Goal: Task Accomplishment & Management: Use online tool/utility

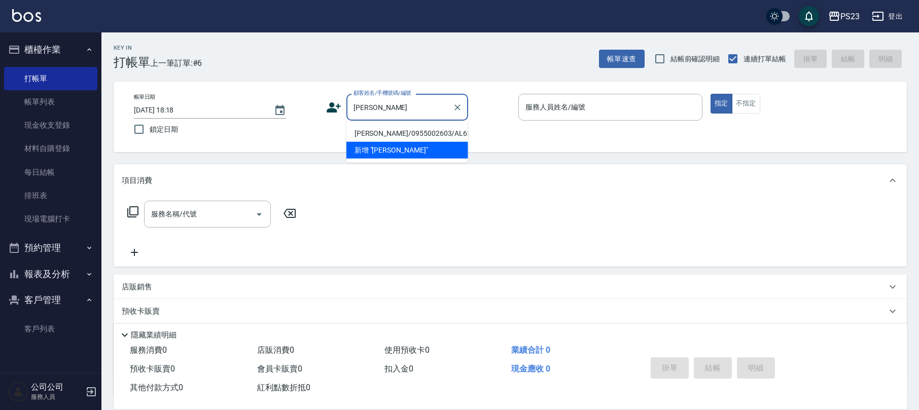
click at [427, 136] on li "[PERSON_NAME]/0955002603/AL630413" at bounding box center [407, 133] width 122 height 17
type input "[PERSON_NAME]/0955002603/AL630413"
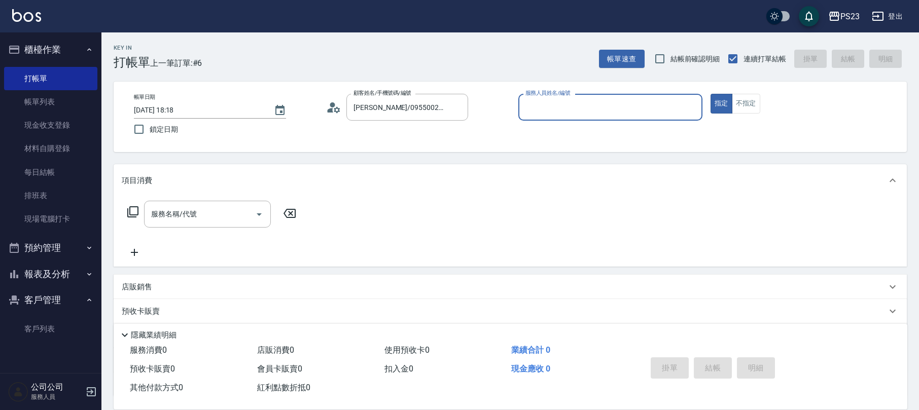
type input "ALin-8"
click at [218, 206] on input "服務名稱/代號" at bounding box center [200, 214] width 102 height 18
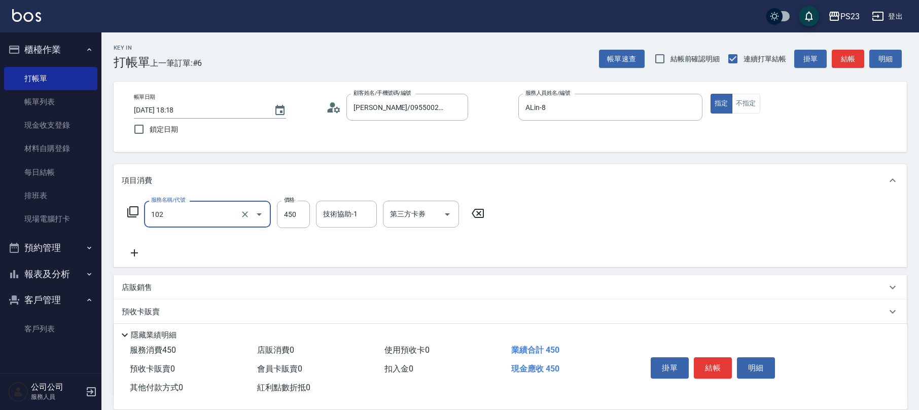
type input "洗髮450(102)"
type input "500"
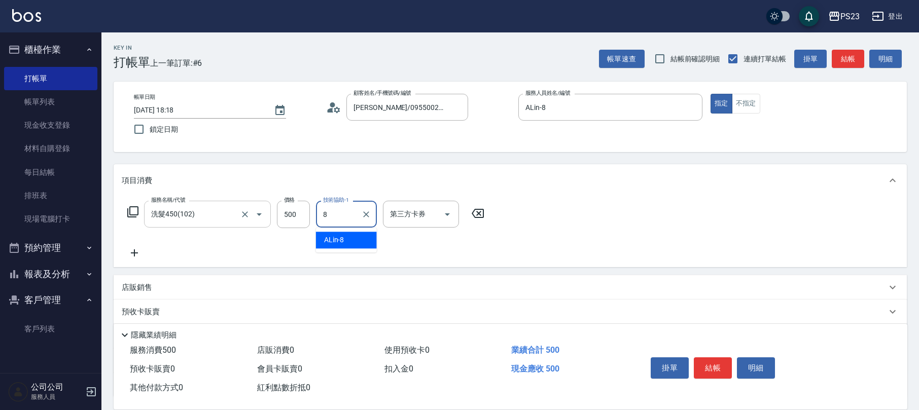
type input "ALin-8"
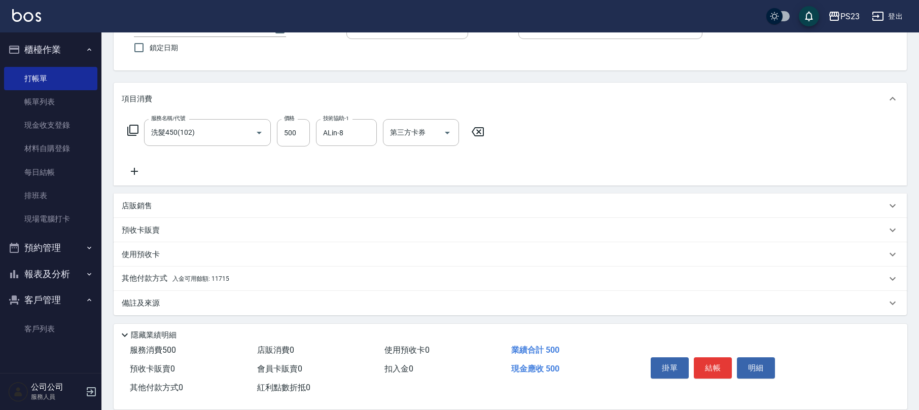
click at [218, 278] on span "入金可用餘額: 11715" at bounding box center [200, 278] width 57 height 7
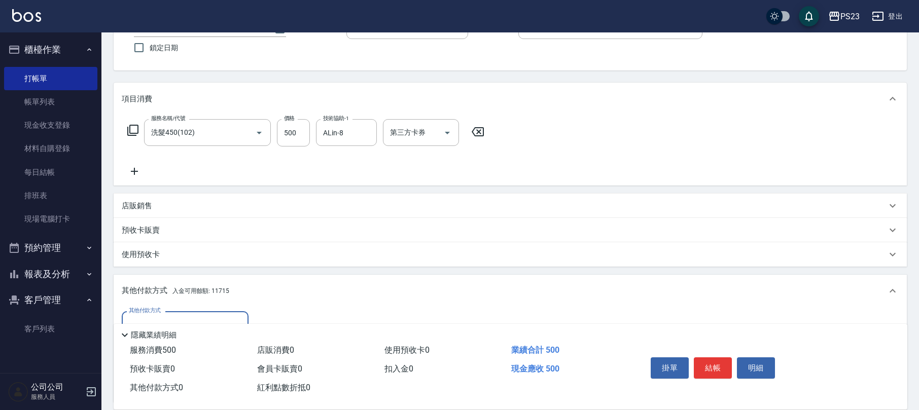
scroll to position [149, 0]
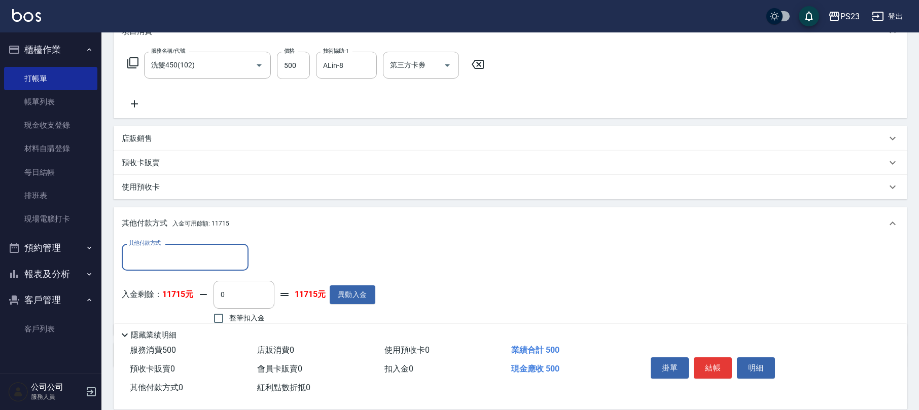
click at [239, 313] on span "整筆扣入金" at bounding box center [247, 318] width 36 height 11
click at [229, 313] on input "整筆扣入金" at bounding box center [218, 318] width 21 height 21
checkbox input "true"
type input "500"
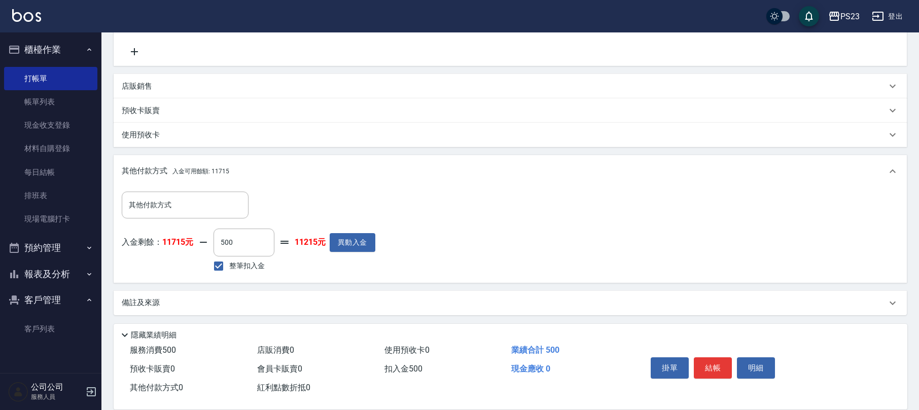
click at [183, 300] on div "備註及來源" at bounding box center [504, 303] width 765 height 11
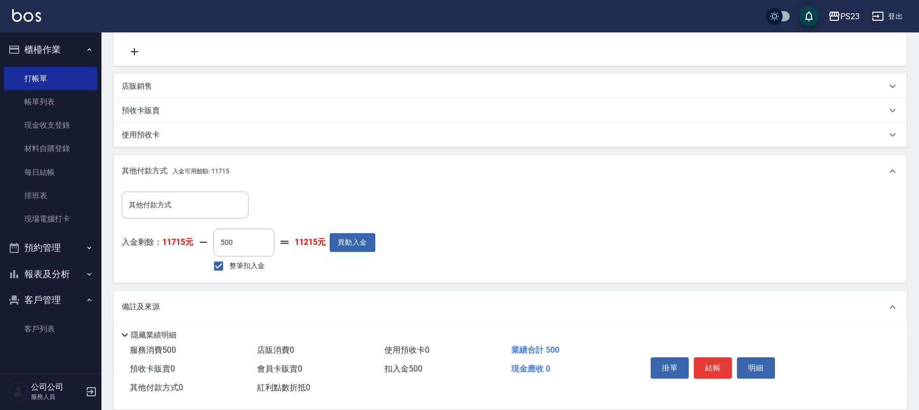
scroll to position [261, 0]
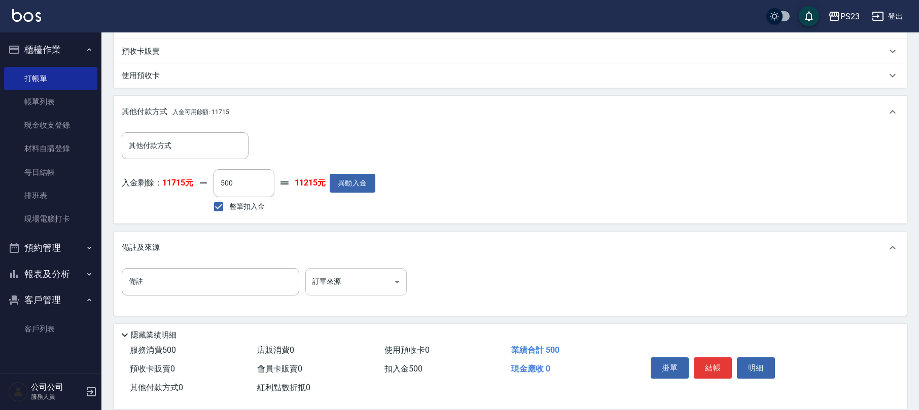
click at [335, 274] on body "PS23 登出 櫃檯作業 打帳單 帳單列表 現金收支登錄 材料自購登錄 每日結帳 排班表 現場電腦打卡 預約管理 預約管理 單日預約紀錄 單週預約紀錄 報表及…" at bounding box center [459, 75] width 919 height 672
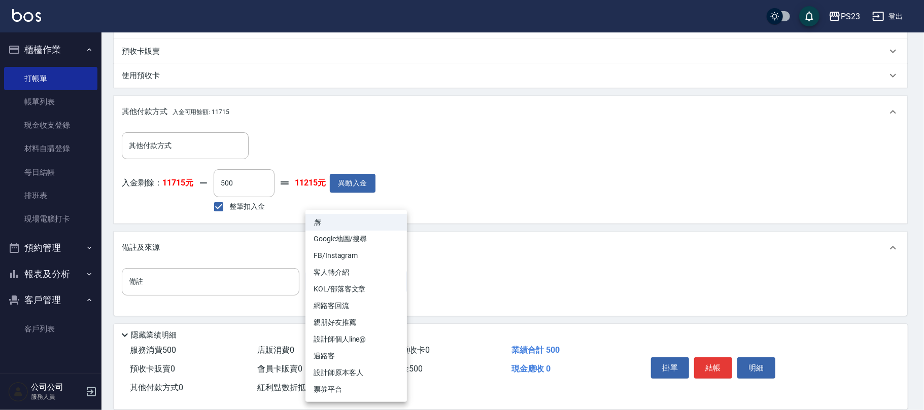
drag, startPoint x: 348, startPoint y: 372, endPoint x: 361, endPoint y: 370, distance: 13.4
click at [348, 373] on li "設計師原本客人" at bounding box center [355, 373] width 101 height 17
type input "設計師原本客人"
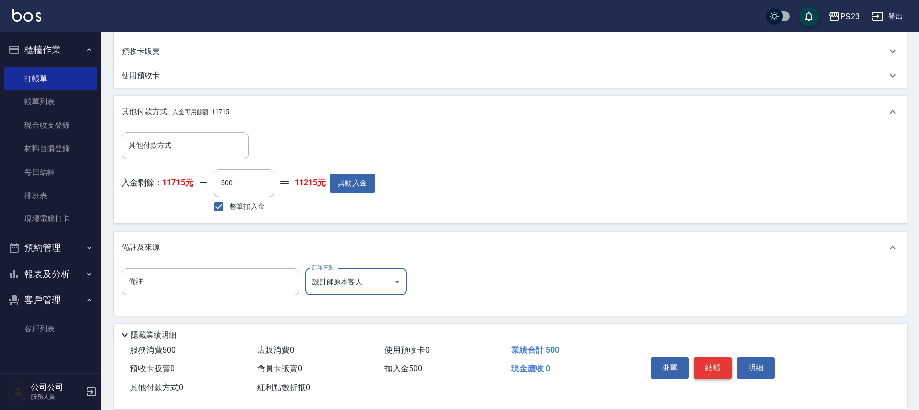
click at [721, 368] on button "結帳" at bounding box center [713, 368] width 38 height 21
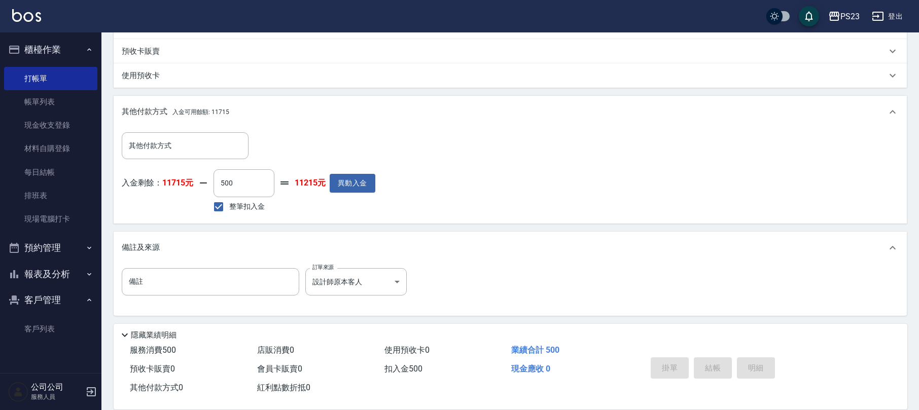
type input "[DATE] 19:07"
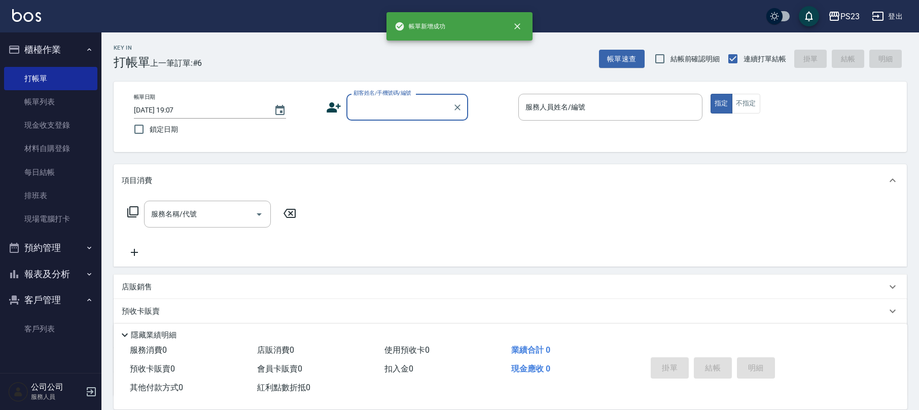
scroll to position [0, 0]
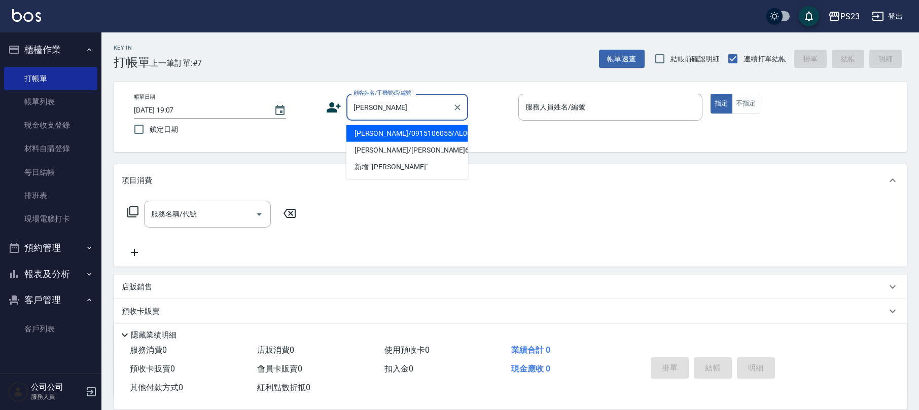
click at [426, 132] on li "[PERSON_NAME]/0915106055/AL001018" at bounding box center [407, 133] width 122 height 17
type input "[PERSON_NAME]/0915106055/AL001018"
type input "ALin-8"
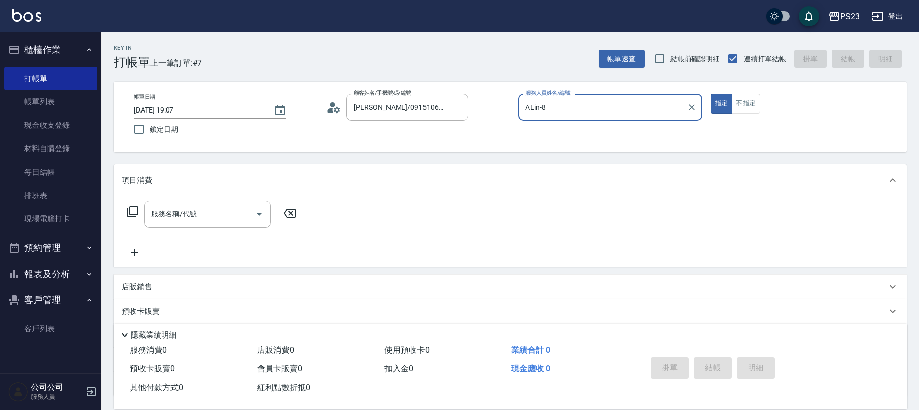
click at [192, 213] on div "服務名稱/代號 服務名稱/代號" at bounding box center [207, 214] width 127 height 27
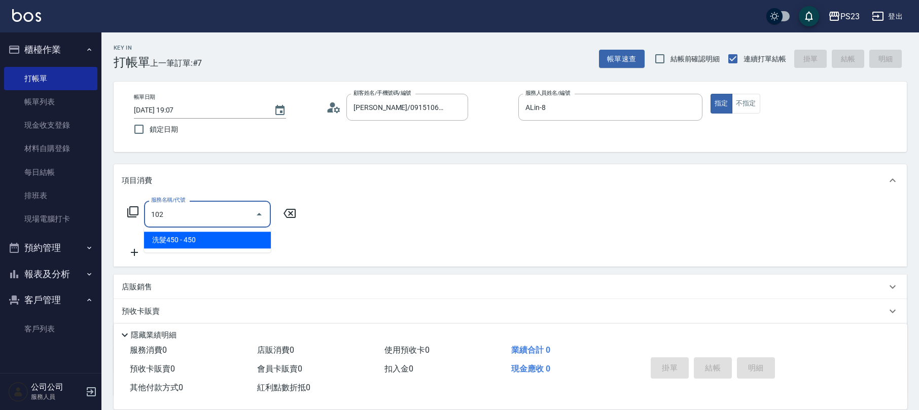
type input "洗髮450(102)"
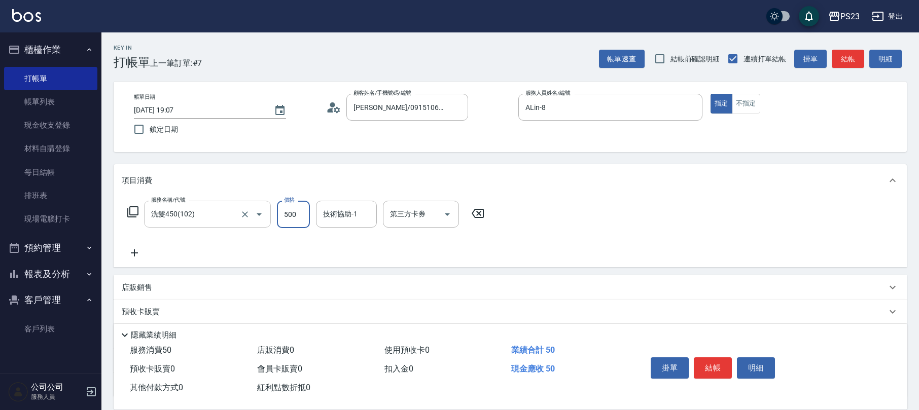
type input "500"
type input "ALin-8"
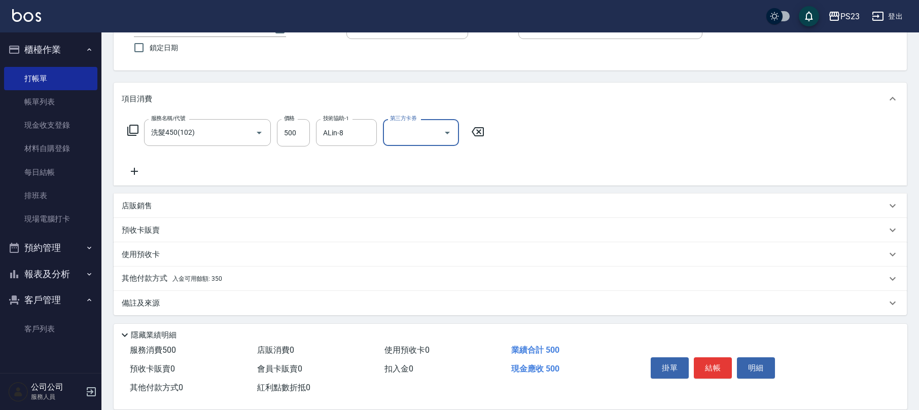
click at [138, 201] on p "店販銷售" at bounding box center [137, 206] width 30 height 11
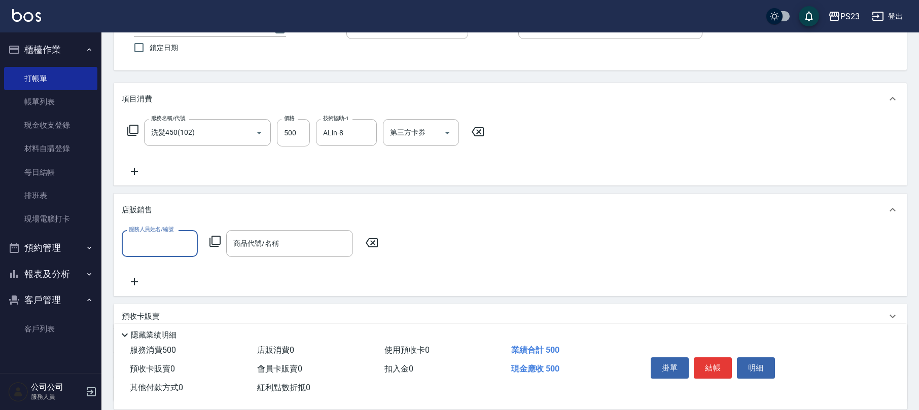
scroll to position [1, 0]
type input "ALin-8"
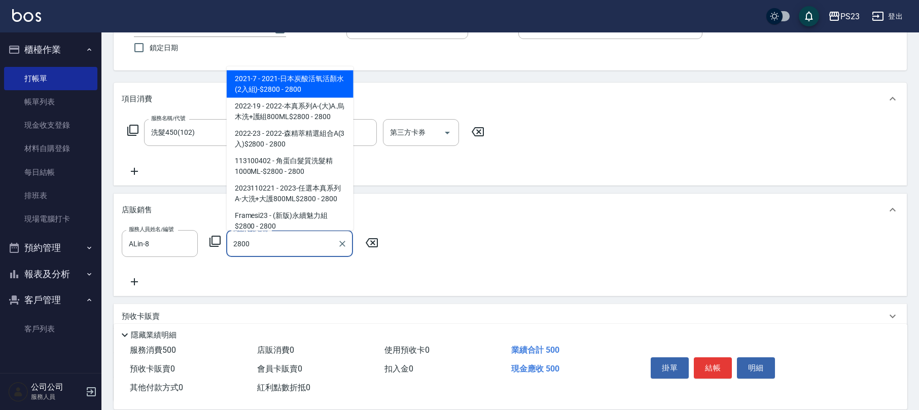
scroll to position [86, 0]
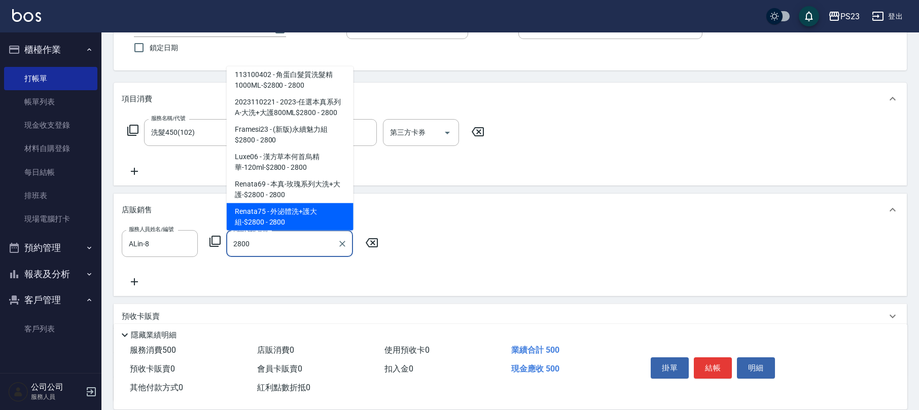
type input "外泌體洗+護大組-$2800"
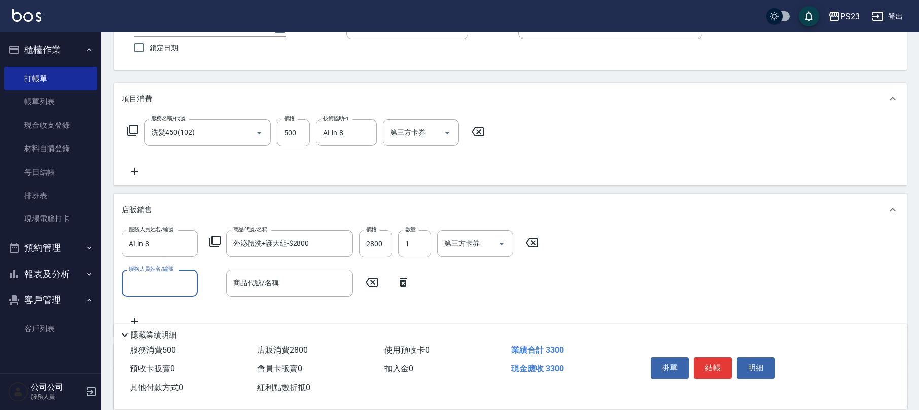
scroll to position [208, 0]
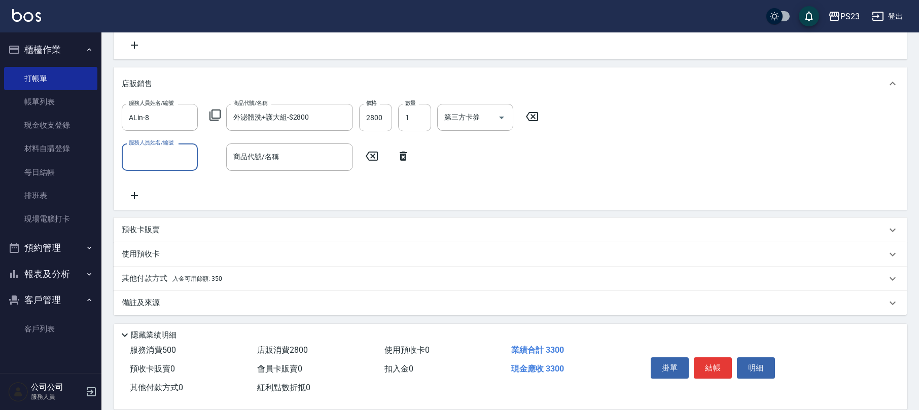
drag, startPoint x: 165, startPoint y: 306, endPoint x: 172, endPoint y: 303, distance: 7.9
click at [167, 305] on div "備註及來源" at bounding box center [504, 303] width 765 height 11
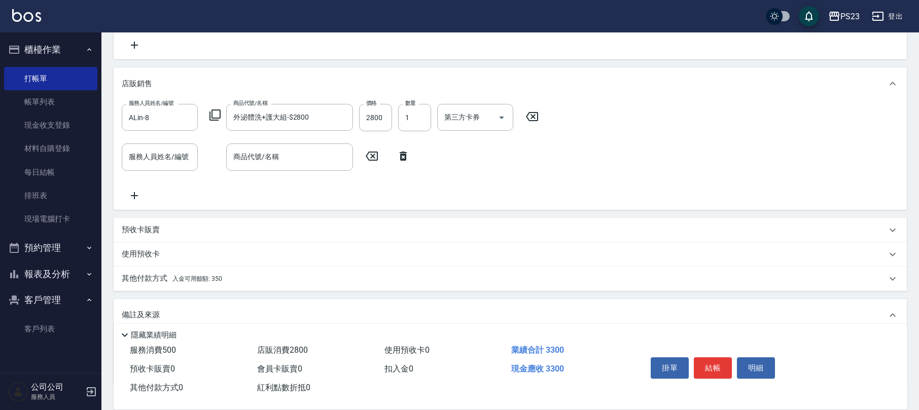
scroll to position [274, 0]
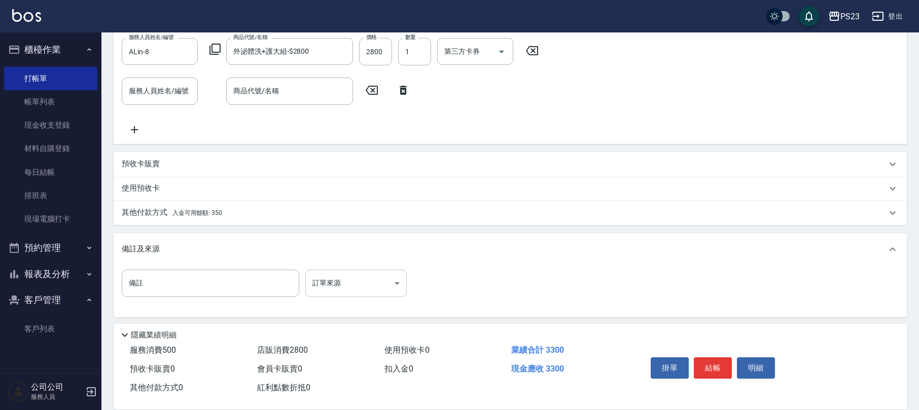
click at [380, 288] on body "PS23 登出 櫃檯作業 打帳單 帳單列表 現金收支登錄 材料自購登錄 每日結帳 排班表 現場電腦打卡 預約管理 預約管理 單日預約紀錄 單週預約紀錄 報表及…" at bounding box center [459, 69] width 919 height 687
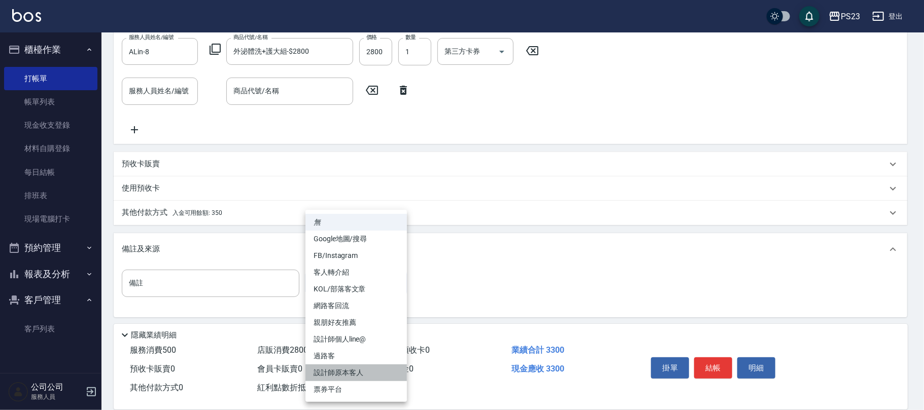
click at [340, 371] on li "設計師原本客人" at bounding box center [355, 373] width 101 height 17
type input "設計師原本客人"
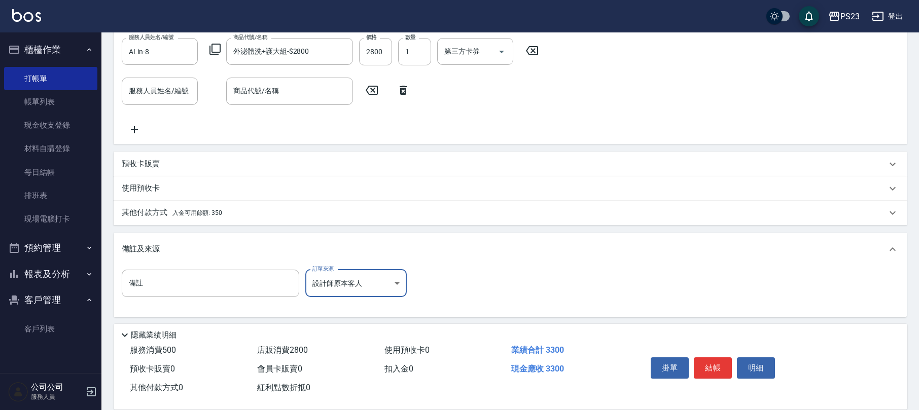
drag, startPoint x: 150, startPoint y: 213, endPoint x: 155, endPoint y: 209, distance: 6.2
click at [151, 213] on p "其他付款方式 入金可用餘額: 350" at bounding box center [172, 212] width 100 height 11
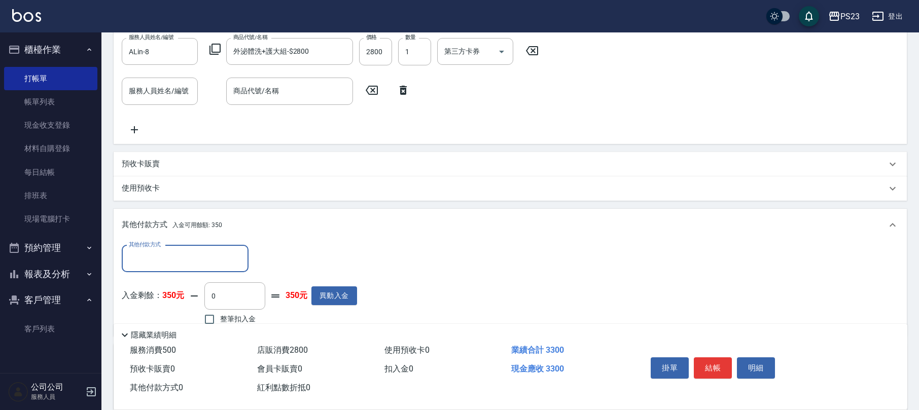
scroll to position [341, 0]
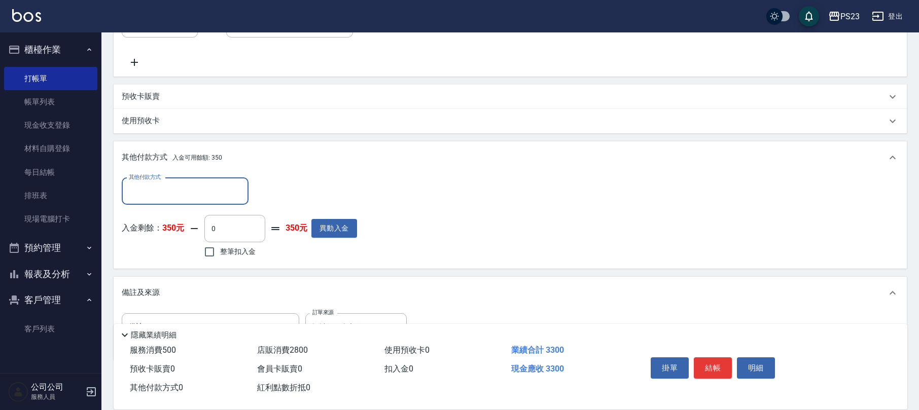
click at [175, 184] on input "其他付款方式" at bounding box center [185, 192] width 118 height 18
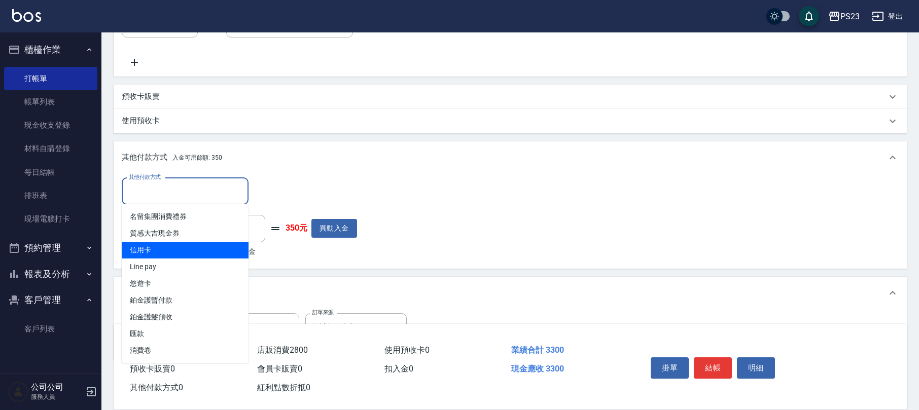
click at [171, 255] on span "信用卡" at bounding box center [185, 250] width 127 height 17
type input "信用卡"
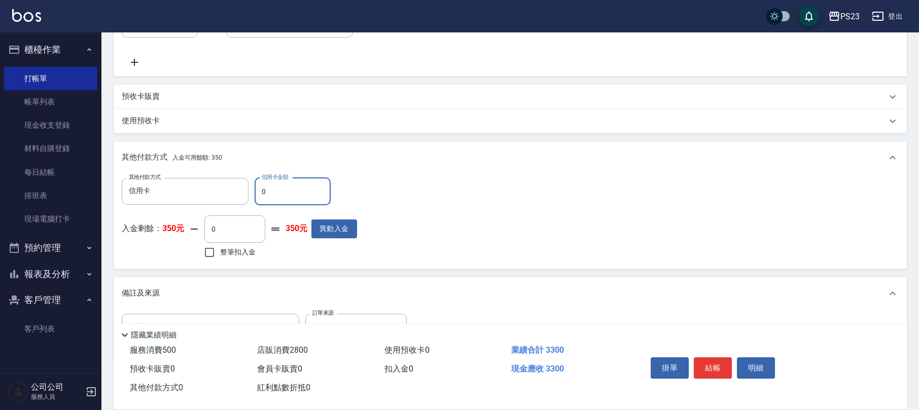
drag, startPoint x: 272, startPoint y: 194, endPoint x: 258, endPoint y: 196, distance: 14.3
click at [258, 196] on input "0" at bounding box center [293, 191] width 76 height 27
type input "2000"
drag, startPoint x: 713, startPoint y: 365, endPoint x: 695, endPoint y: 343, distance: 28.4
click at [715, 364] on button "結帳" at bounding box center [713, 368] width 38 height 21
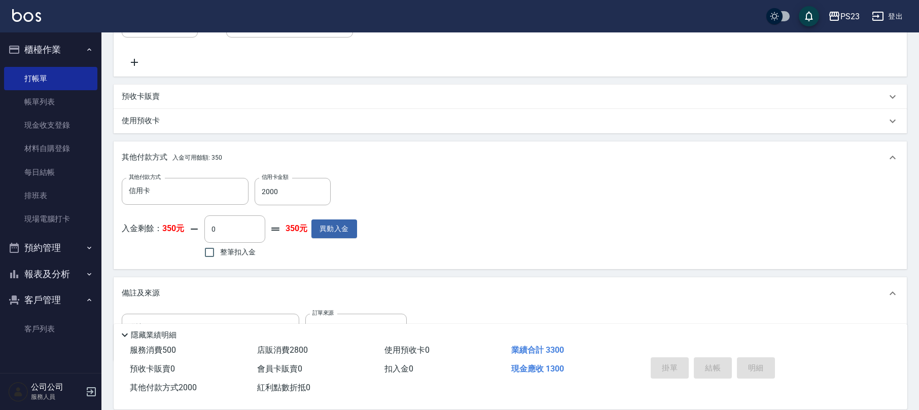
type input "[DATE] 19:08"
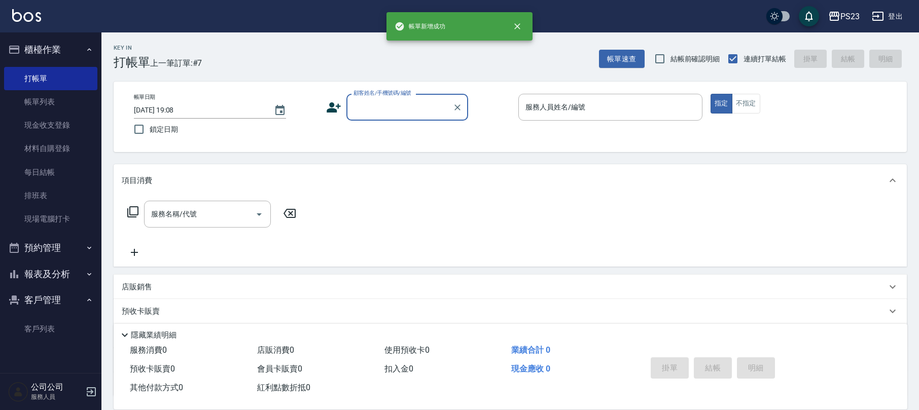
scroll to position [0, 0]
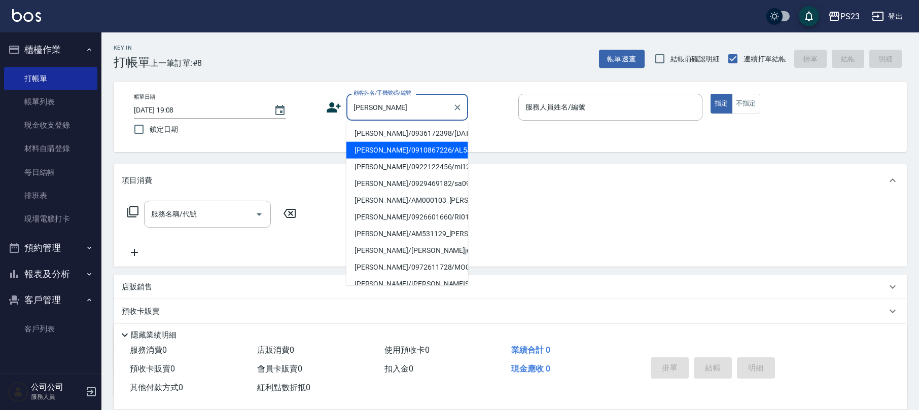
click at [404, 156] on li "[PERSON_NAME]/0910867226/AL540920" at bounding box center [407, 150] width 122 height 17
type input "[PERSON_NAME]/0910867226/AL540920"
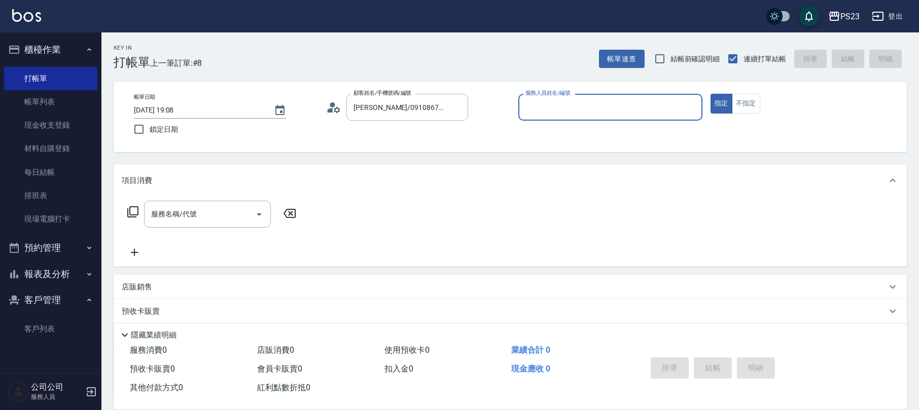
type input "ALin-8"
drag, startPoint x: 197, startPoint y: 224, endPoint x: 197, endPoint y: 211, distance: 12.7
click at [197, 223] on div "服務名稱/代號" at bounding box center [207, 214] width 127 height 27
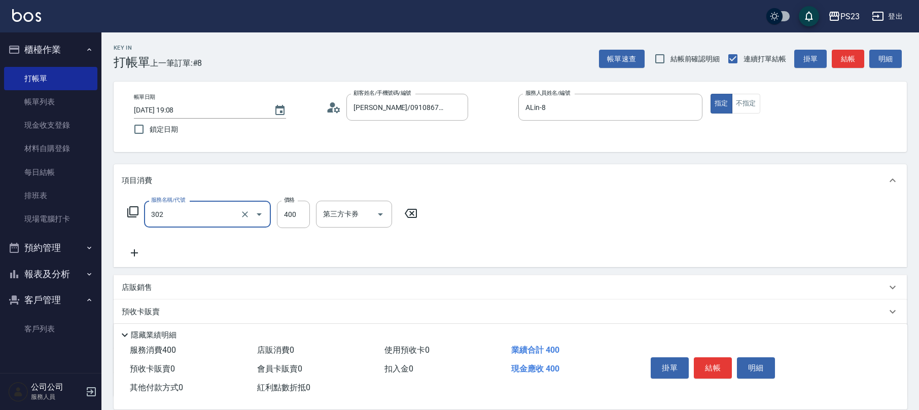
type input "單剪400(302)"
type input "850"
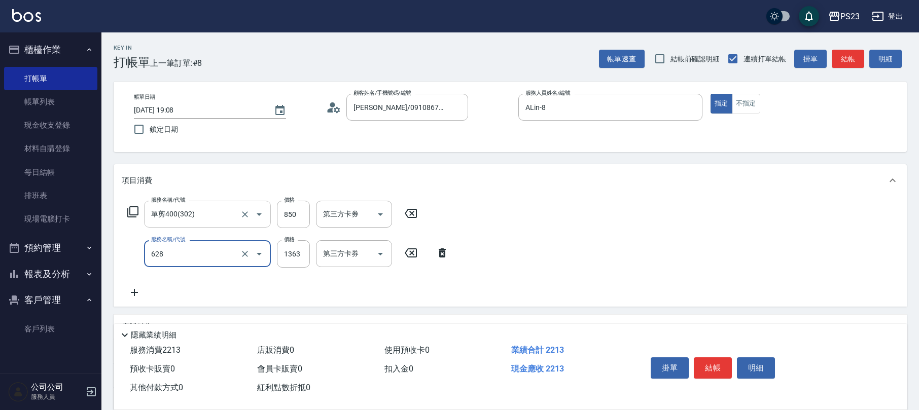
type input "中草藥2000(628)"
type input "1500"
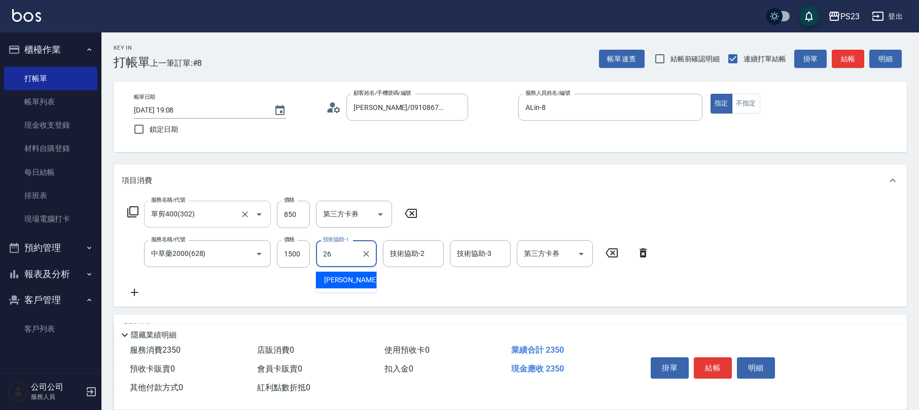
type input "青惠-26"
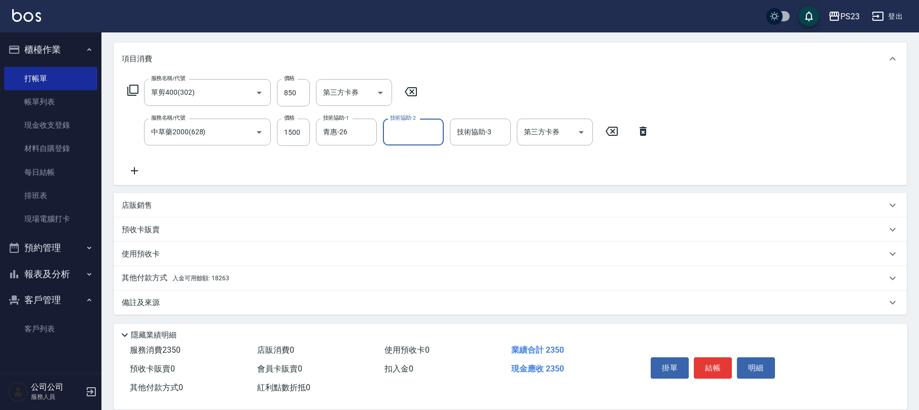
drag, startPoint x: 166, startPoint y: 305, endPoint x: 173, endPoint y: 305, distance: 6.6
click at [167, 305] on div "備註及來源" at bounding box center [504, 303] width 765 height 11
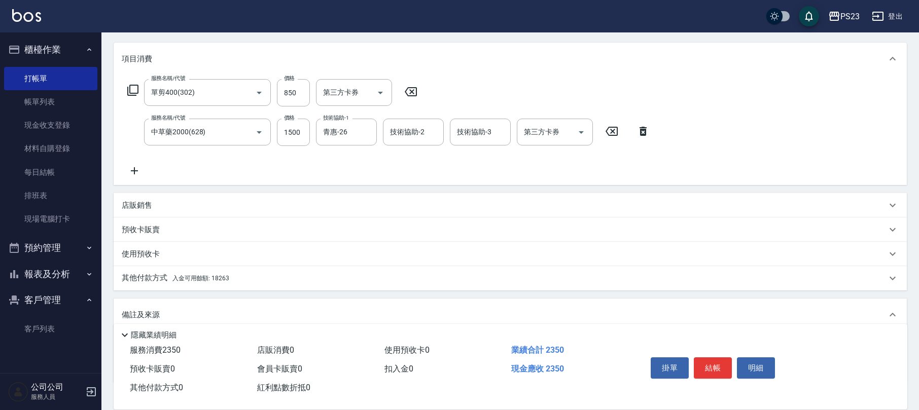
scroll to position [189, 0]
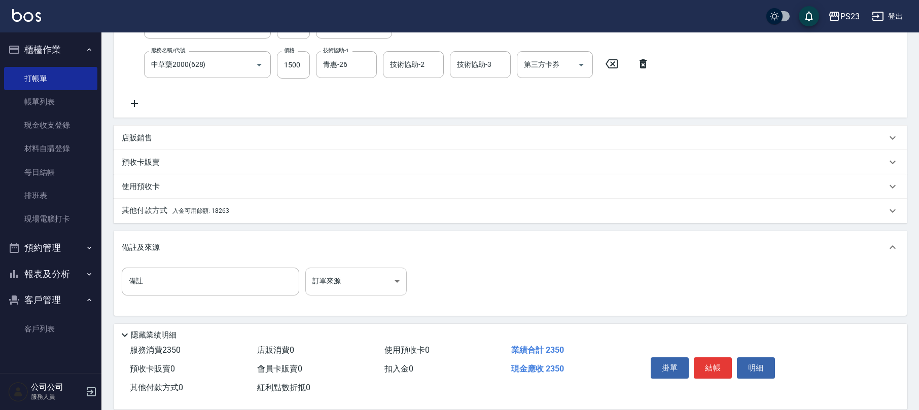
click at [331, 288] on body "PS23 登出 櫃檯作業 打帳單 帳單列表 現金收支登錄 材料自購登錄 每日結帳 排班表 現場電腦打卡 預約管理 預約管理 單日預約紀錄 單週預約紀錄 報表及…" at bounding box center [459, 111] width 919 height 600
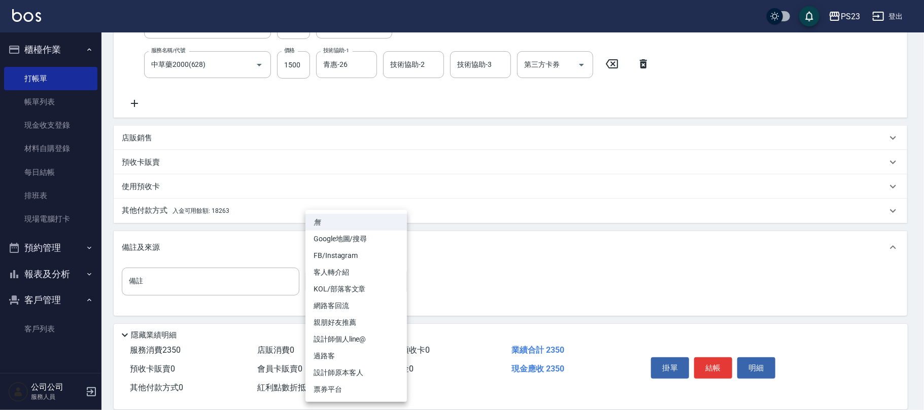
click at [346, 372] on li "設計師原本客人" at bounding box center [355, 373] width 101 height 17
type input "設計師原本客人"
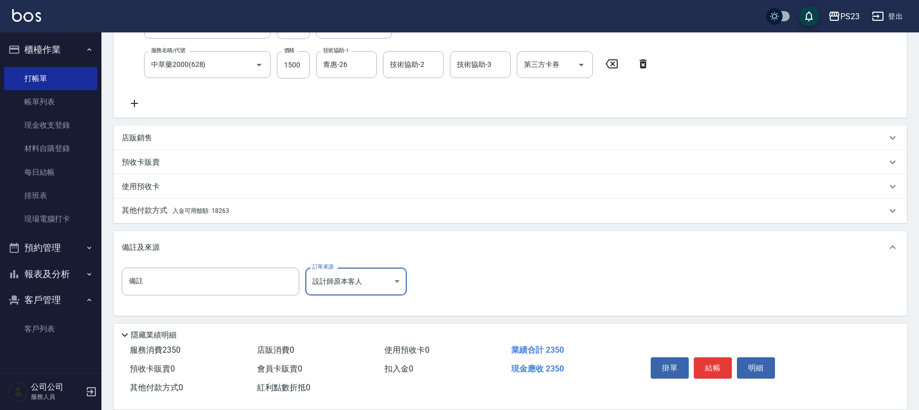
click at [207, 209] on span "入金可用餘額: 18263" at bounding box center [200, 210] width 57 height 7
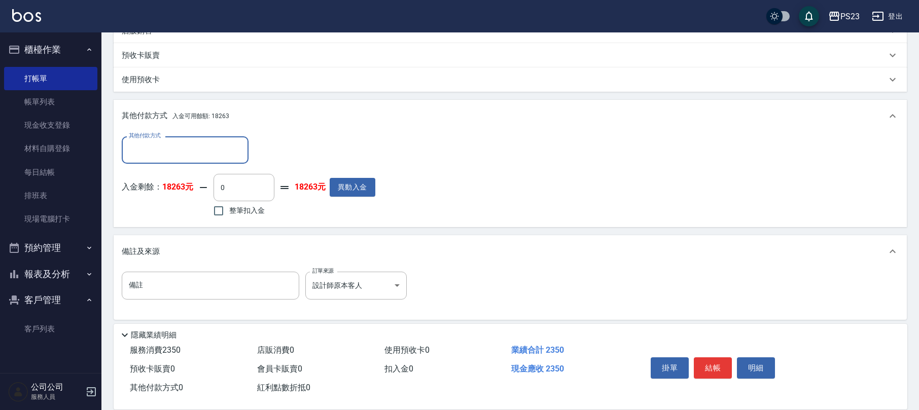
scroll to position [0, 0]
click at [191, 154] on input "其他付款方式" at bounding box center [185, 150] width 118 height 18
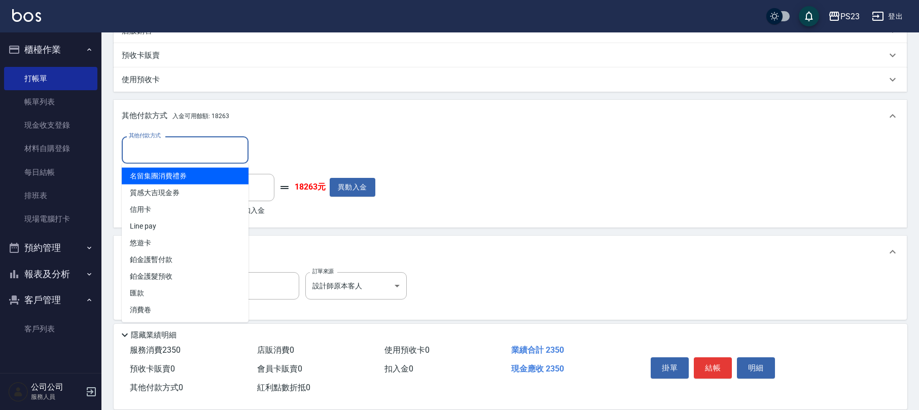
click at [397, 132] on div "其他付款方式 入金可用餘額: 18263" at bounding box center [510, 116] width 793 height 32
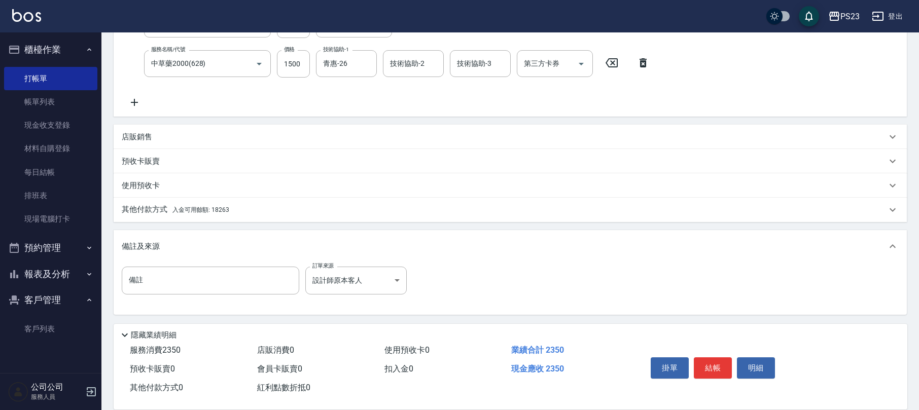
scroll to position [190, 0]
click at [189, 207] on span "入金可用餘額: 18263" at bounding box center [200, 210] width 57 height 7
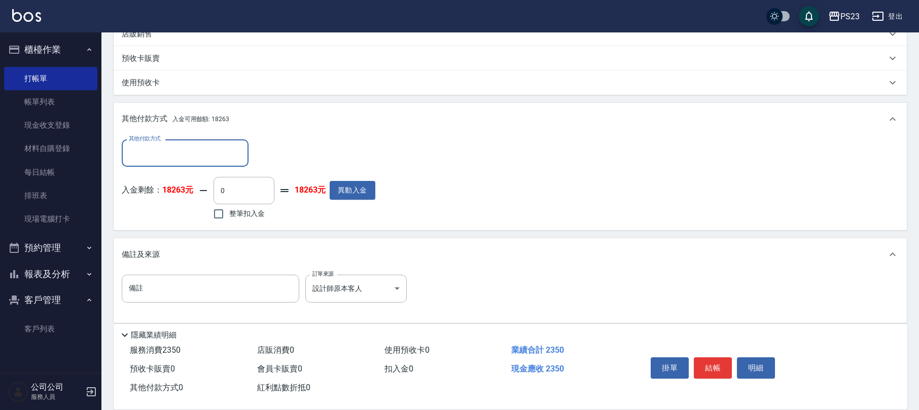
scroll to position [0, 0]
click at [248, 192] on input "0" at bounding box center [244, 190] width 61 height 27
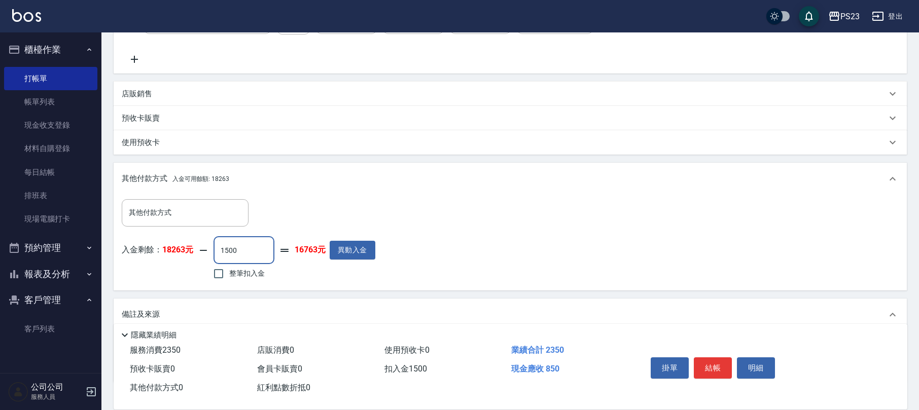
scroll to position [98, 0]
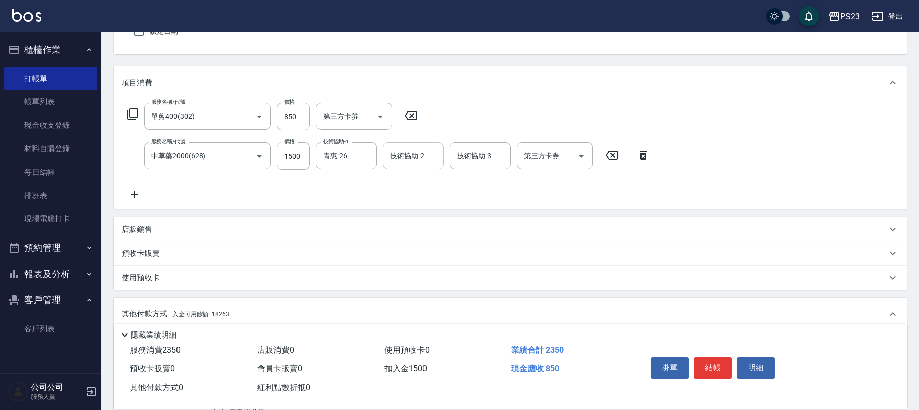
type input "1500"
click at [414, 158] on div "技術協助-2 技術協助-2" at bounding box center [413, 156] width 61 height 27
type input "26"
type input "0"
type input "青惠-26"
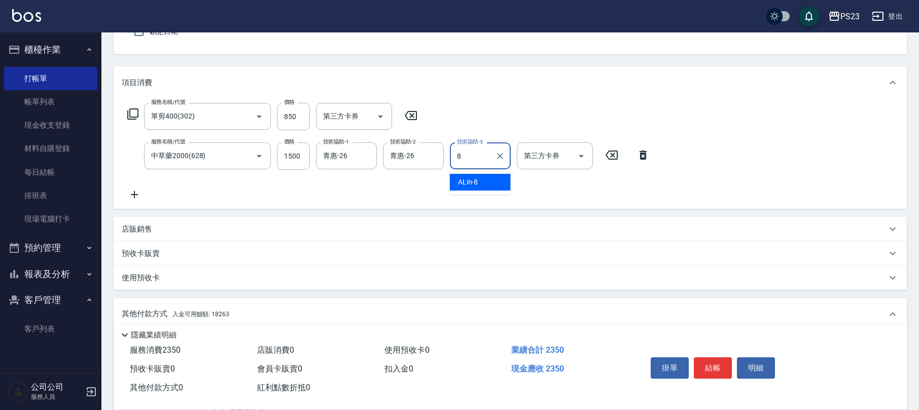
type input "ALin-8"
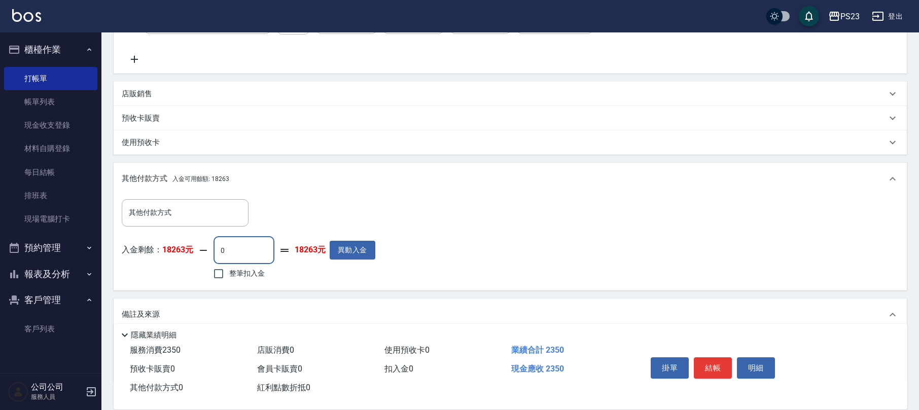
drag, startPoint x: 241, startPoint y: 248, endPoint x: 203, endPoint y: 242, distance: 38.9
click at [203, 242] on div "入金剩餘： 18263元 0 ​ 整筆扣入金 18263元 異動入金" at bounding box center [249, 260] width 254 height 46
type input "1500"
click at [714, 368] on button "結帳" at bounding box center [713, 368] width 38 height 21
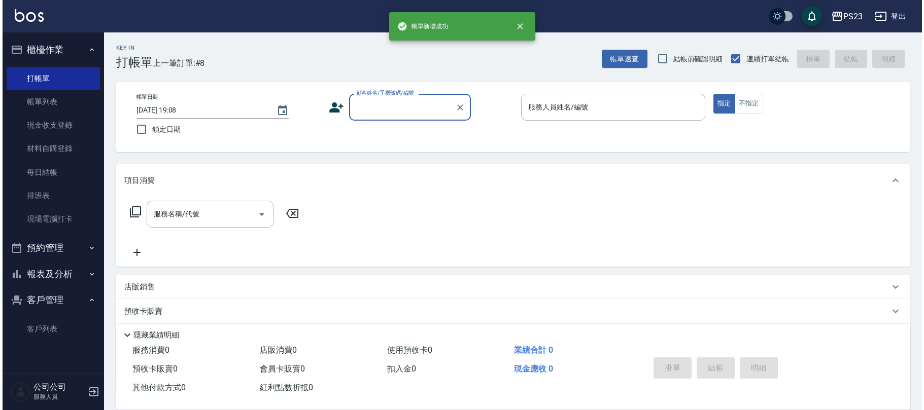
scroll to position [0, 0]
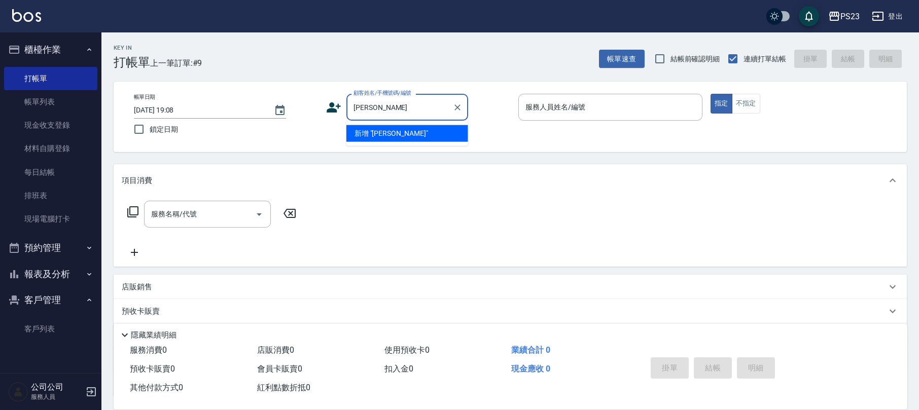
drag, startPoint x: 388, startPoint y: 100, endPoint x: 218, endPoint y: 100, distance: 170.4
click at [218, 100] on div "帳單日期 [DATE] 19:08 鎖定日期 顧客姓名/手機號碼/編號 [PERSON_NAME] 顧客姓名/手機號碼/編號 服務人員姓名/編號 服務人員姓名…" at bounding box center [510, 117] width 769 height 46
type input "豬"
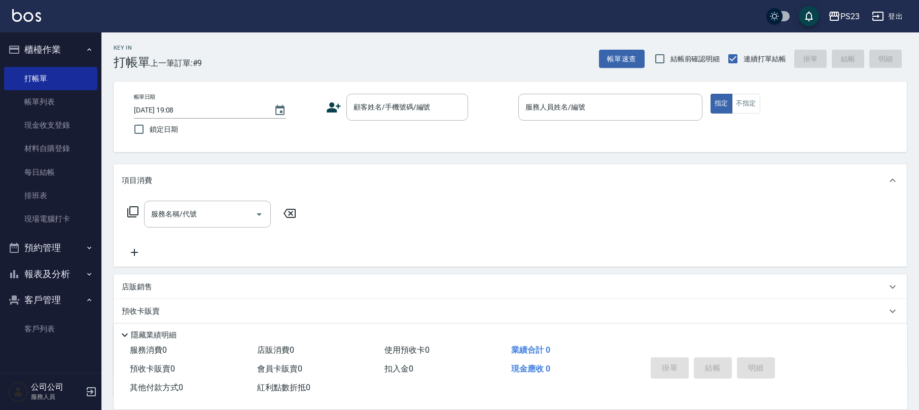
click at [337, 110] on icon at bounding box center [333, 107] width 15 height 15
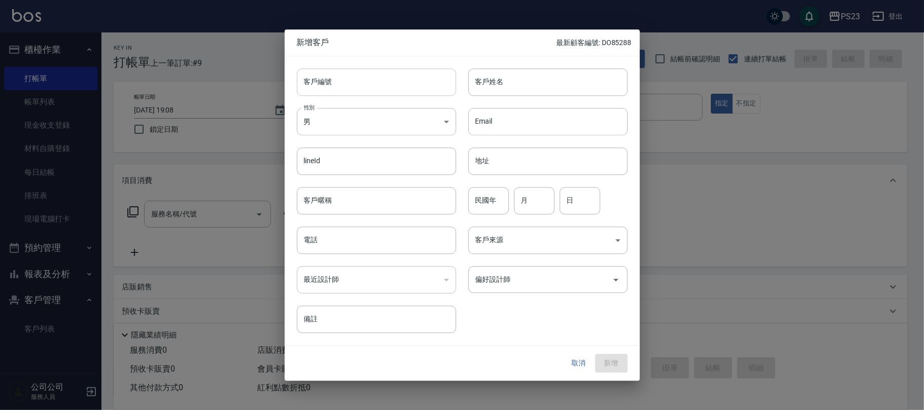
click at [372, 84] on input "客戶編號" at bounding box center [376, 81] width 159 height 27
drag, startPoint x: 315, startPoint y: 80, endPoint x: 386, endPoint y: 86, distance: 71.8
click at [386, 86] on input "AL[PERSON_NAME]" at bounding box center [365, 81] width 136 height 27
type input "AL[PERSON_NAME]"
click at [542, 87] on input "客戶姓名" at bounding box center [547, 81] width 159 height 27
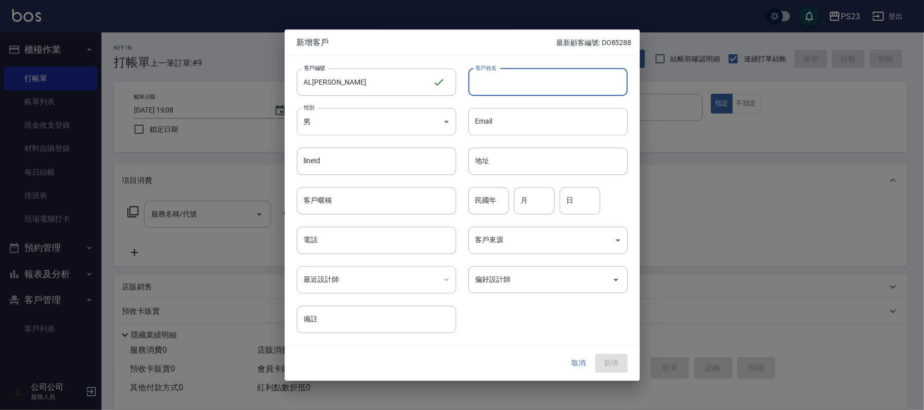
paste input "[PERSON_NAME]"
type input "[PERSON_NAME]"
click at [374, 238] on input "電話" at bounding box center [376, 240] width 159 height 27
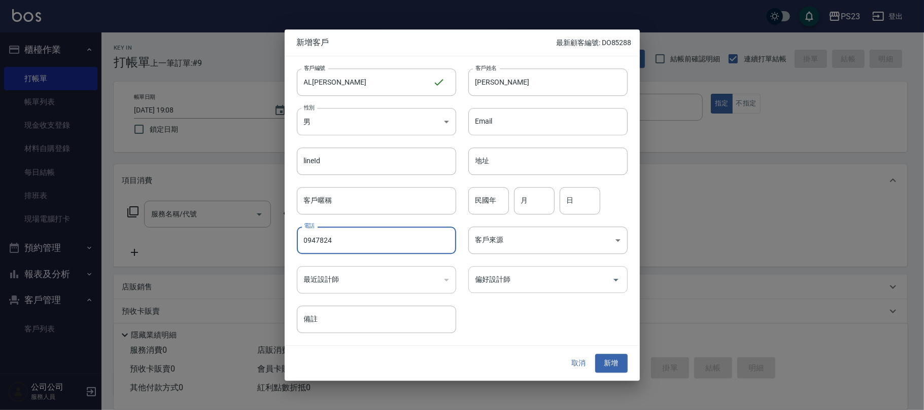
type input "0947824"
click at [491, 277] on div "偏好設計師 偏好設計師" at bounding box center [547, 279] width 159 height 27
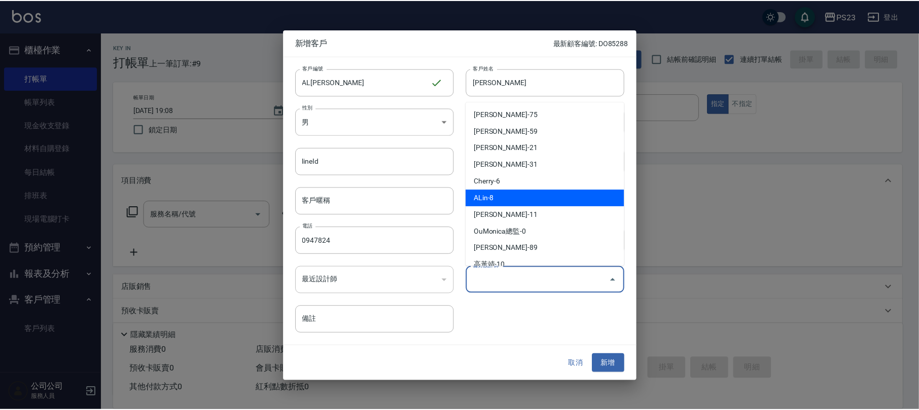
scroll to position [78, 0]
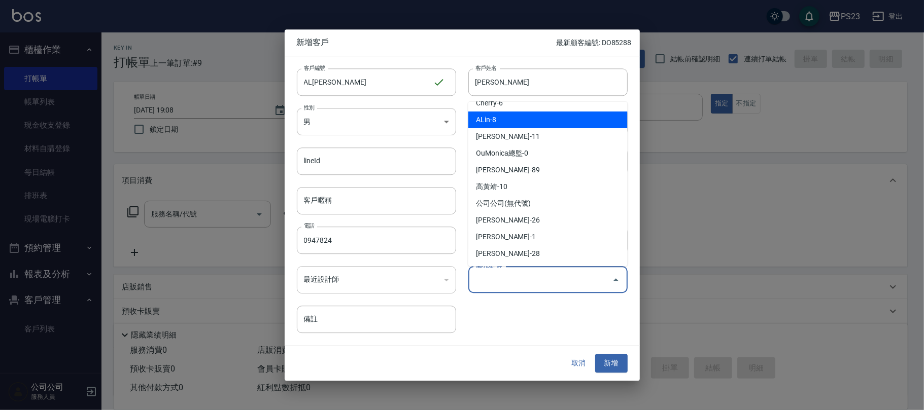
click at [527, 124] on li "ALin-8" at bounding box center [547, 120] width 159 height 17
type input "ALin"
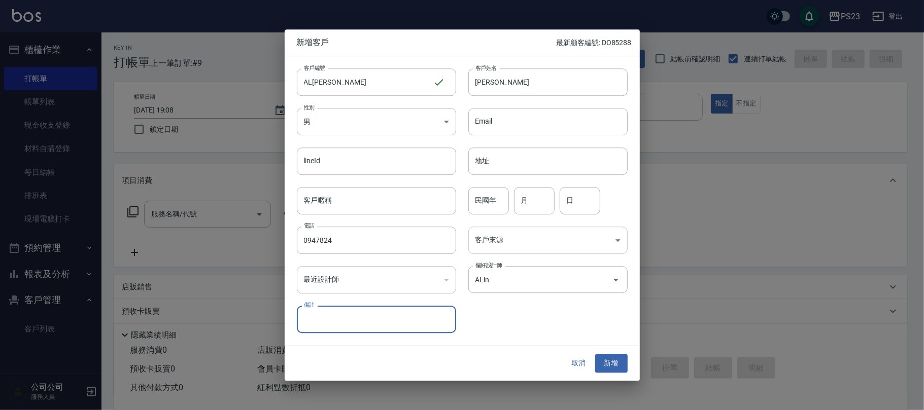
click at [519, 240] on body "PS23 登出 櫃檯作業 打帳單 帳單列表 現金收支登錄 材料自購登錄 每日結帳 排班表 現場電腦打卡 預約管理 預約管理 單日預約紀錄 單週預約紀錄 報表及…" at bounding box center [462, 246] width 924 height 492
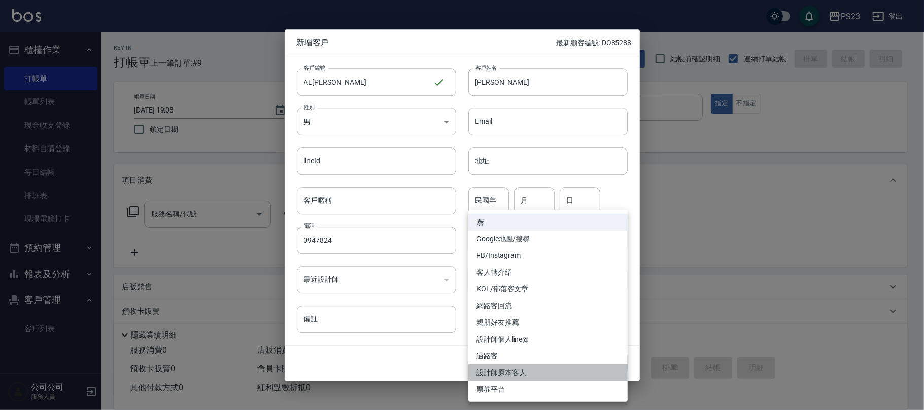
click at [517, 374] on li "設計師原本客人" at bounding box center [547, 373] width 159 height 17
type input "設計師原本客人"
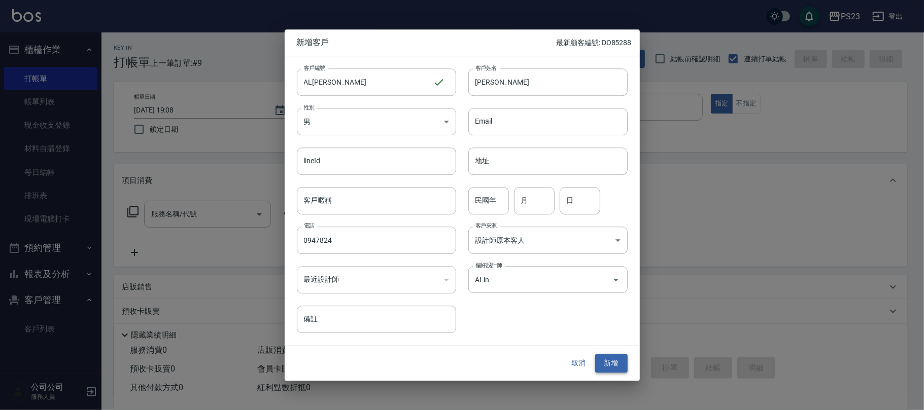
click at [615, 369] on button "新增" at bounding box center [611, 364] width 32 height 19
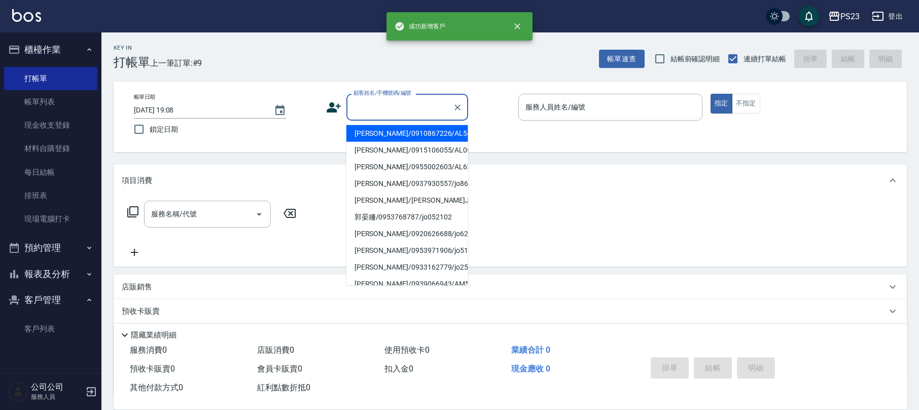
click at [374, 112] on input "顧客姓名/手機號碼/編號" at bounding box center [399, 107] width 97 height 18
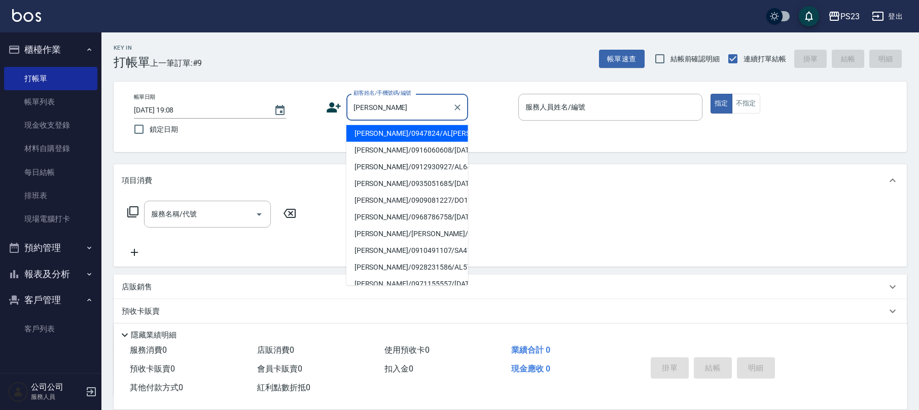
click at [422, 138] on li "[PERSON_NAME]/0947824/AL[PERSON_NAME]" at bounding box center [407, 133] width 122 height 17
type input "[PERSON_NAME]/0947824/AL[PERSON_NAME]"
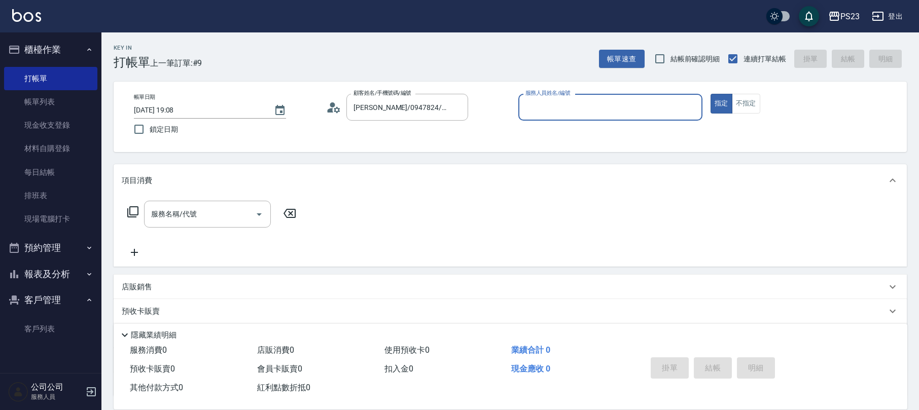
type input "ALin-8"
drag, startPoint x: 214, startPoint y: 216, endPoint x: 200, endPoint y: 215, distance: 14.2
click at [214, 217] on input "服務名稱/代號" at bounding box center [200, 214] width 102 height 18
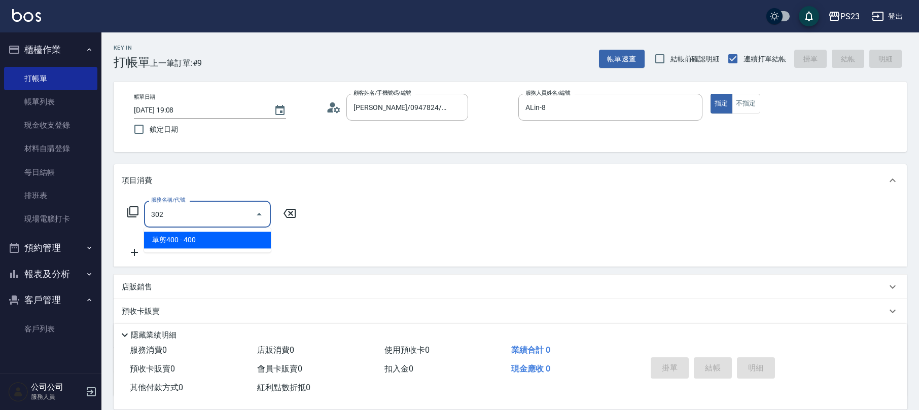
type input "單剪400(302)"
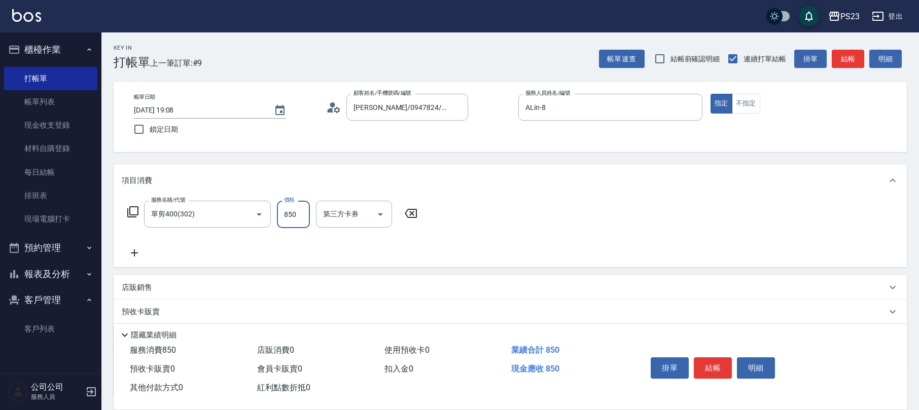
type input "850"
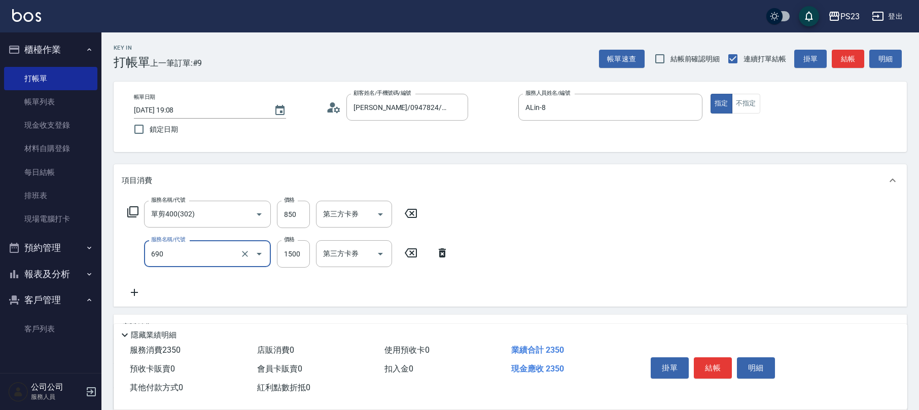
type input "頭皮保濕面膜1500(690)"
type input "1440"
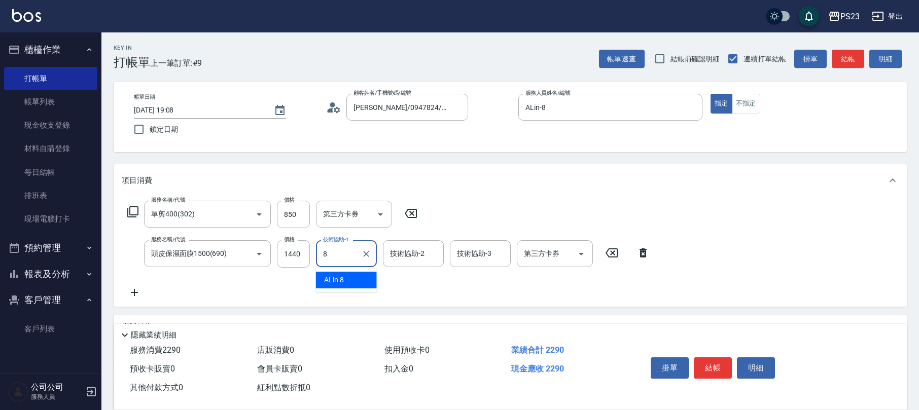
type input "ALin-8"
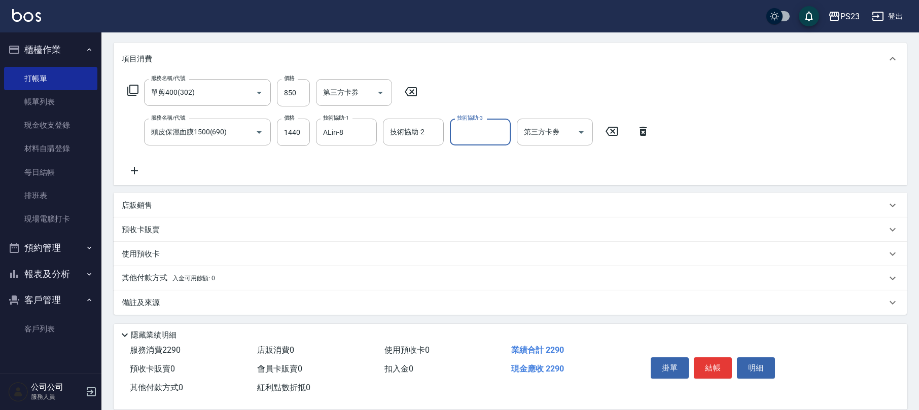
click at [189, 205] on div "店販銷售" at bounding box center [504, 205] width 765 height 11
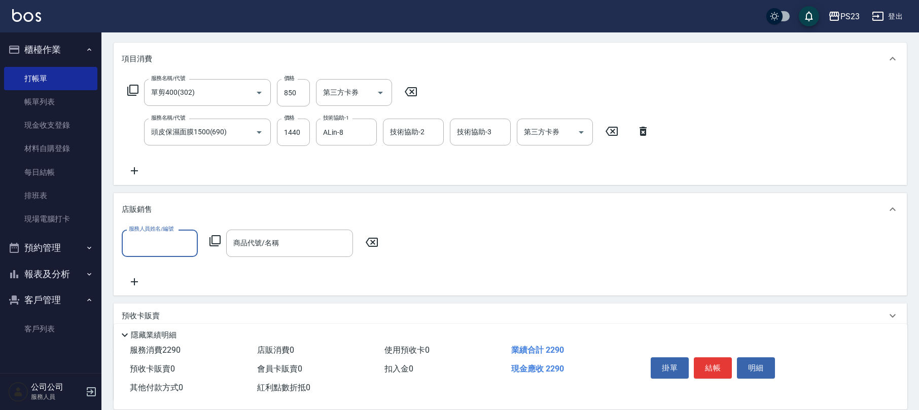
scroll to position [1, 0]
type input "ALin-8"
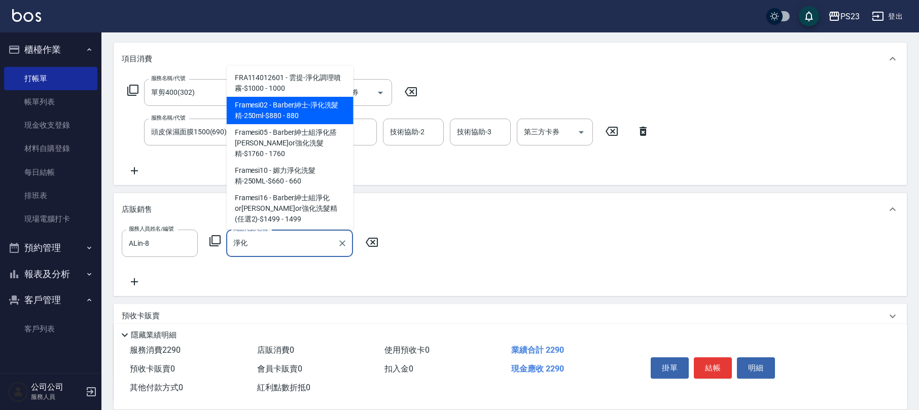
type input "Barber紳士-淨化洗髮精-250ml-$880"
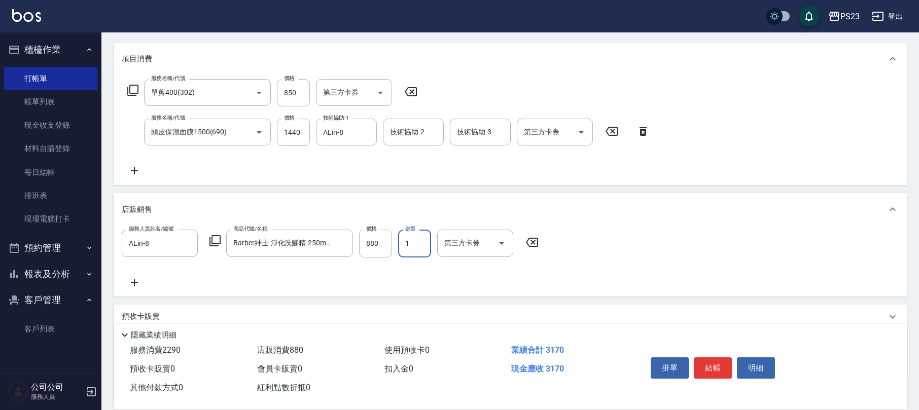
scroll to position [208, 0]
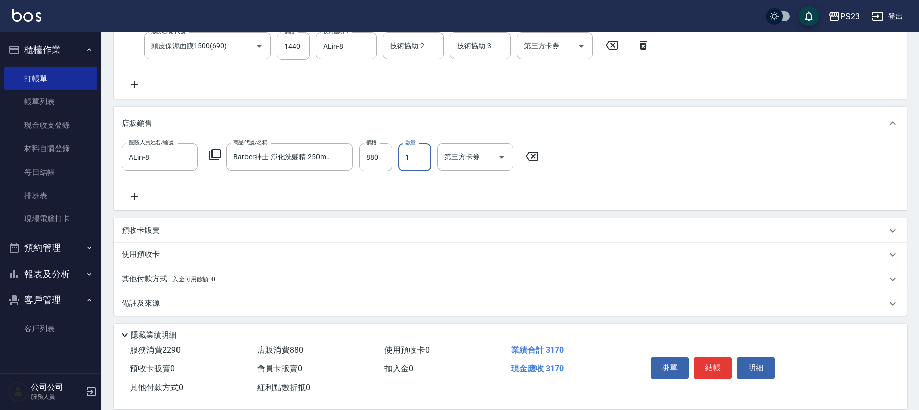
click at [200, 299] on div "備註及來源" at bounding box center [504, 303] width 765 height 11
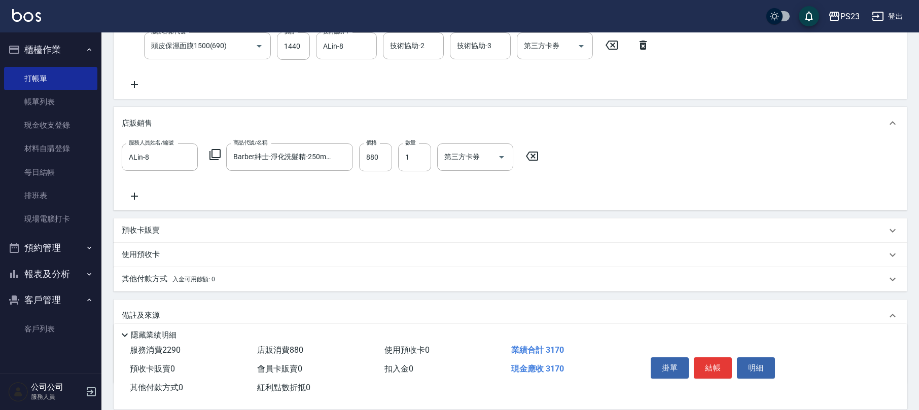
scroll to position [274, 0]
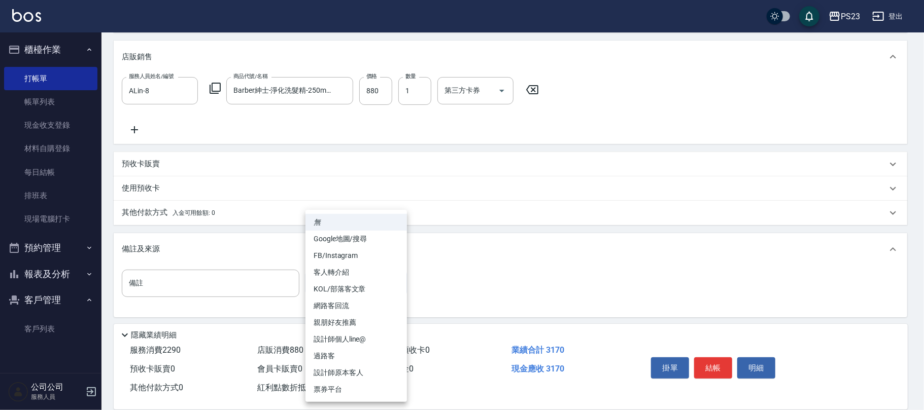
click at [365, 278] on body "PS23 登出 櫃檯作業 打帳單 帳單列表 現金收支登錄 材料自購登錄 每日結帳 排班表 現場電腦打卡 預約管理 預約管理 單日預約紀錄 單週預約紀錄 報表及…" at bounding box center [462, 69] width 924 height 687
click at [367, 370] on li "設計師原本客人" at bounding box center [355, 373] width 101 height 17
type input "設計師原本客人"
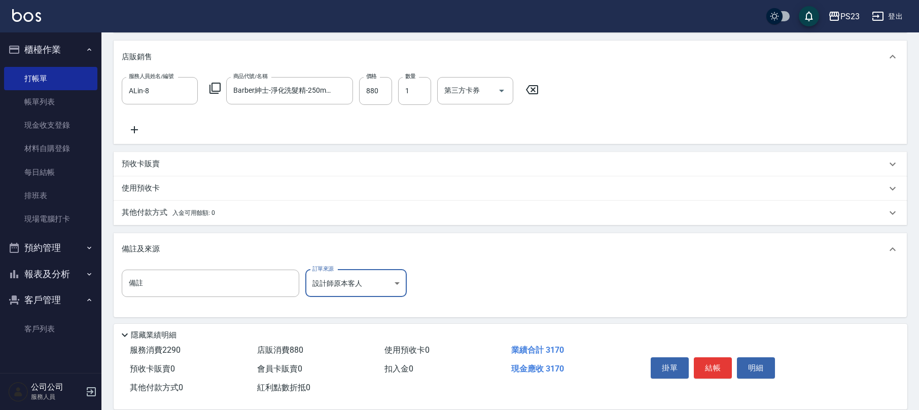
click at [721, 366] on button "結帳" at bounding box center [713, 368] width 38 height 21
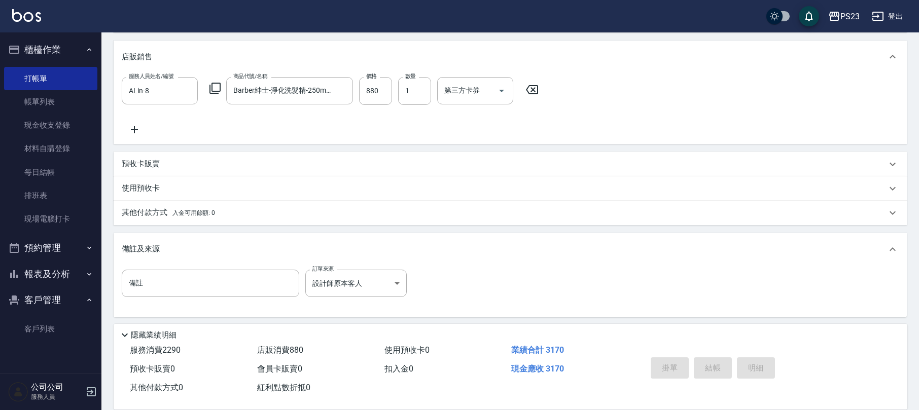
type input "[DATE] 19:10"
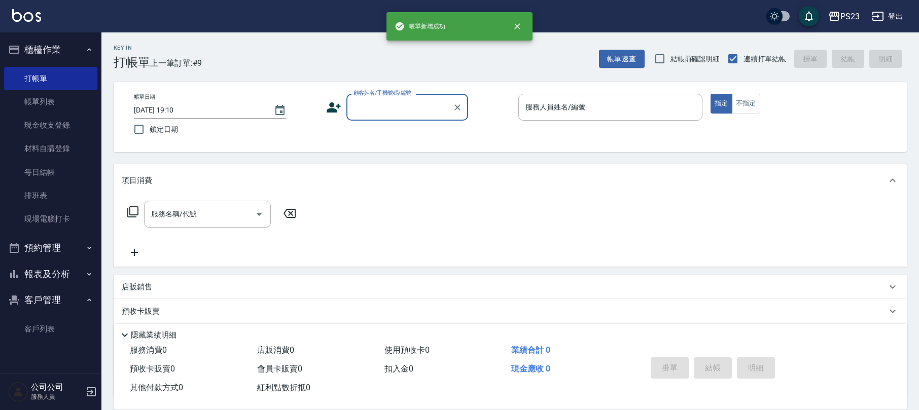
scroll to position [0, 0]
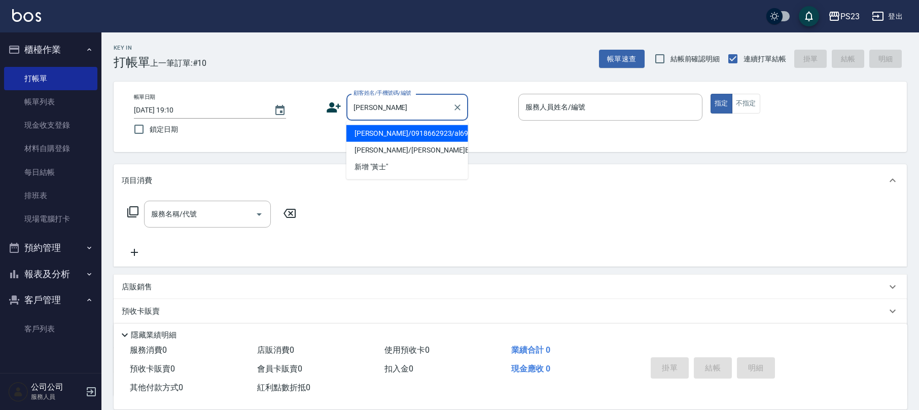
click at [409, 134] on li "[PERSON_NAME]/0918662923/al690806" at bounding box center [407, 133] width 122 height 17
type input "[PERSON_NAME]/0918662923/al690806"
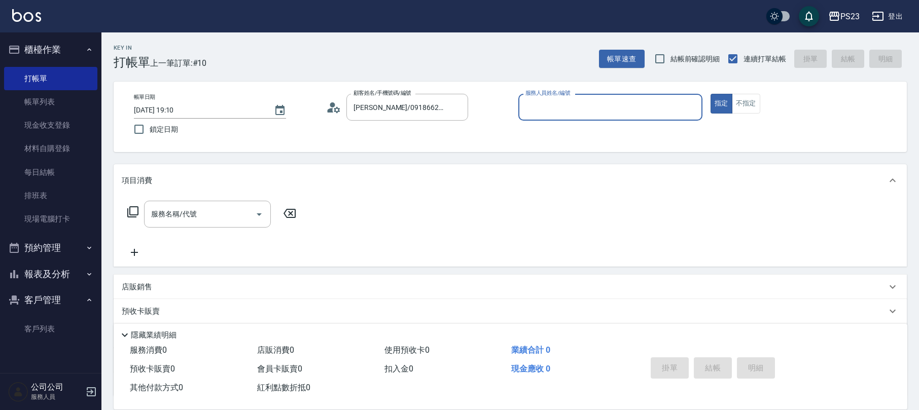
type input "ALin-8"
click at [201, 217] on input "服務名稱/代號" at bounding box center [200, 214] width 102 height 18
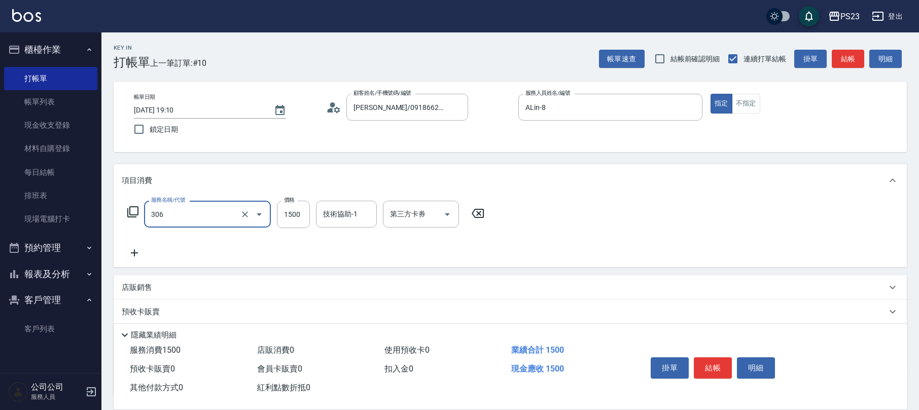
type input "指定洗+剪髮1500(306)"
type input "850"
click at [329, 113] on icon at bounding box center [333, 107] width 15 height 15
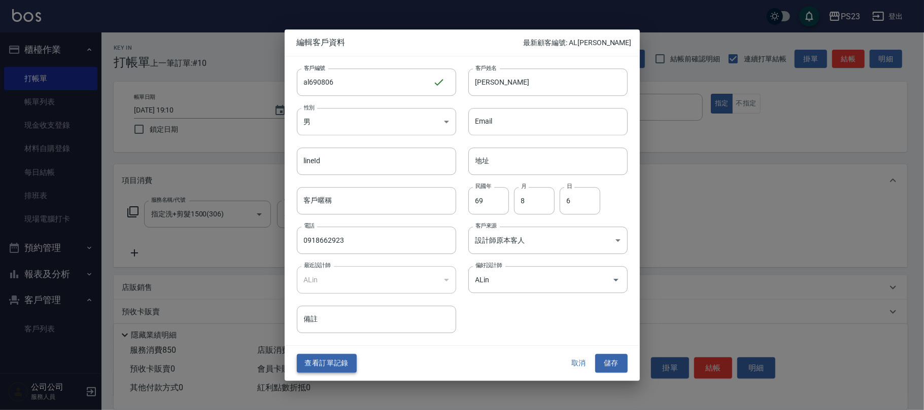
click at [333, 368] on button "查看訂單記錄" at bounding box center [327, 364] width 60 height 19
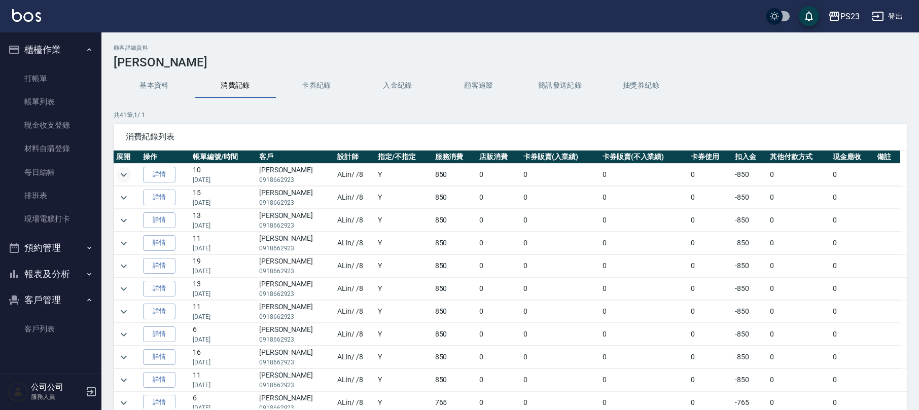
click at [130, 171] on button "expand row" at bounding box center [123, 174] width 15 height 15
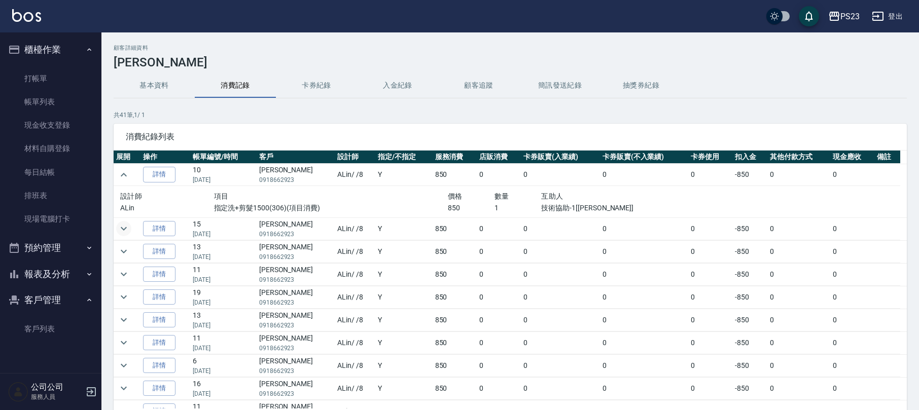
click at [124, 231] on icon "expand row" at bounding box center [124, 229] width 12 height 12
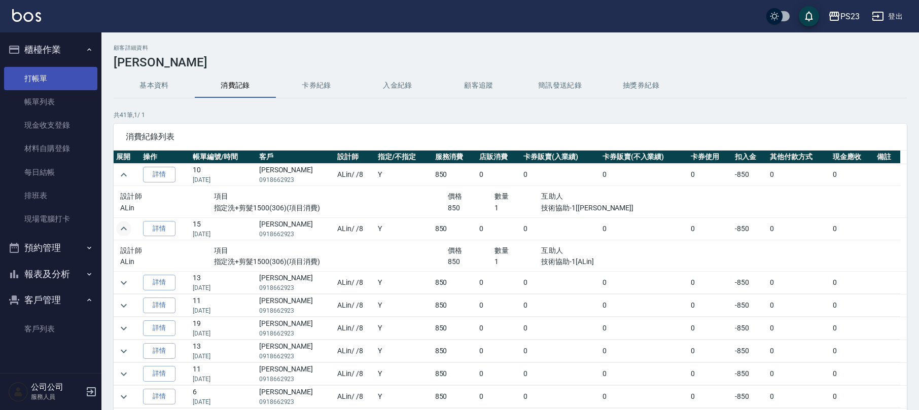
click at [72, 72] on link "打帳單" at bounding box center [50, 78] width 93 height 23
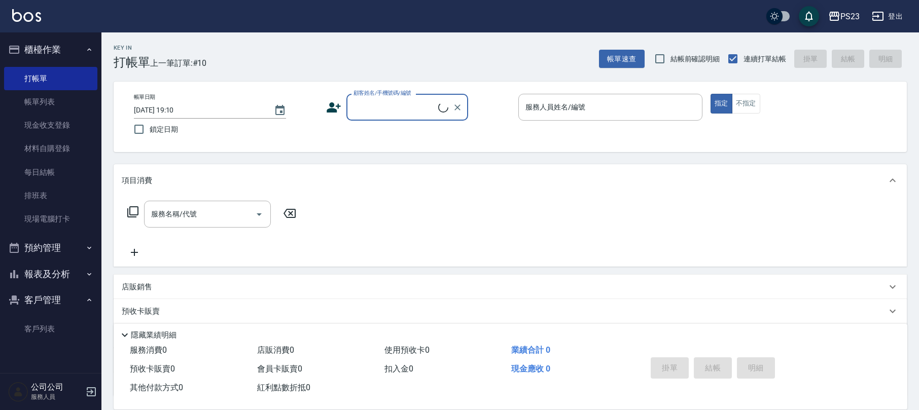
click at [369, 94] on label "顧客姓名/手機號碼/編號" at bounding box center [382, 93] width 58 height 8
click at [369, 98] on input "顧客姓名/手機號碼/編號" at bounding box center [394, 107] width 87 height 18
click at [384, 122] on div "帳單日期 [DATE] 19:10 鎖定日期 顧客姓名/手機號碼/編號 顧客姓名/手機號碼/編號 服務人員姓名/編號 服務人員姓名/編號 指定 不指定" at bounding box center [510, 117] width 769 height 46
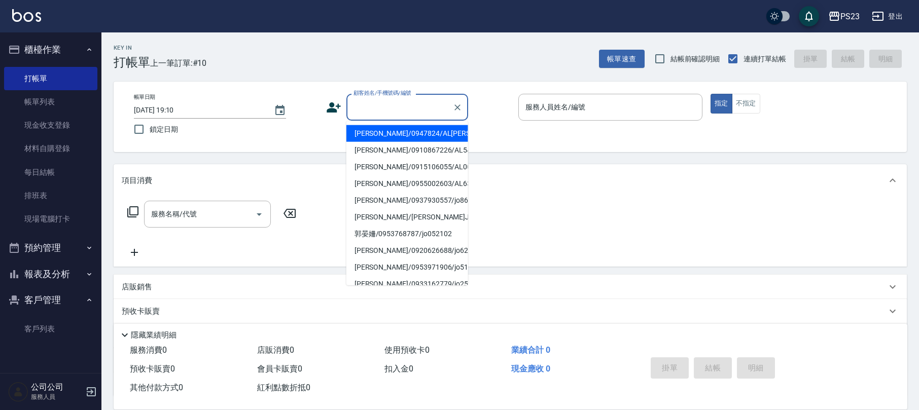
click at [384, 110] on input "顧客姓名/手機號碼/編號" at bounding box center [399, 107] width 97 height 18
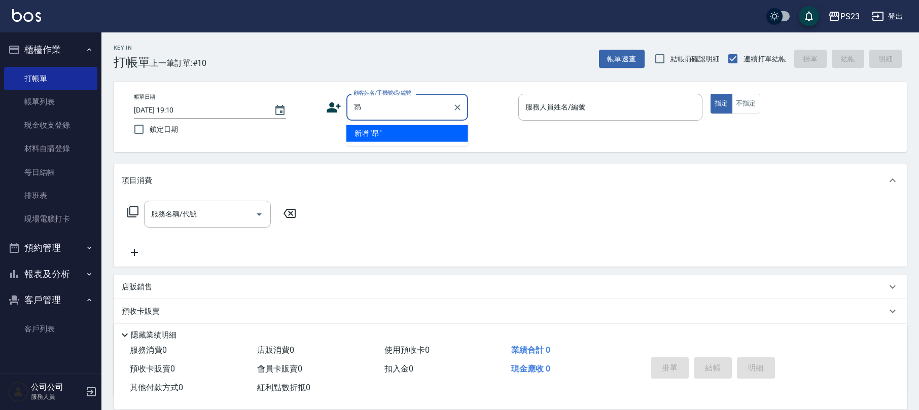
type input "'"
drag, startPoint x: 398, startPoint y: 126, endPoint x: 416, endPoint y: 121, distance: 18.9
click at [398, 126] on li "[PERSON_NAME]/0918662923/al690806" at bounding box center [407, 133] width 122 height 17
type input "[PERSON_NAME]/0918662923/al690806"
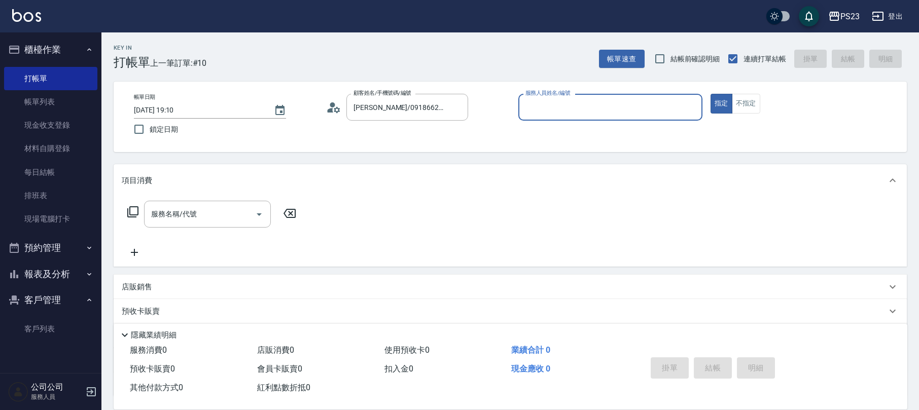
type input "ALin-8"
click at [218, 216] on input "服務名稱/代號" at bounding box center [200, 214] width 102 height 18
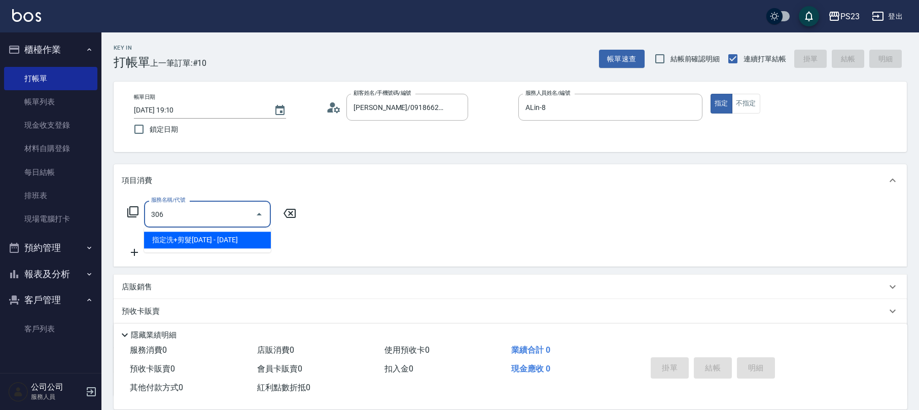
type input "指定洗+剪髮1500(306)"
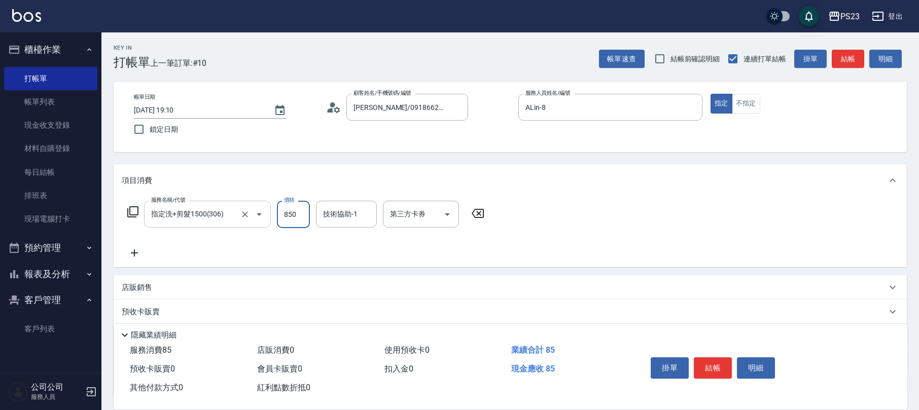
type input "850"
type input "ALin-8"
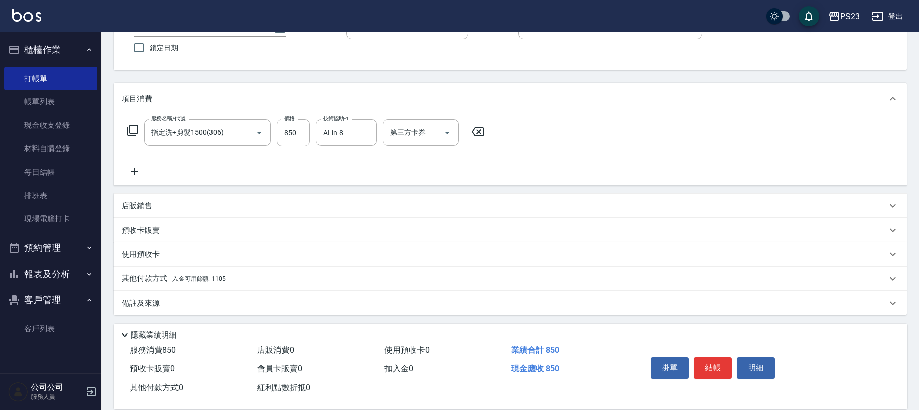
drag, startPoint x: 193, startPoint y: 304, endPoint x: 212, endPoint y: 296, distance: 20.9
click at [195, 303] on div "備註及來源" at bounding box center [504, 303] width 765 height 11
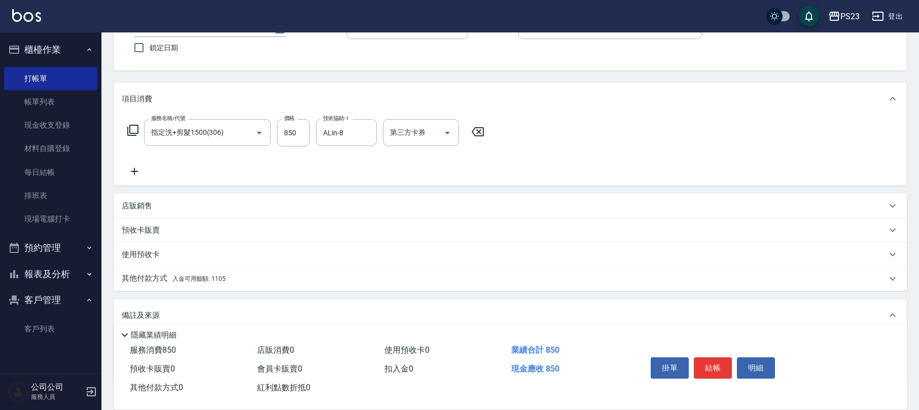
scroll to position [149, 0]
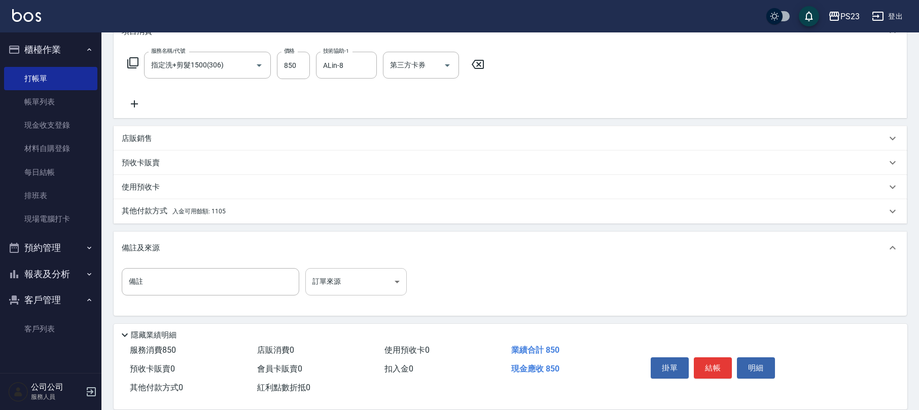
click at [348, 278] on body "PS23 登出 櫃檯作業 打帳單 帳單列表 現金收支登錄 材料自購登錄 每日結帳 排班表 現場電腦打卡 預約管理 預約管理 單日預約紀錄 單週預約紀錄 報表及…" at bounding box center [459, 131] width 919 height 560
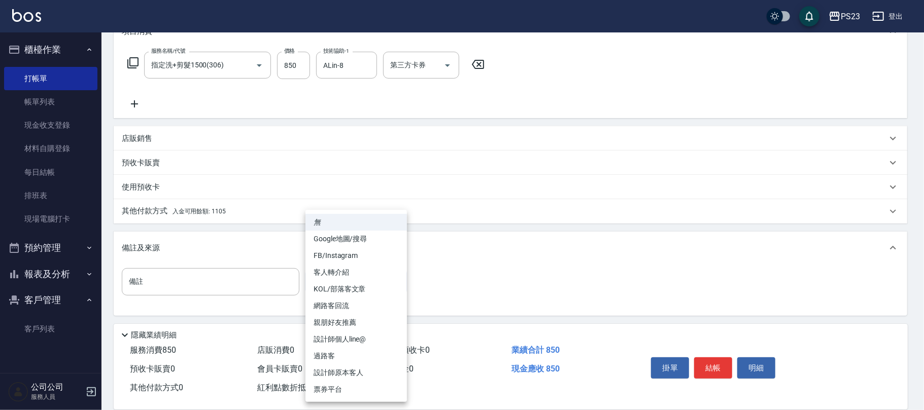
click at [360, 375] on li "設計師原本客人" at bounding box center [355, 373] width 101 height 17
type input "設計師原本客人"
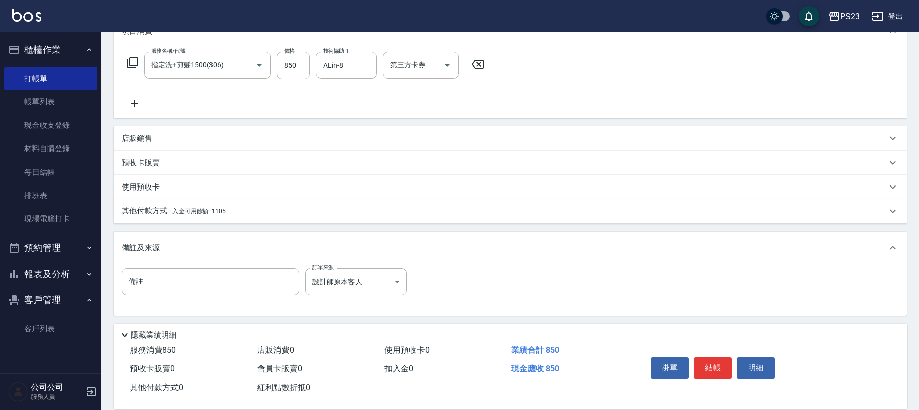
click at [228, 210] on div "其他付款方式 入金可用餘額: 1105" at bounding box center [504, 211] width 765 height 11
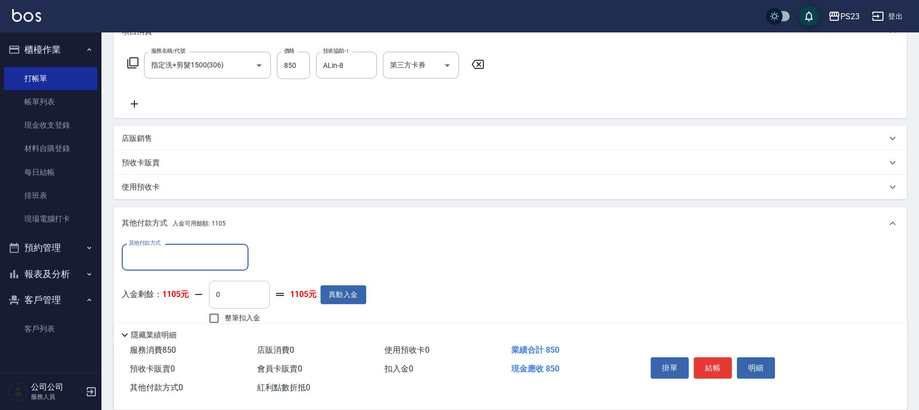
scroll to position [217, 0]
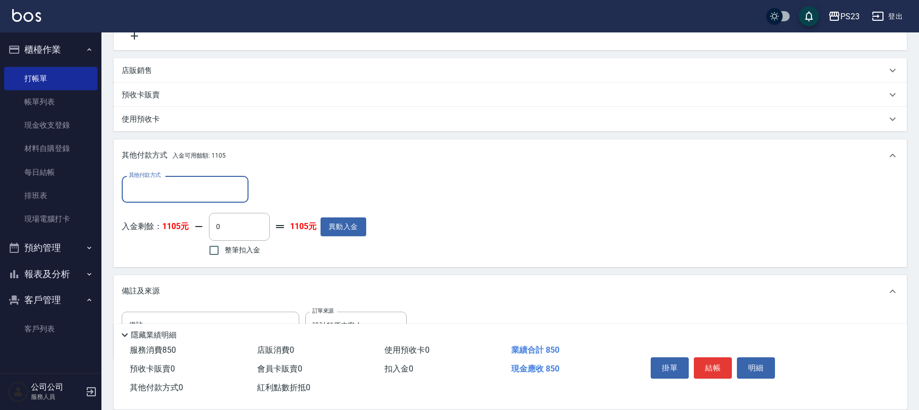
drag, startPoint x: 236, startPoint y: 256, endPoint x: 244, endPoint y: 248, distance: 11.1
click at [237, 255] on label "整筆扣入金" at bounding box center [231, 250] width 57 height 21
click at [225, 255] on input "整筆扣入金" at bounding box center [213, 250] width 21 height 21
checkbox input "true"
type input "850"
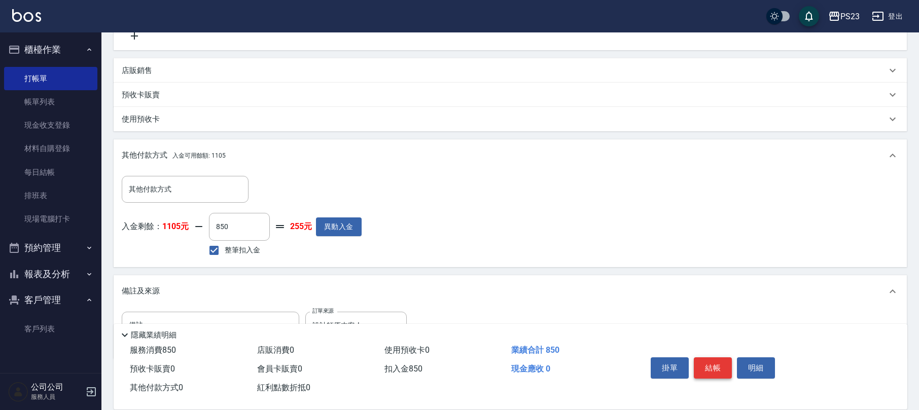
click at [719, 370] on button "結帳" at bounding box center [713, 368] width 38 height 21
type input "[DATE] 19:11"
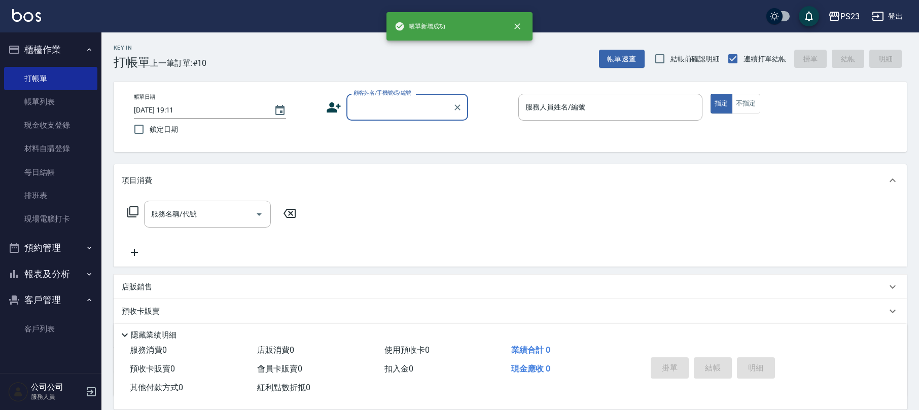
scroll to position [0, 0]
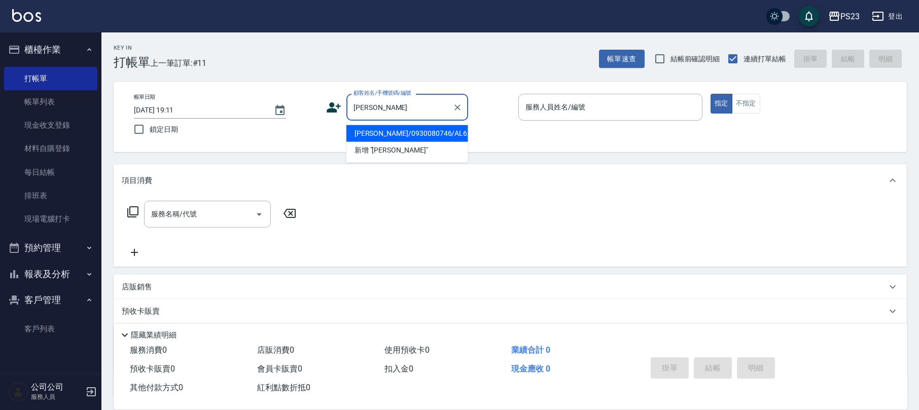
click at [441, 132] on li "[PERSON_NAME]/0930080746/AL650618" at bounding box center [407, 133] width 122 height 17
type input "[PERSON_NAME]/0930080746/AL650618"
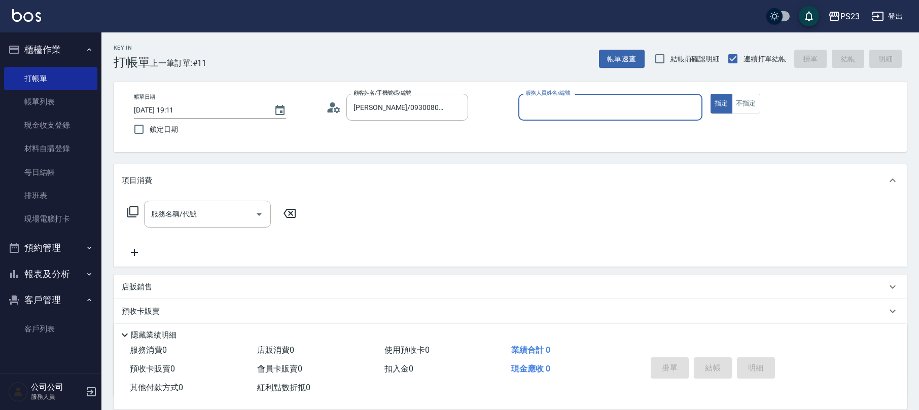
type input "ALin-8"
click at [212, 211] on input "服務名稱/代號" at bounding box center [200, 214] width 102 height 18
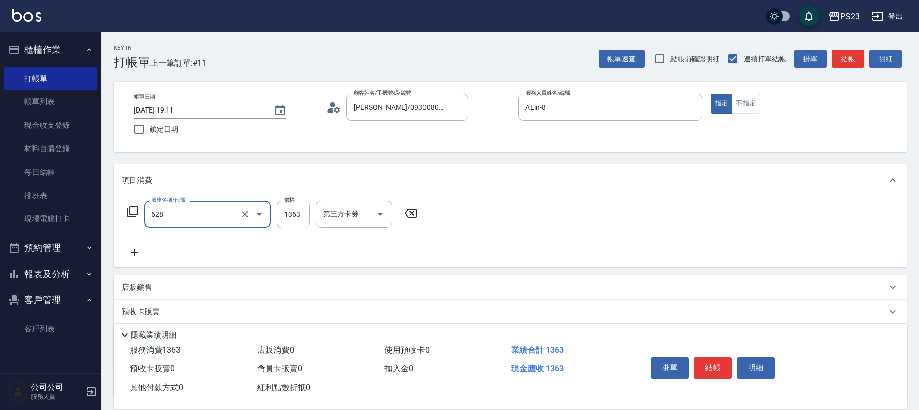
type input "中草藥2000(628)"
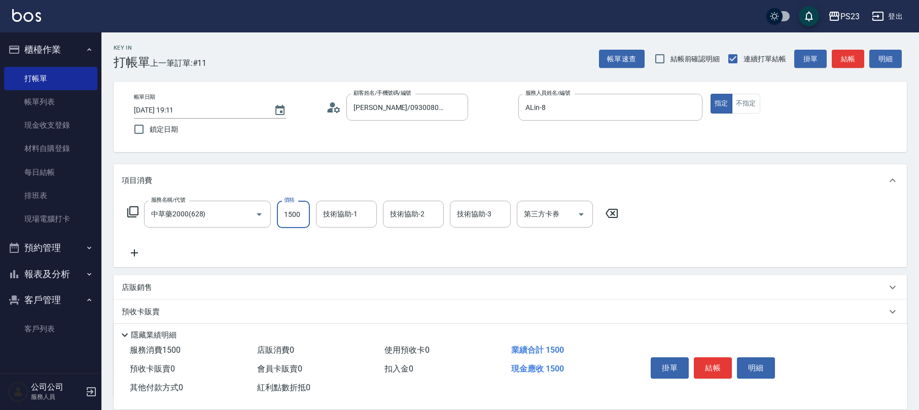
type input "1500"
type input "ALin-8"
click at [437, 216] on icon "Clear" at bounding box center [433, 214] width 10 height 10
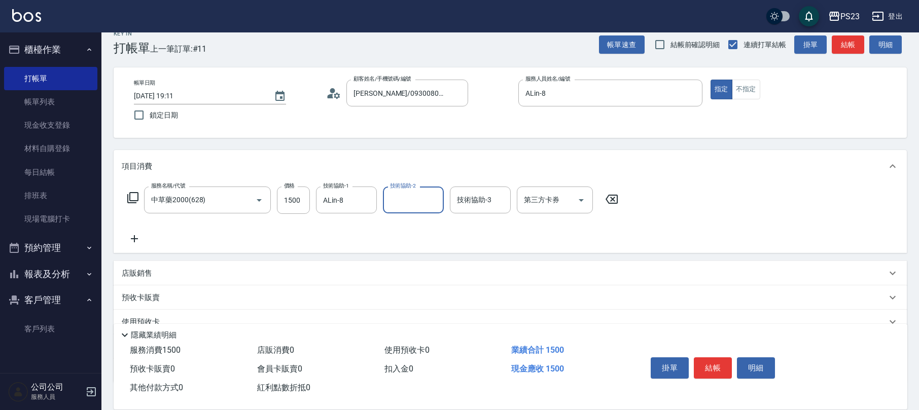
scroll to position [82, 0]
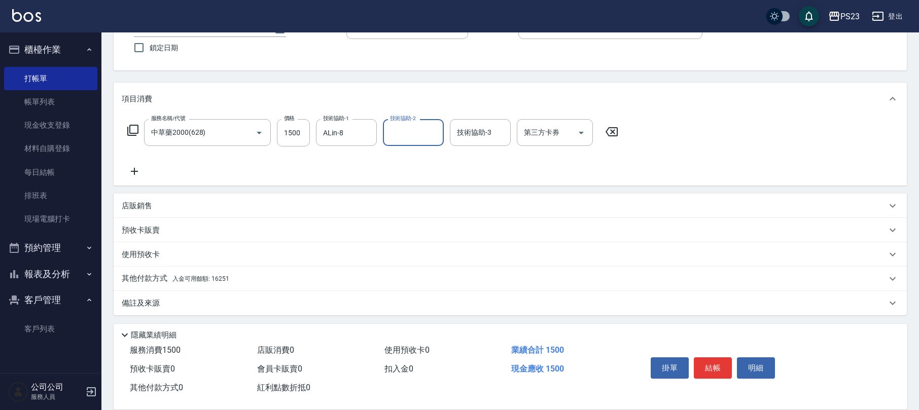
click at [187, 301] on div "備註及來源" at bounding box center [504, 303] width 765 height 11
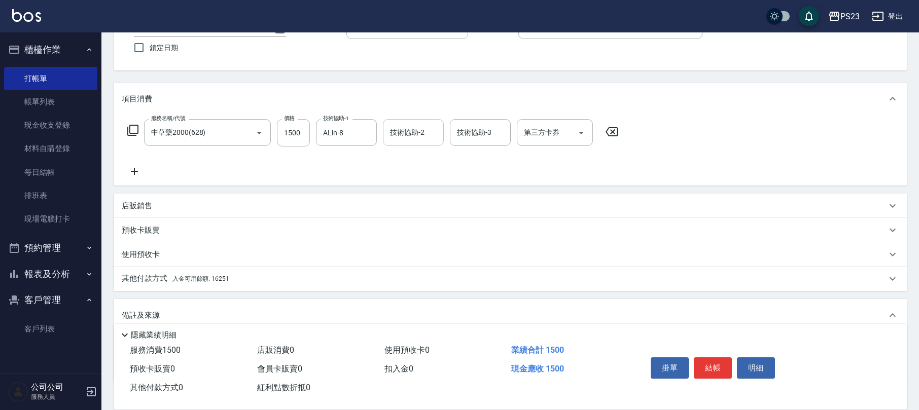
scroll to position [149, 0]
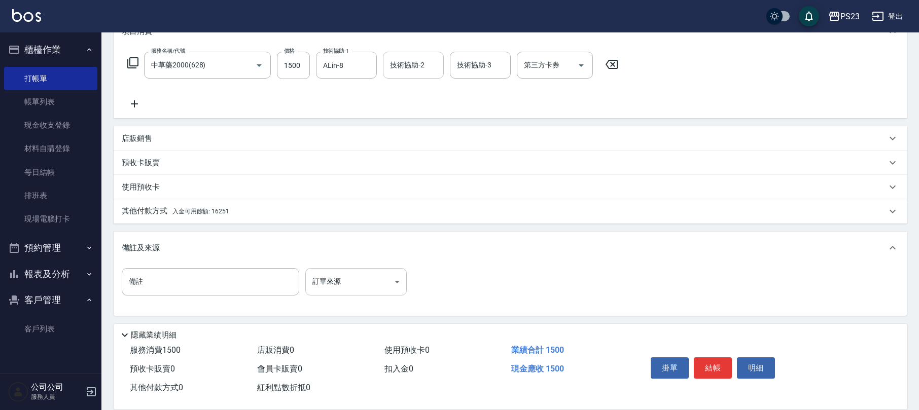
click at [358, 289] on body "PS23 登出 櫃檯作業 打帳單 帳單列表 現金收支登錄 材料自購登錄 每日結帳 排班表 現場電腦打卡 預約管理 預約管理 單日預約紀錄 單週預約紀錄 報表及…" at bounding box center [459, 131] width 919 height 560
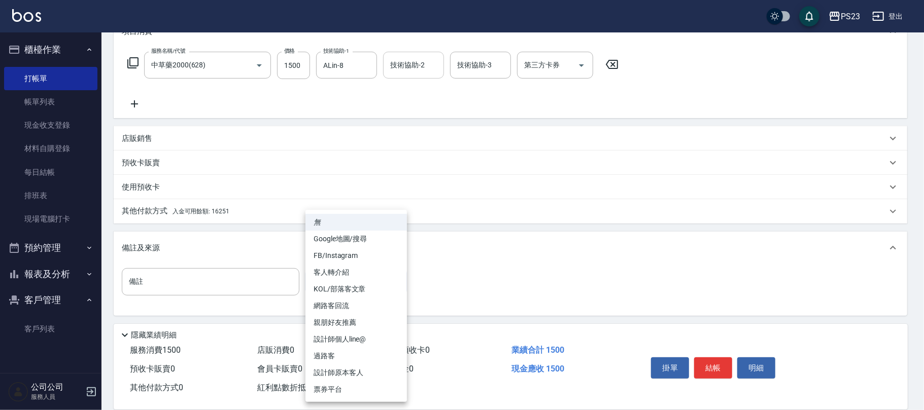
click at [354, 365] on li "設計師原本客人" at bounding box center [355, 373] width 101 height 17
type input "設計師原本客人"
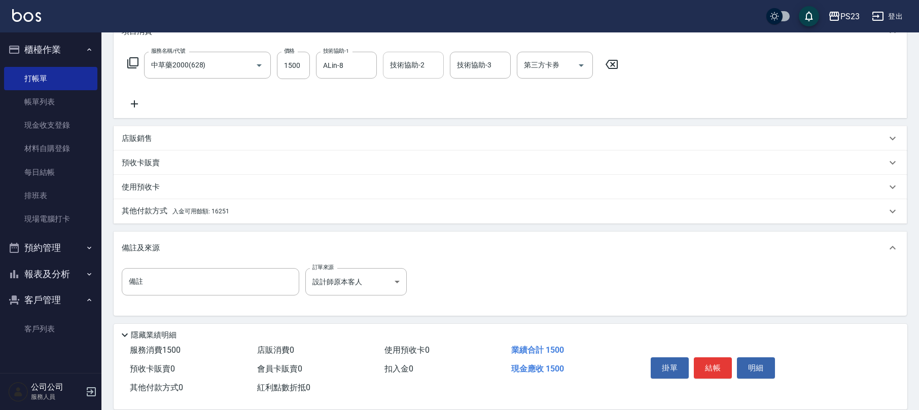
click at [238, 215] on div "其他付款方式 入金可用餘額: 16251" at bounding box center [504, 211] width 765 height 11
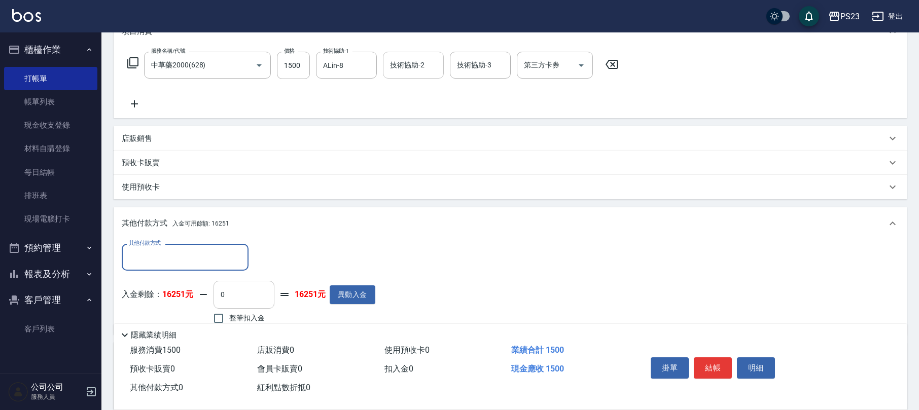
scroll to position [217, 0]
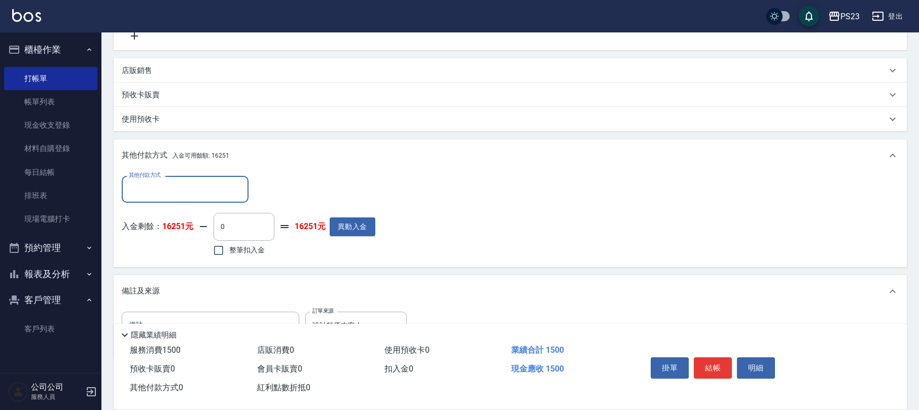
click at [237, 244] on label "整筆扣入金" at bounding box center [236, 250] width 57 height 21
click at [229, 244] on input "整筆扣入金" at bounding box center [218, 250] width 21 height 21
checkbox input "true"
type input "1500"
click at [711, 364] on button "結帳" at bounding box center [713, 368] width 38 height 21
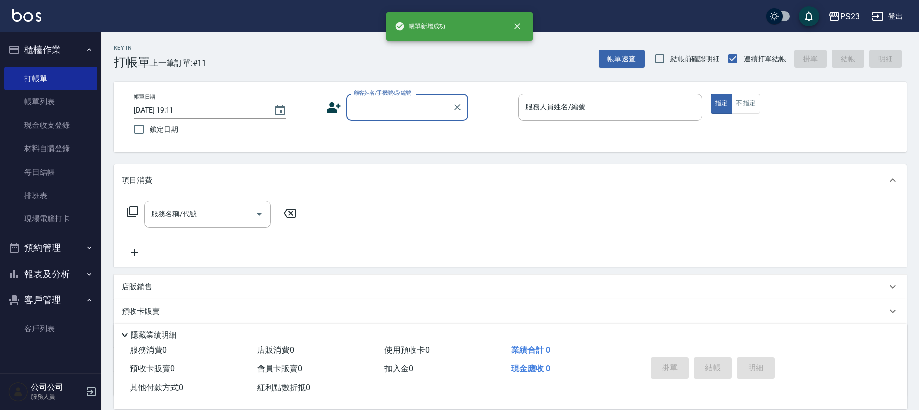
scroll to position [0, 0]
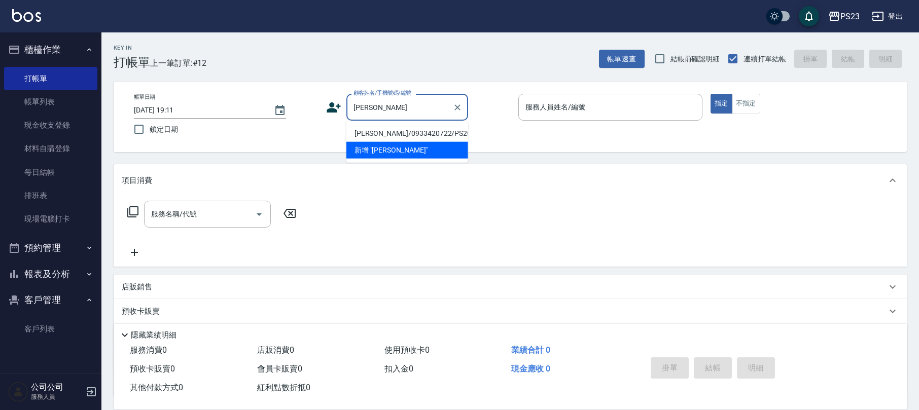
click at [440, 132] on li "[PERSON_NAME]/0933420722/PS20722" at bounding box center [407, 133] width 122 height 17
type input "[PERSON_NAME]/0933420722/PS20722"
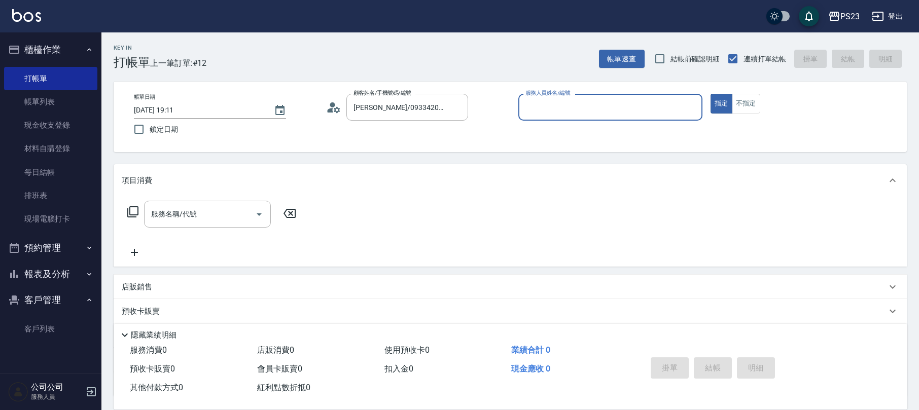
click at [335, 106] on icon at bounding box center [333, 107] width 15 height 15
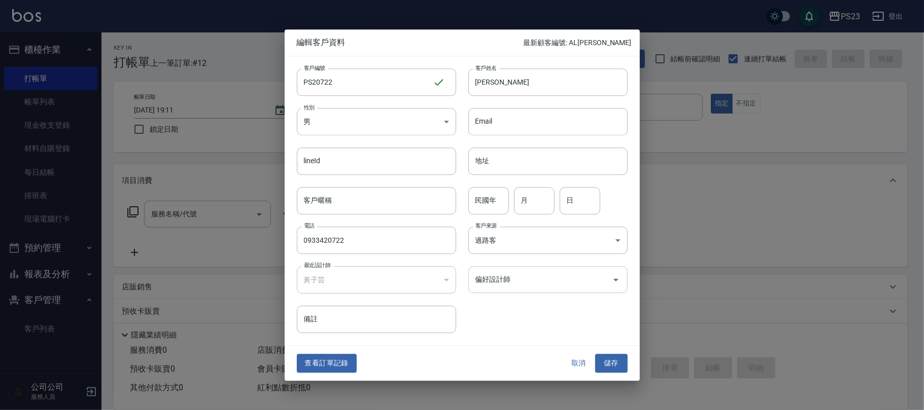
click at [514, 287] on input "偏好設計師" at bounding box center [540, 280] width 135 height 18
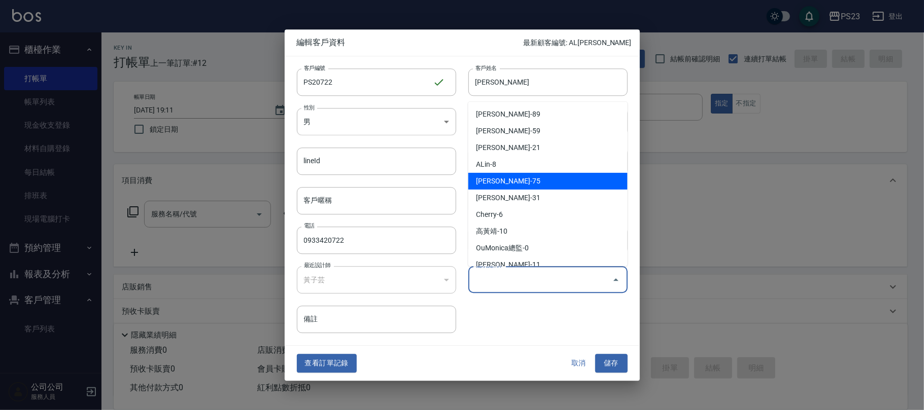
click at [524, 181] on li "[PERSON_NAME]-75" at bounding box center [547, 181] width 159 height 17
type input "黃子芸"
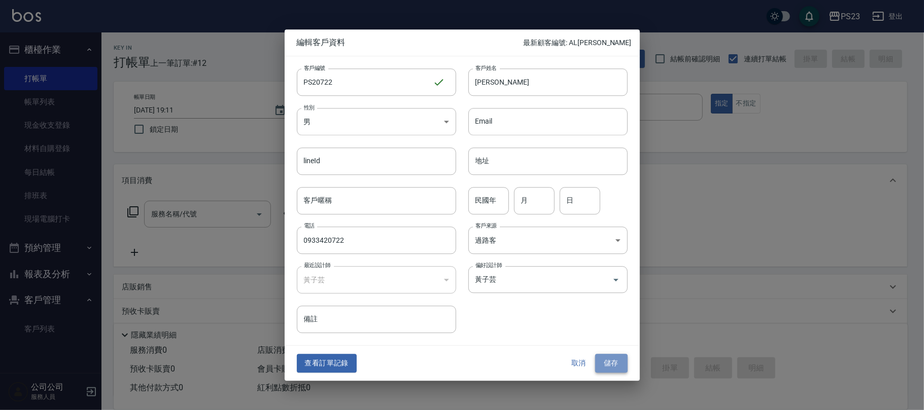
click at [619, 365] on button "儲存" at bounding box center [611, 364] width 32 height 19
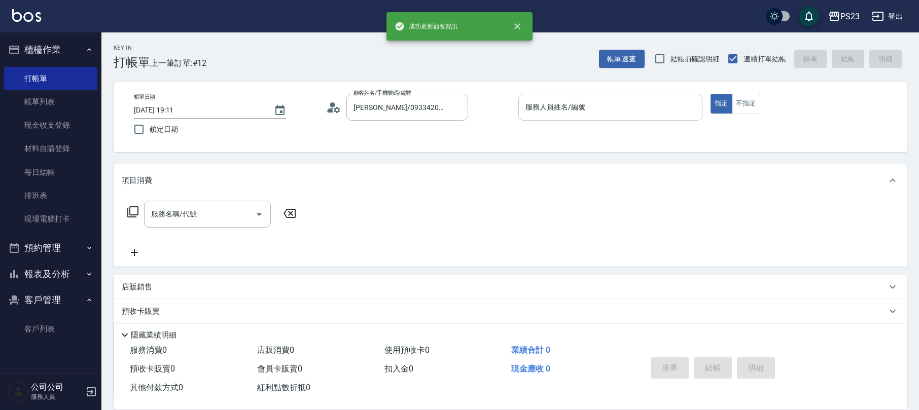
click at [657, 117] on div "服務人員姓名/編號" at bounding box center [610, 107] width 184 height 27
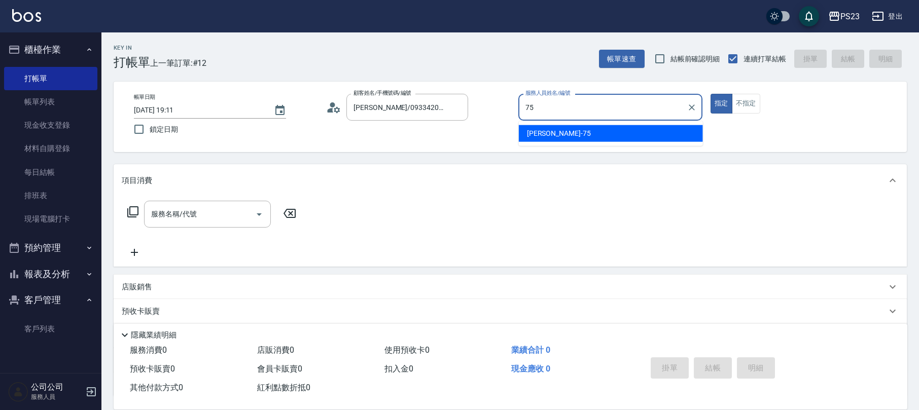
type input "Donna-75"
type button "true"
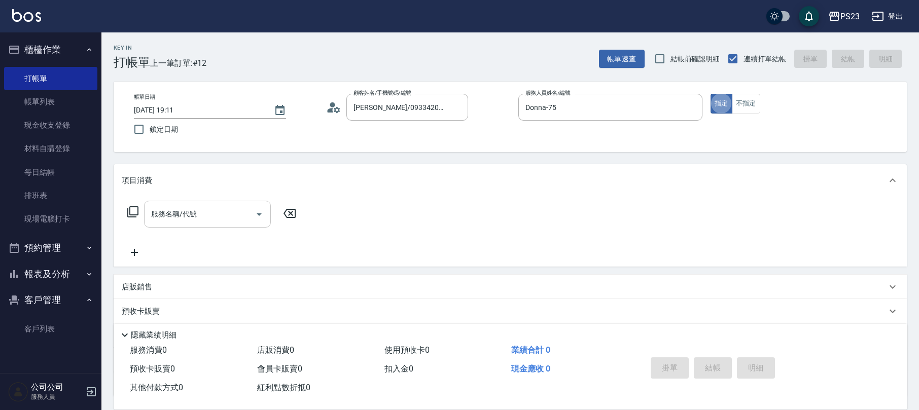
click at [207, 210] on input "服務名稱/代號" at bounding box center [200, 214] width 102 height 18
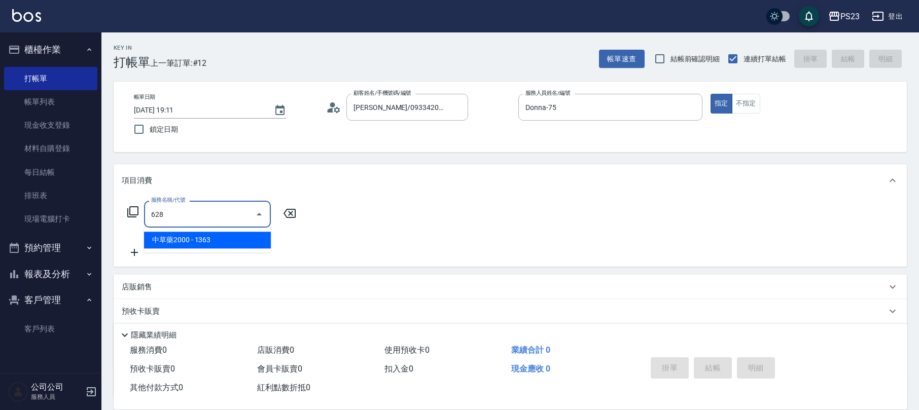
type input "中草藥2000(628)"
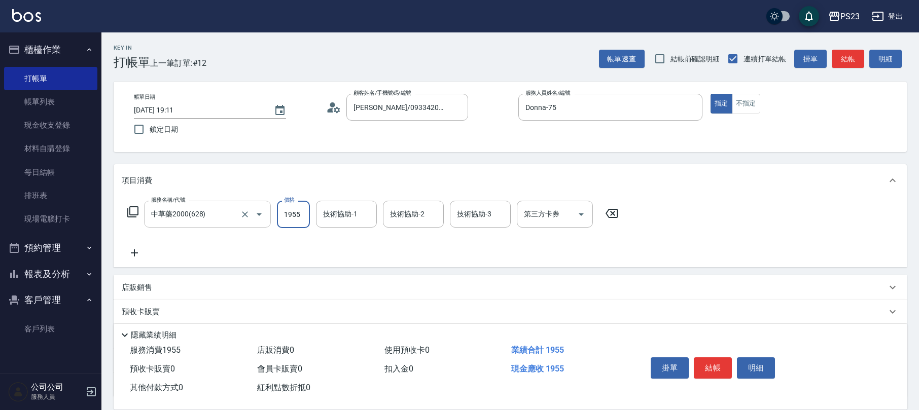
type input "1955"
type input "Donna-75"
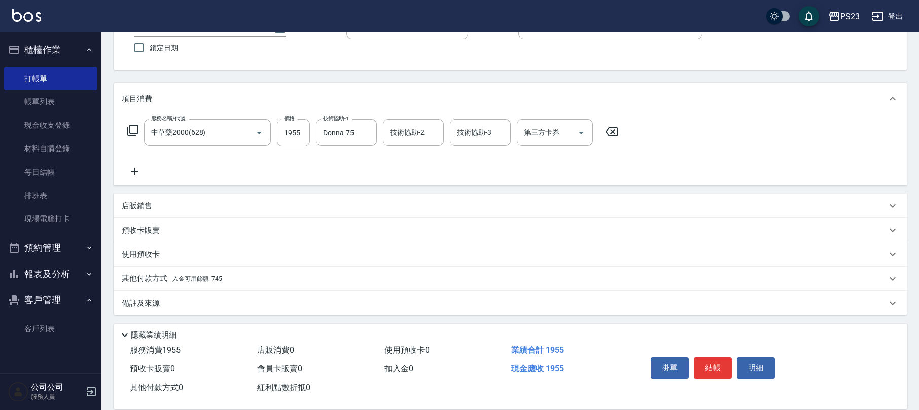
click at [229, 278] on div "其他付款方式 入金可用餘額: 745" at bounding box center [504, 278] width 765 height 11
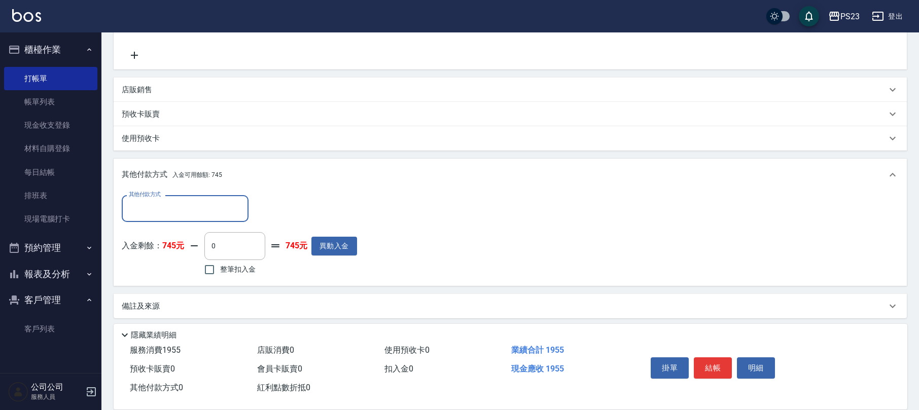
scroll to position [0, 0]
click at [249, 265] on span "整筆扣入金" at bounding box center [238, 268] width 36 height 11
click at [220, 265] on input "整筆扣入金" at bounding box center [209, 268] width 21 height 21
checkbox input "true"
type input "745"
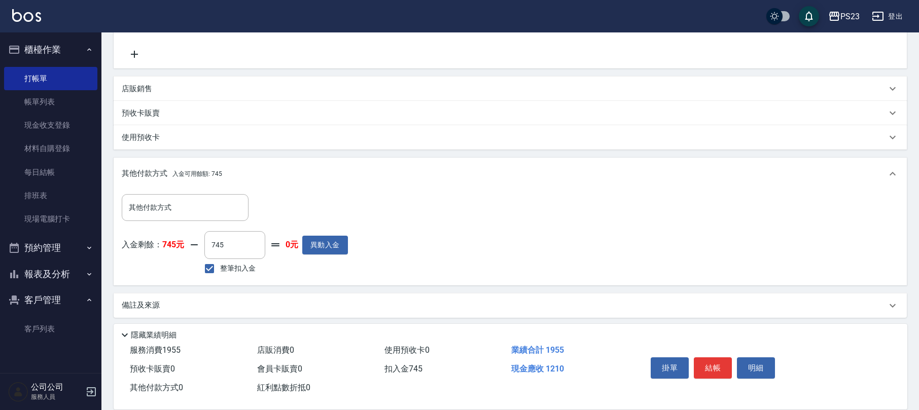
drag, startPoint x: 234, startPoint y: 298, endPoint x: 239, endPoint y: 296, distance: 5.5
click at [235, 298] on div "備註及來源" at bounding box center [510, 306] width 793 height 24
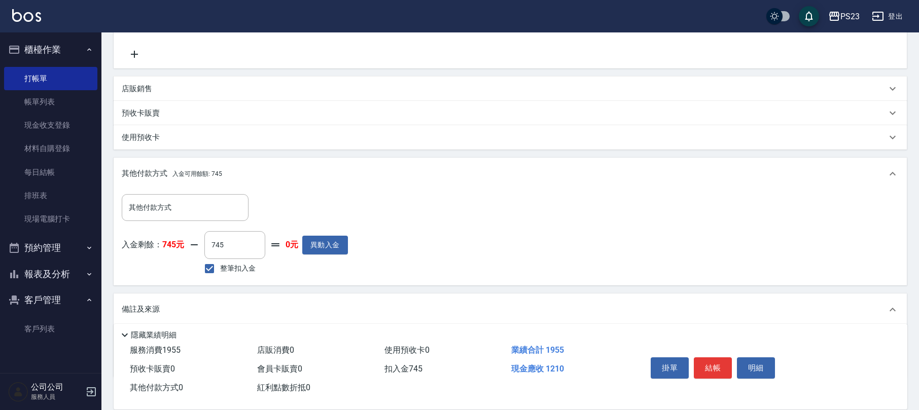
scroll to position [261, 0]
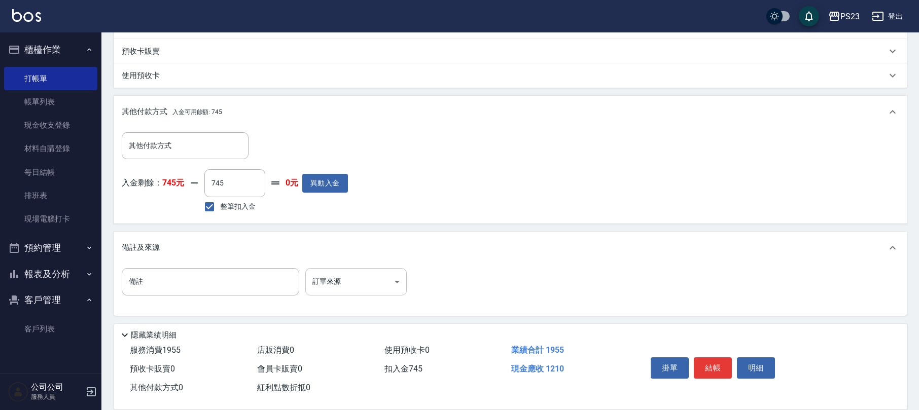
click at [349, 278] on body "PS23 登出 櫃檯作業 打帳單 帳單列表 現金收支登錄 材料自購登錄 每日結帳 排班表 現場電腦打卡 預約管理 預約管理 單日預約紀錄 單週預約紀錄 報表及…" at bounding box center [459, 75] width 919 height 672
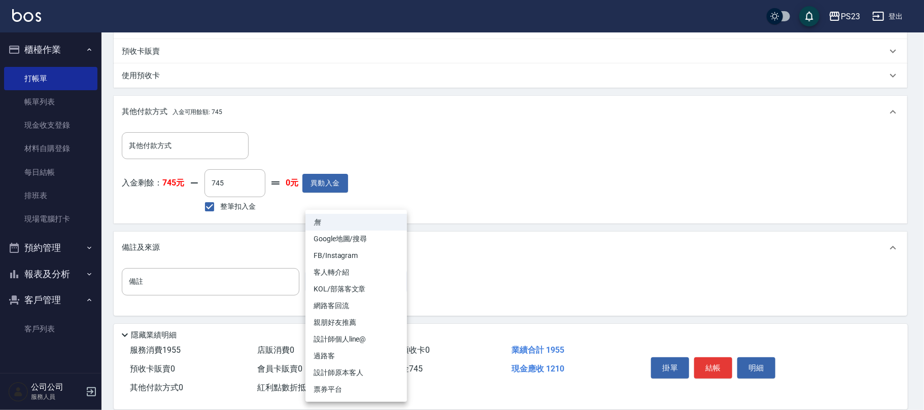
click at [348, 370] on li "設計師原本客人" at bounding box center [355, 373] width 101 height 17
type input "設計師原本客人"
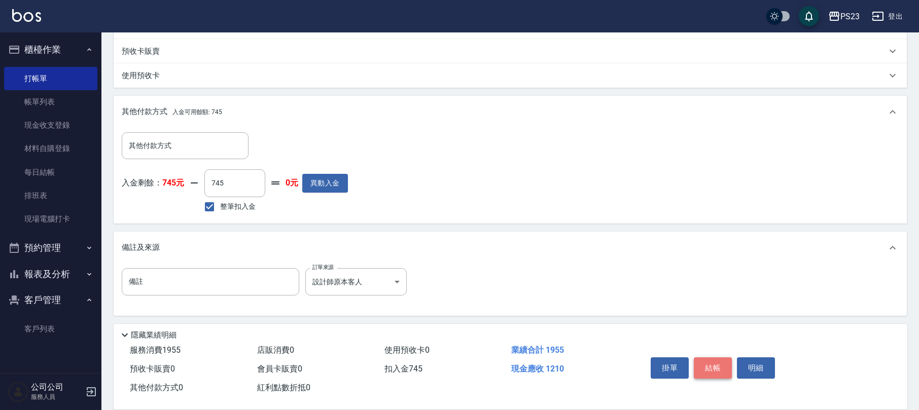
click at [711, 362] on button "結帳" at bounding box center [713, 368] width 38 height 21
type input "[DATE] 19:12"
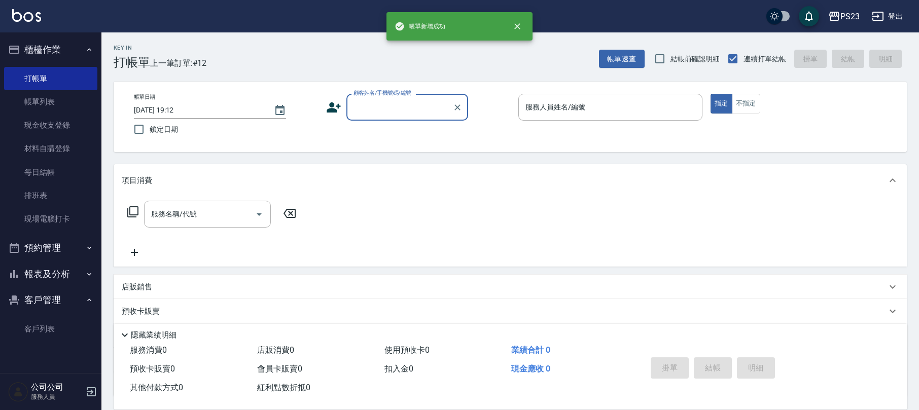
scroll to position [0, 0]
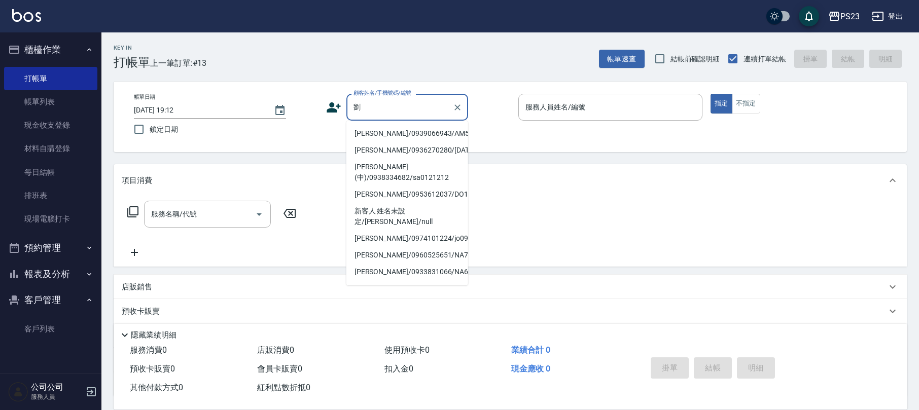
type input "劉"
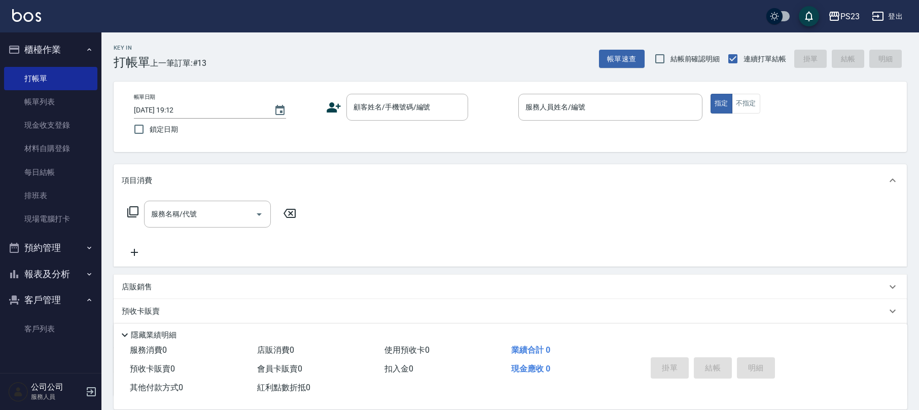
click at [339, 97] on div "顧客姓名/手機號碼/編號 顧客姓名/手機號碼/編號" at bounding box center [418, 107] width 184 height 27
click at [339, 102] on icon at bounding box center [333, 107] width 15 height 15
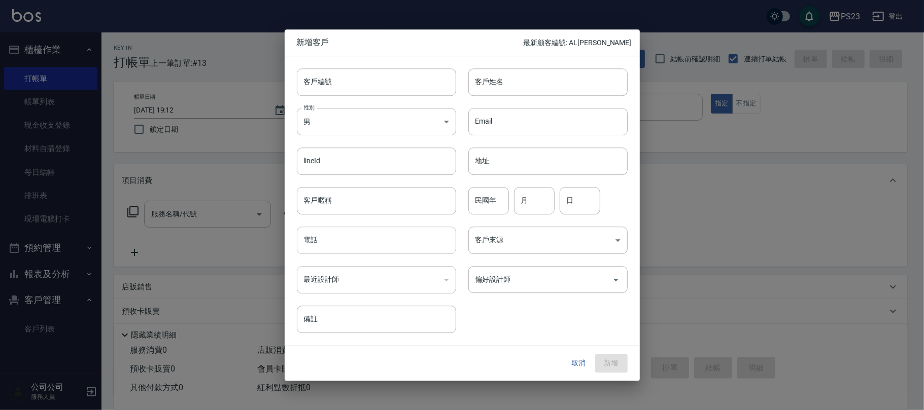
click at [353, 251] on input "電話" at bounding box center [376, 240] width 159 height 27
type input "0955916339"
click at [326, 88] on input "客戶編號" at bounding box center [376, 81] width 159 height 27
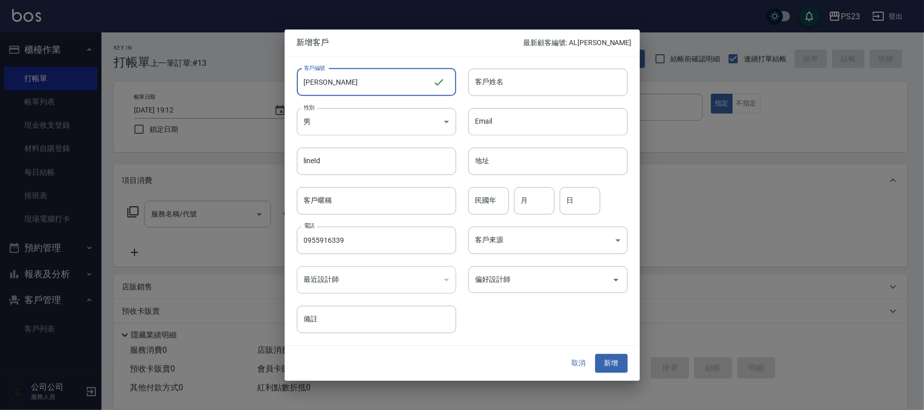
click at [325, 86] on input "[PERSON_NAME]" at bounding box center [365, 81] width 136 height 27
drag, startPoint x: 289, startPoint y: 84, endPoint x: 190, endPoint y: 82, distance: 99.4
click at [190, 82] on div "新增客戶 最新顧客編號: AL[PERSON_NAME]編號 [PERSON_NAME] 客戶編號 客戶姓名 客戶姓名 性別 男 [DEMOGRAPHIC_D…" at bounding box center [462, 205] width 924 height 410
type input "[PERSON_NAME]"
click at [520, 77] on input "客戶姓名" at bounding box center [547, 81] width 159 height 27
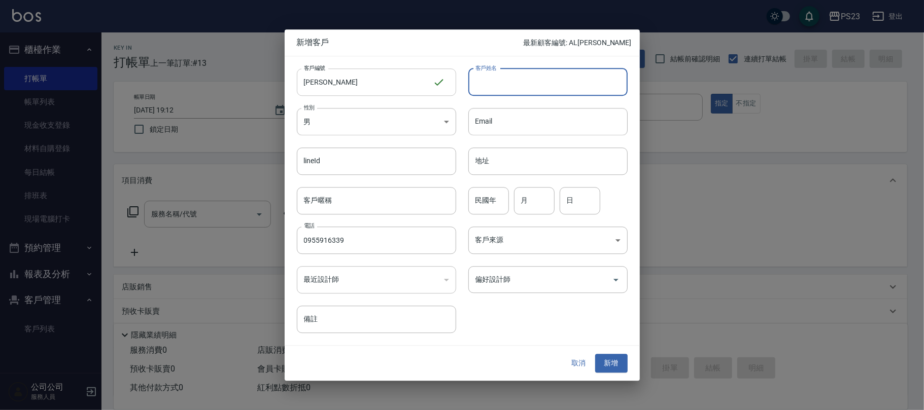
paste input "[PERSON_NAME]"
type input "[PERSON_NAME]"
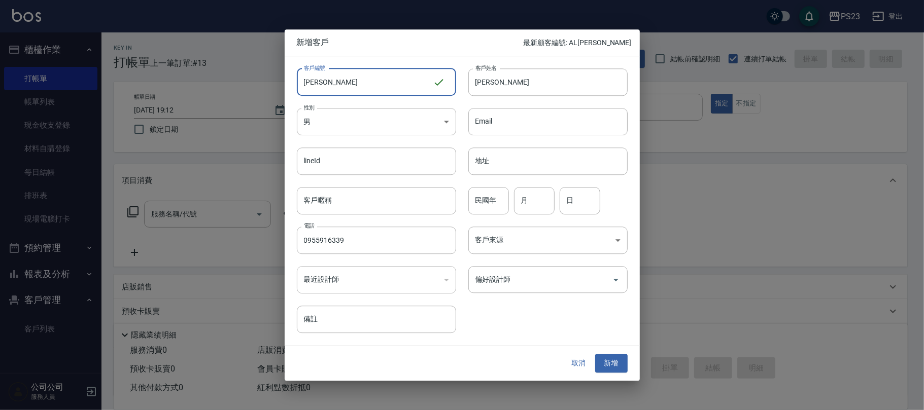
drag, startPoint x: 342, startPoint y: 82, endPoint x: 248, endPoint y: 81, distance: 93.8
click at [248, 81] on div "新增客戶 最新顧客編號: AL[PERSON_NAME]編號 [PERSON_NAME] 客戶編號 客戶姓名 [PERSON_NAME]姓名 性別 男 [DE…" at bounding box center [462, 205] width 924 height 410
type input "PS16339"
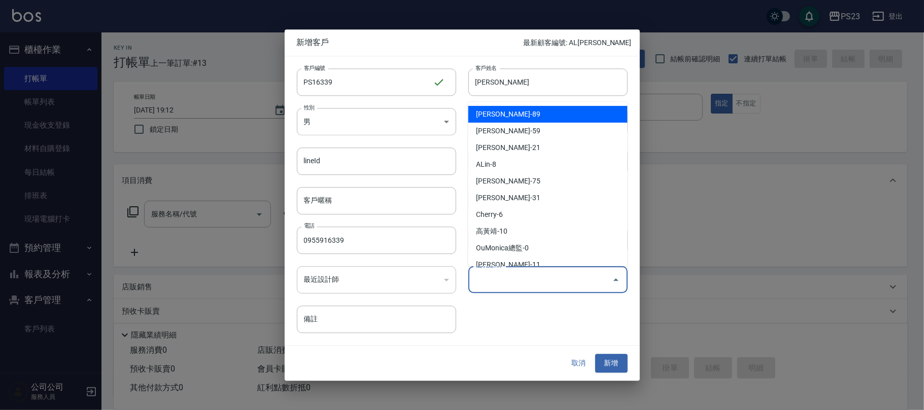
click at [573, 273] on input "偏好設計師" at bounding box center [540, 280] width 135 height 18
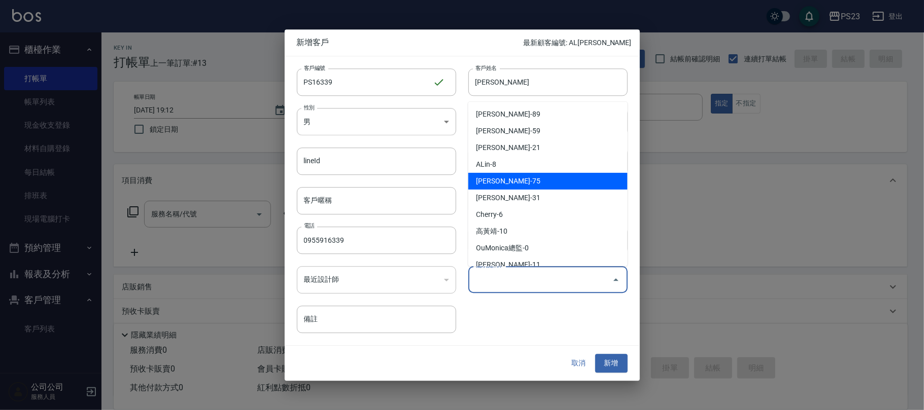
click at [520, 179] on li "[PERSON_NAME]-75" at bounding box center [547, 181] width 159 height 17
type input "黃子芸"
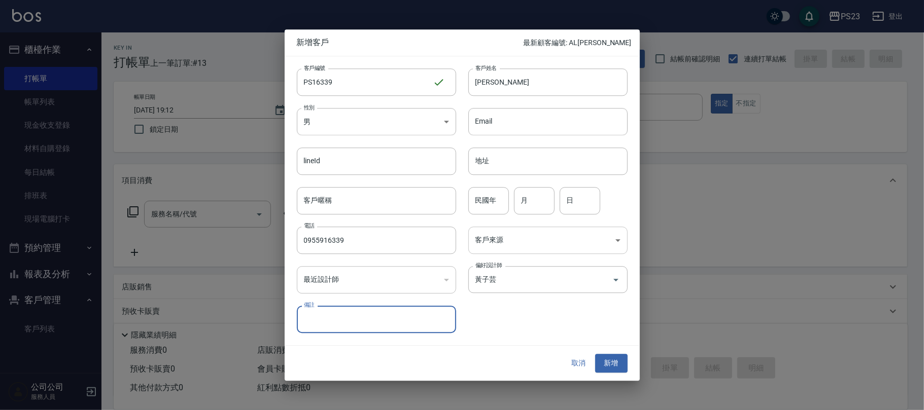
click at [507, 244] on body "PS23 登出 櫃檯作業 打帳單 帳單列表 現金收支登錄 材料自購登錄 每日結帳 排班表 現場電腦打卡 預約管理 預約管理 單日預約紀錄 單週預約紀錄 報表及…" at bounding box center [462, 246] width 924 height 492
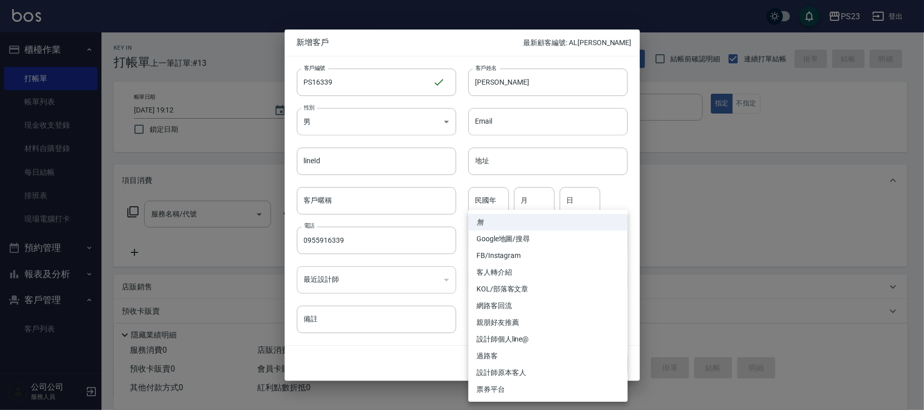
click at [520, 253] on li "FB/Instagram" at bounding box center [547, 255] width 159 height 17
type input "FB/Instagram"
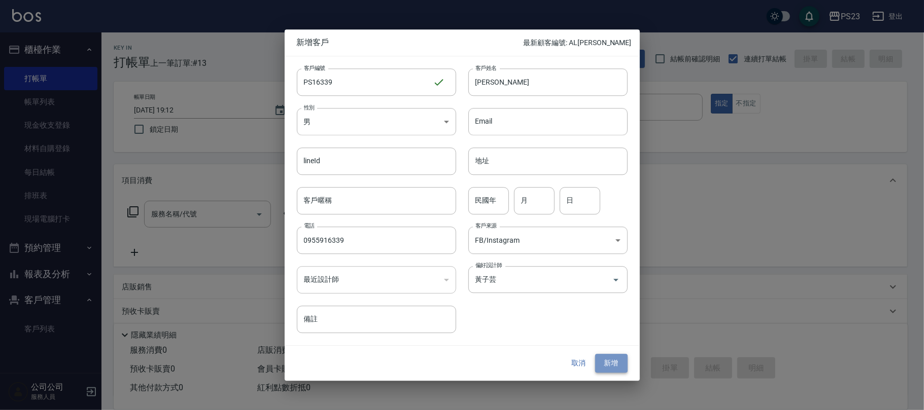
click at [607, 356] on button "新增" at bounding box center [611, 364] width 32 height 19
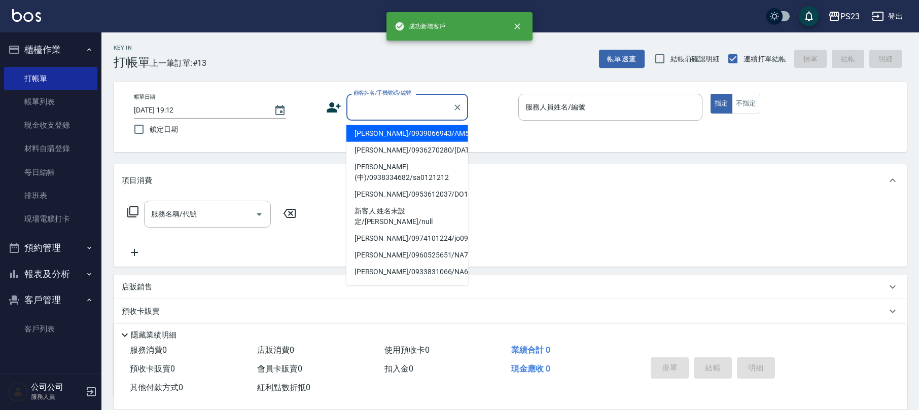
click at [405, 105] on div "顧客姓名/手機號碼/編號 顧客姓名/手機號碼/編號" at bounding box center [407, 107] width 122 height 27
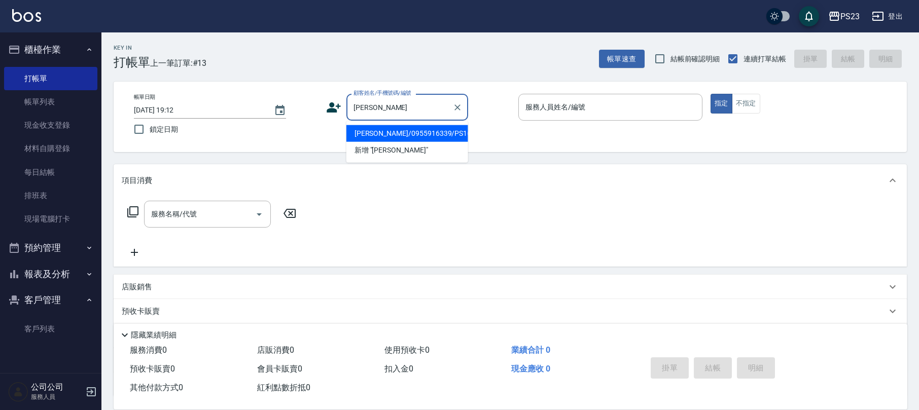
click at [400, 131] on li "[PERSON_NAME]/0955916339/PS16339" at bounding box center [407, 133] width 122 height 17
type input "[PERSON_NAME]/0955916339/PS16339"
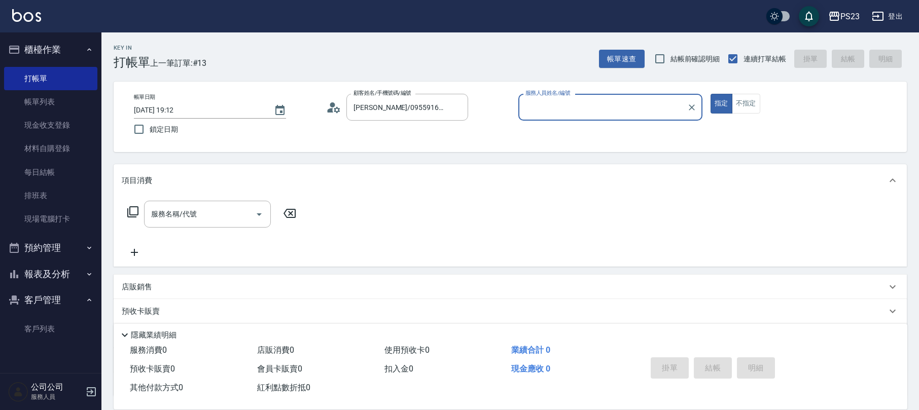
type input "Donna-75"
click at [232, 218] on input "服務名稱/代號" at bounding box center [200, 214] width 102 height 18
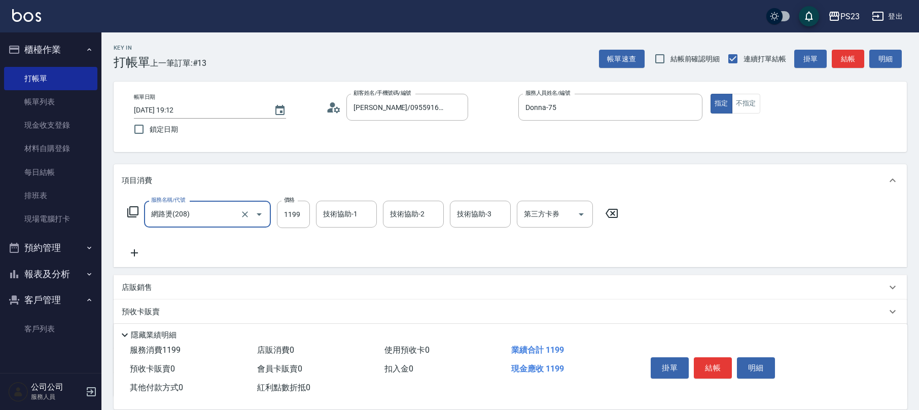
type input "網路燙(208)"
type input "2099"
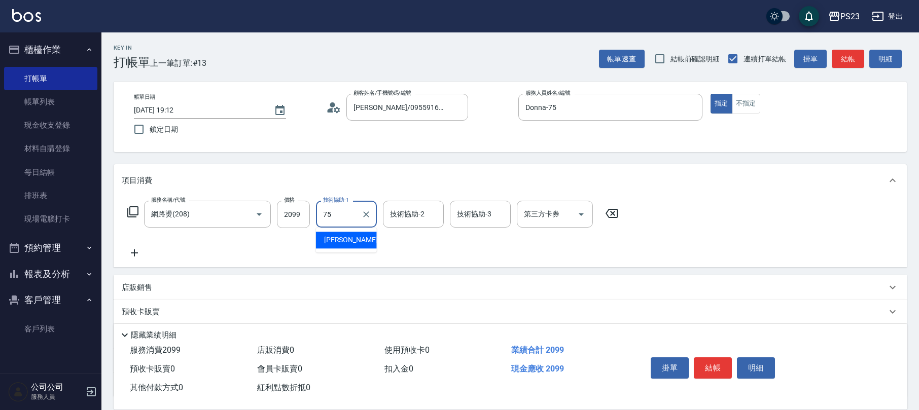
type input "Donna-75"
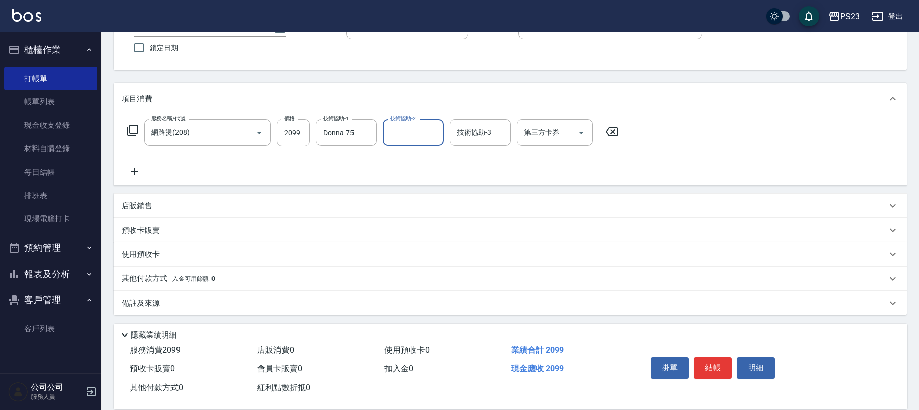
drag, startPoint x: 178, startPoint y: 293, endPoint x: 192, endPoint y: 293, distance: 14.2
click at [179, 293] on div "備註及來源" at bounding box center [510, 303] width 793 height 24
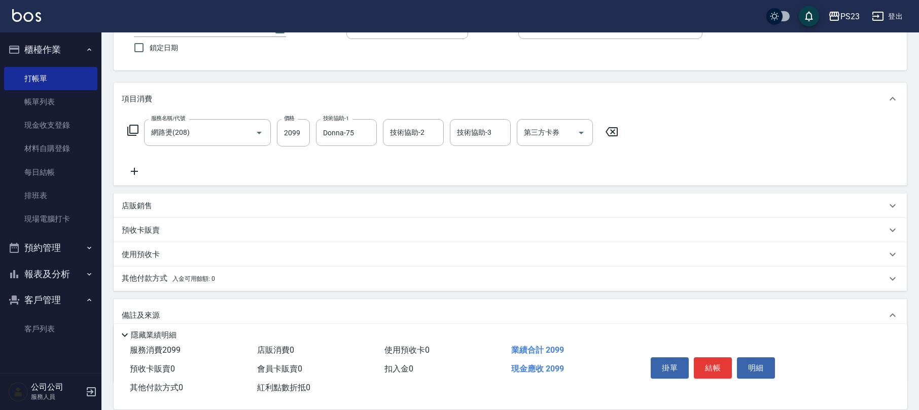
scroll to position [149, 0]
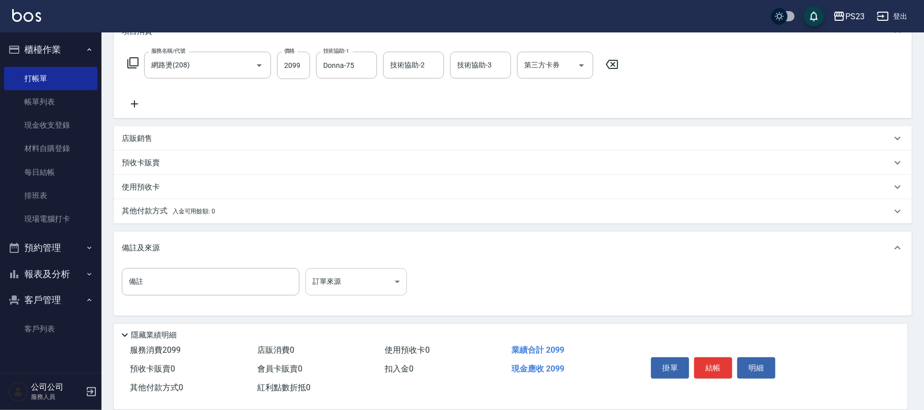
click at [325, 280] on body "PS23 登出 櫃檯作業 打帳單 帳單列表 現金收支登錄 材料自購登錄 每日結帳 排班表 現場電腦打卡 預約管理 預約管理 單日預約紀錄 單週預約紀錄 報表及…" at bounding box center [462, 131] width 924 height 560
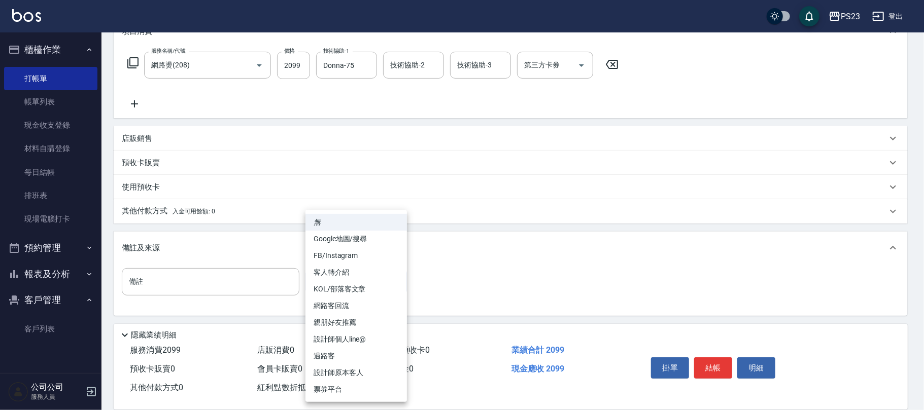
click at [341, 256] on li "FB/Instagram" at bounding box center [355, 255] width 101 height 17
type input "FB/Instagram"
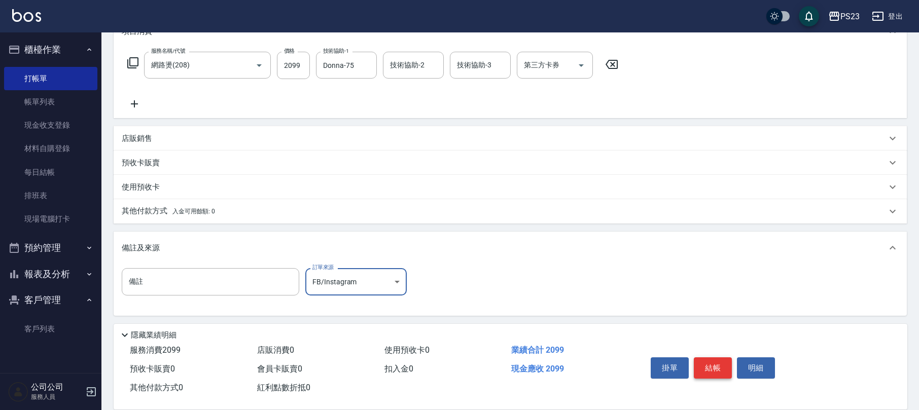
click at [721, 364] on button "結帳" at bounding box center [713, 368] width 38 height 21
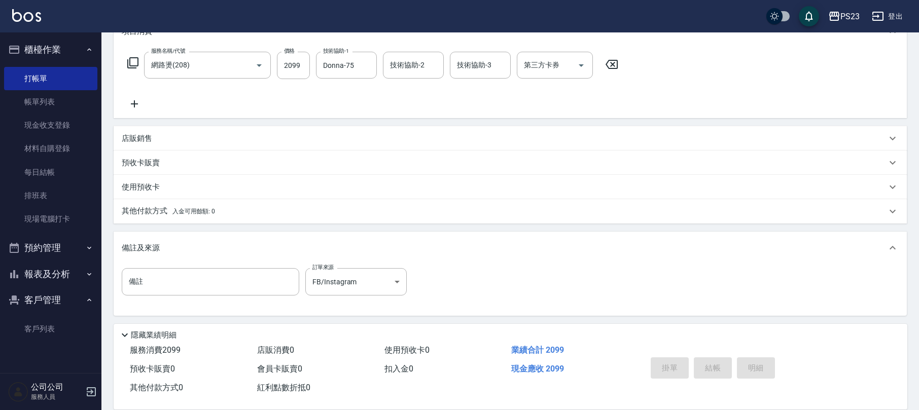
type input "[DATE] 19:13"
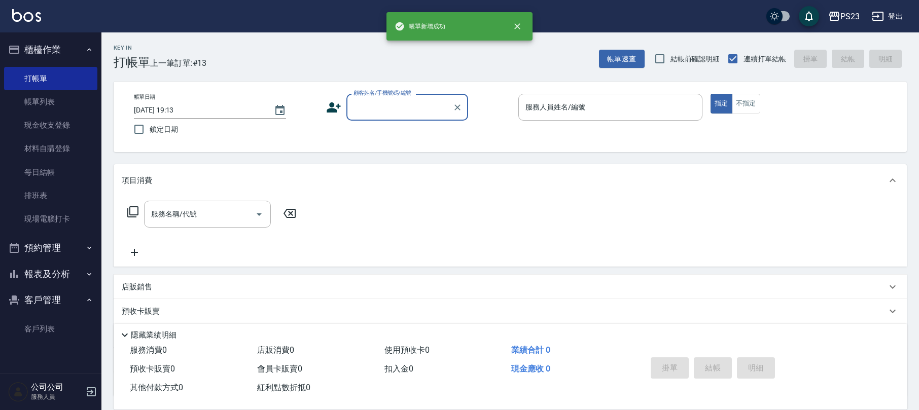
scroll to position [0, 0]
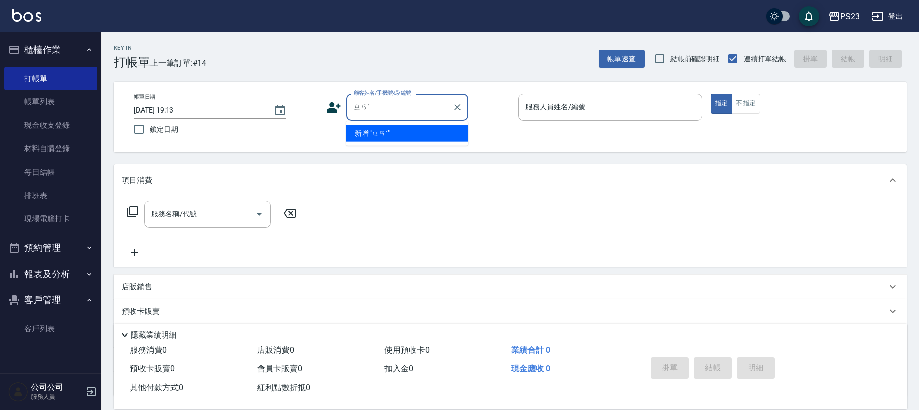
type input "ㄓ"
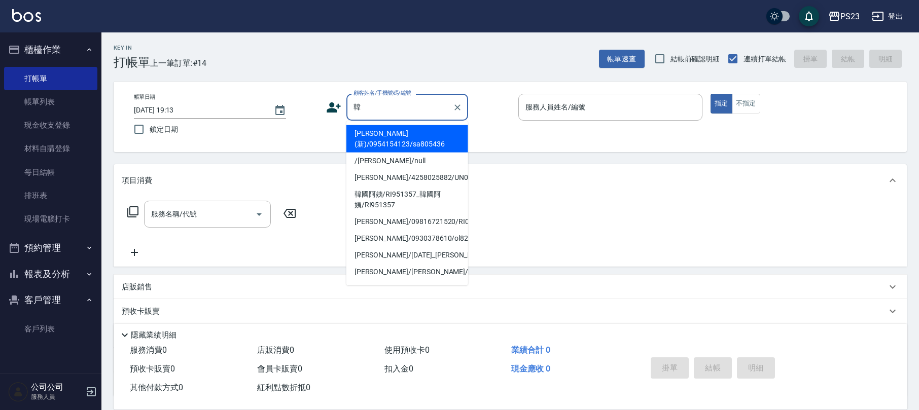
click at [392, 146] on li "[PERSON_NAME](新)/0954154123/sa805436" at bounding box center [407, 138] width 122 height 27
type input "[PERSON_NAME](新)/0954154123/sa805436"
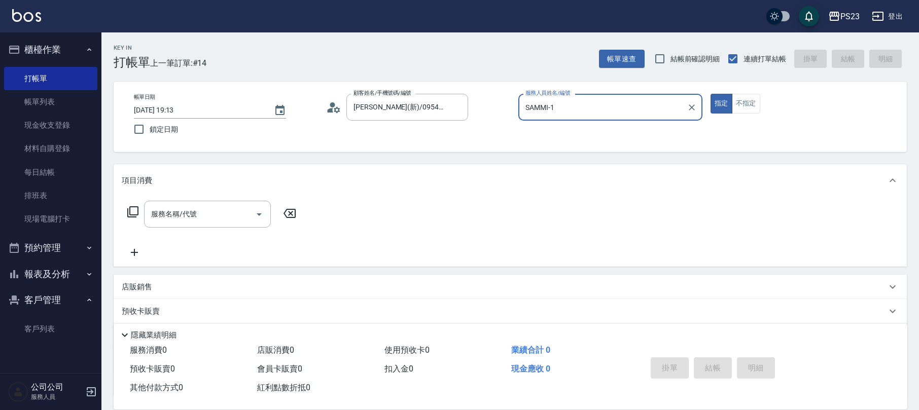
drag, startPoint x: 607, startPoint y: 120, endPoint x: 511, endPoint y: 107, distance: 96.8
click at [511, 107] on div "帳單日期 [DATE] 19:13 鎖定日期 顧客姓名/手機號碼/編號 [PERSON_NAME](新)/0954154123/sa805436 顧客姓名/手…" at bounding box center [510, 117] width 769 height 46
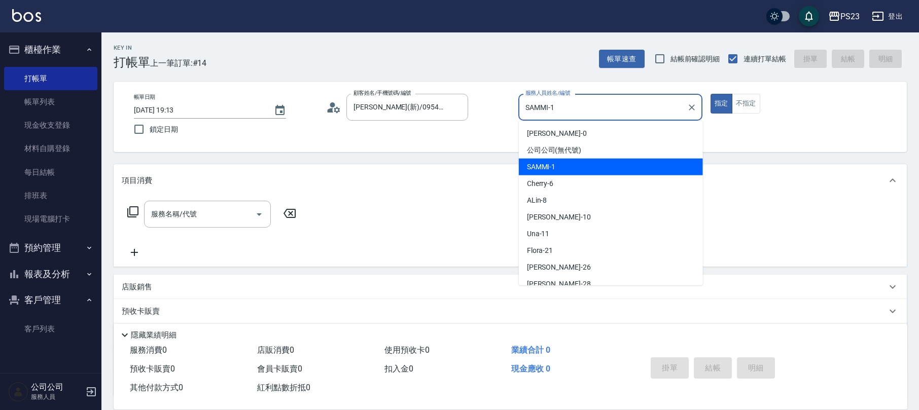
drag, startPoint x: 626, startPoint y: 100, endPoint x: 441, endPoint y: 90, distance: 185.4
click at [446, 109] on div "帳單日期 [DATE] 19:13 鎖定日期 顧客姓名/手機號碼/編號 [PERSON_NAME](新)/0954154123/sa805436 顧客姓名/手…" at bounding box center [510, 117] width 769 height 46
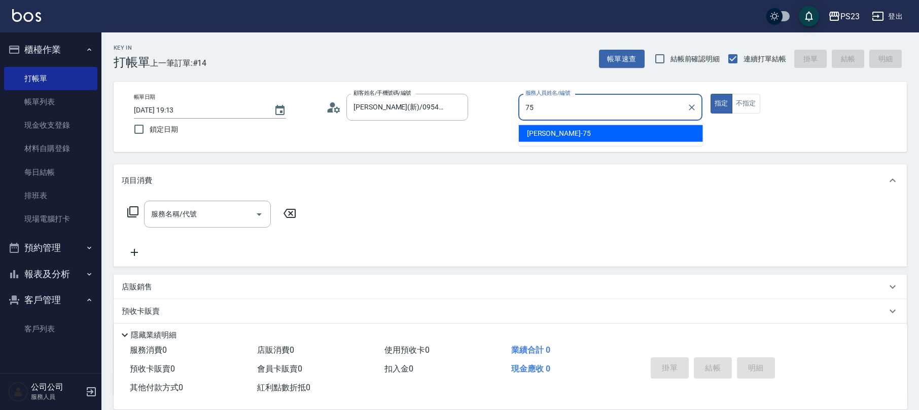
type input "Donna-75"
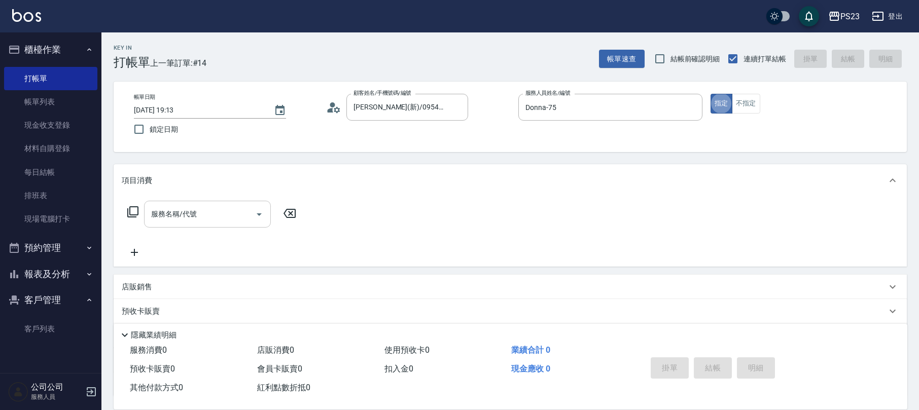
click at [204, 218] on input "服務名稱/代號" at bounding box center [200, 214] width 102 height 18
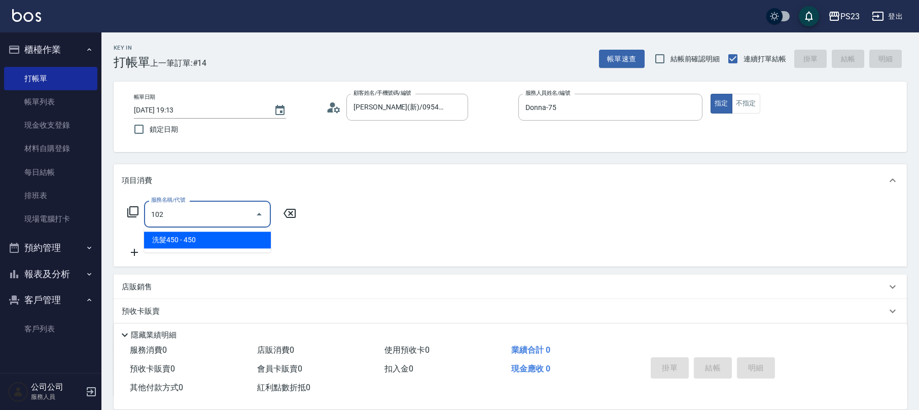
type input "洗髮450(102)"
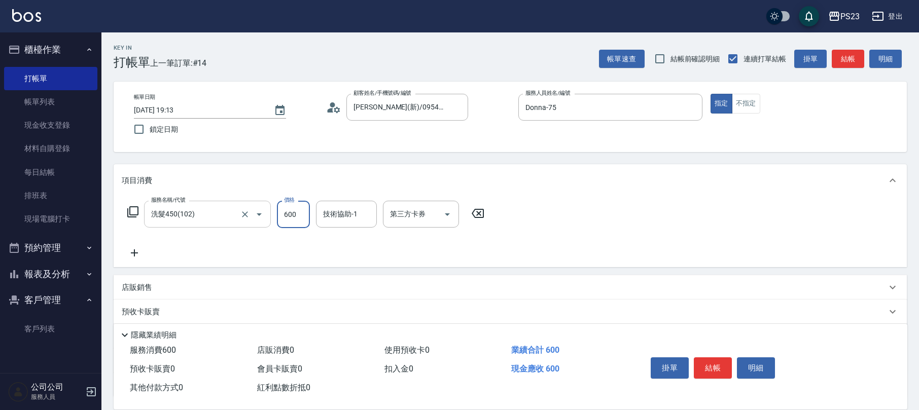
type input "600"
type input "青惠-26"
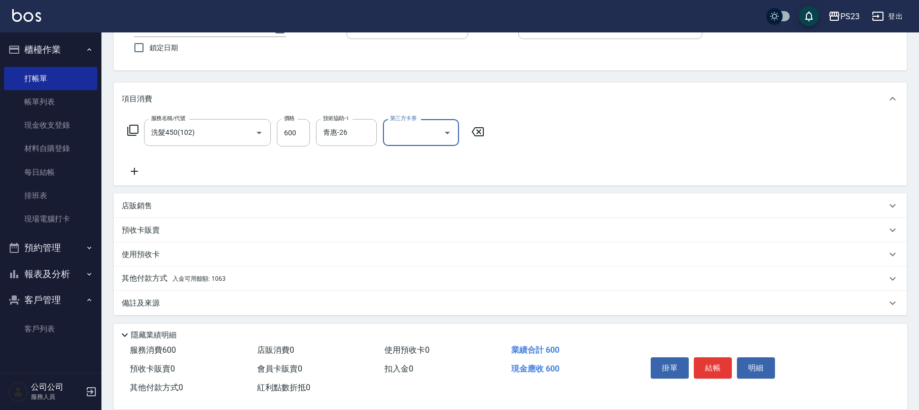
click at [224, 270] on div "其他付款方式 入金可用餘額: 1063" at bounding box center [510, 279] width 793 height 24
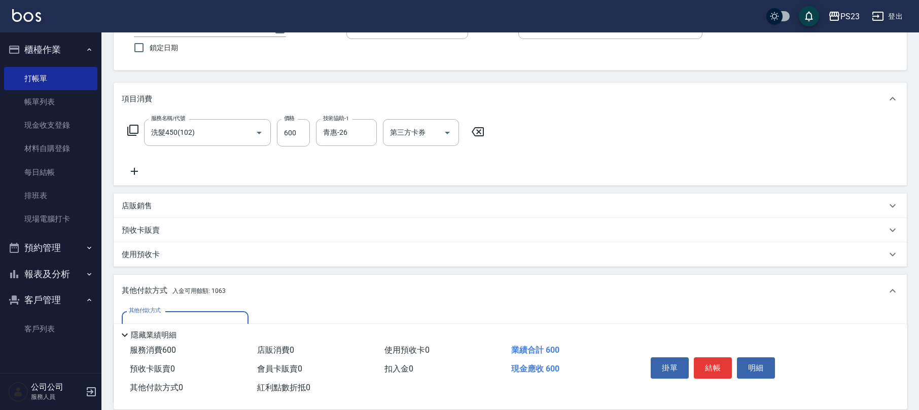
scroll to position [0, 0]
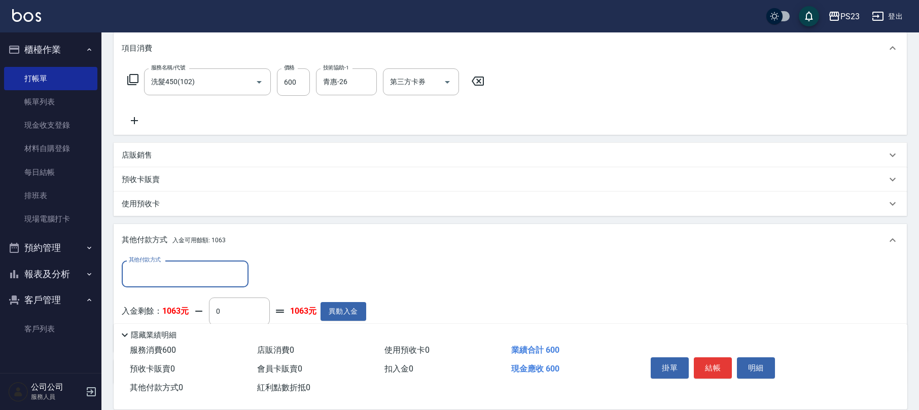
click at [236, 274] on input "其他付款方式" at bounding box center [185, 274] width 118 height 18
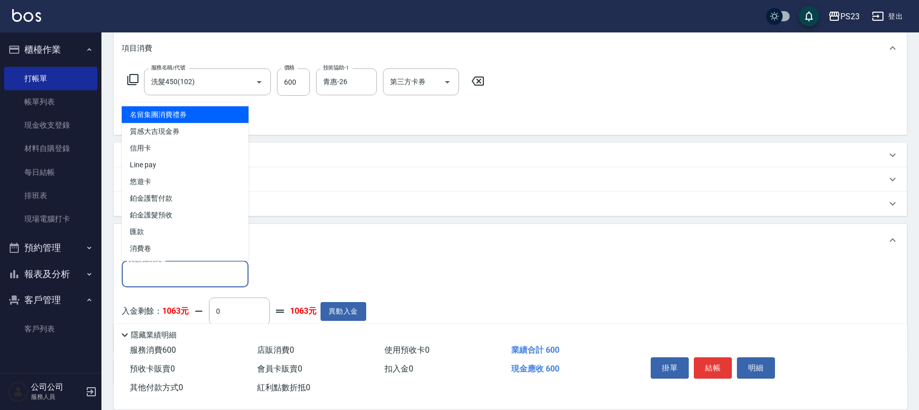
scroll to position [201, 0]
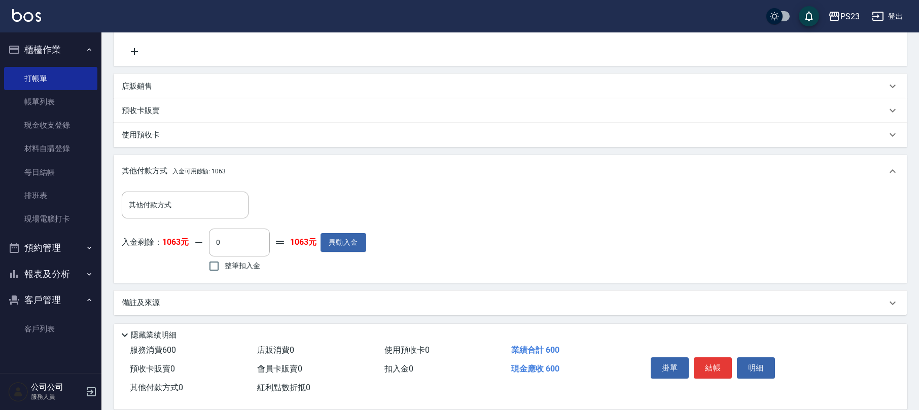
click at [266, 266] on div "整筆扣入金" at bounding box center [238, 266] width 59 height 21
click at [235, 263] on span "整筆扣入金" at bounding box center [243, 266] width 36 height 11
click at [225, 263] on input "整筆扣入金" at bounding box center [213, 266] width 21 height 21
checkbox input "true"
type input "600"
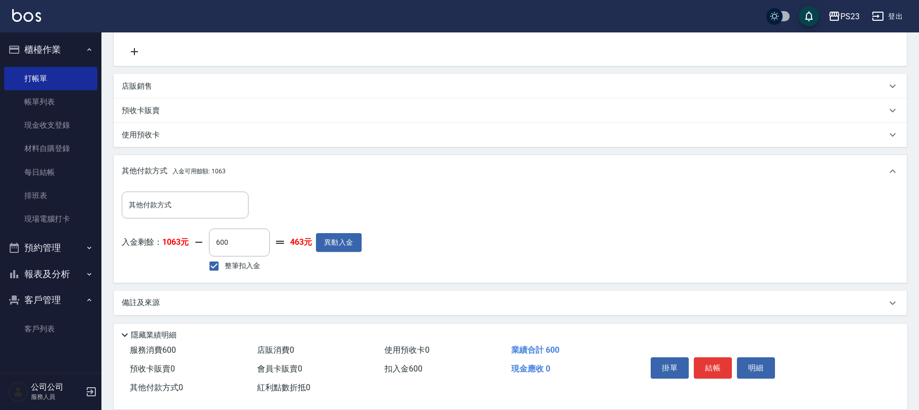
click at [201, 292] on div "備註及來源" at bounding box center [510, 303] width 793 height 24
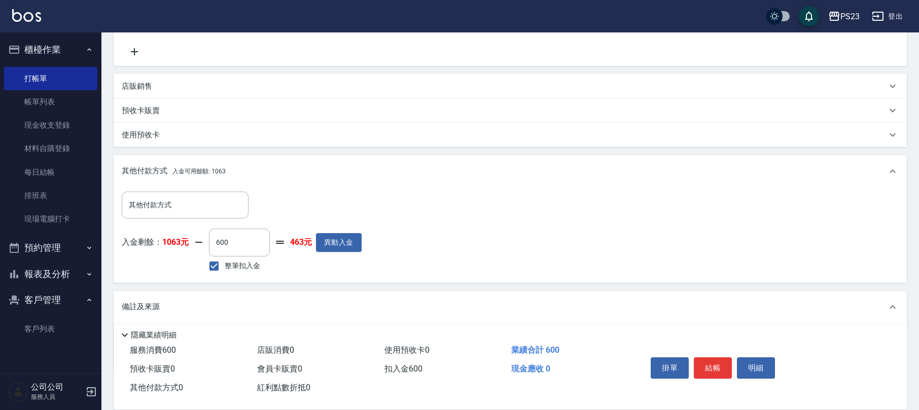
scroll to position [261, 0]
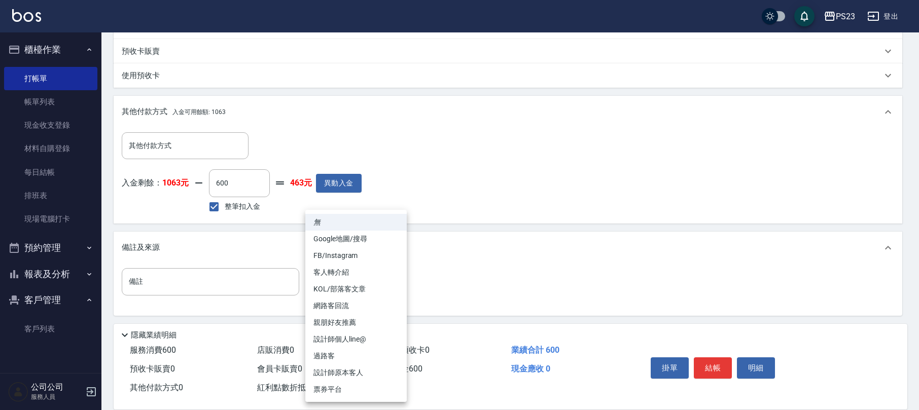
click at [376, 288] on body "PS23 登出 櫃檯作業 打帳單 帳單列表 現金收支登錄 材料自購登錄 每日結帳 排班表 現場電腦打卡 預約管理 預約管理 單日預約紀錄 單週預約紀錄 報表及…" at bounding box center [459, 75] width 919 height 672
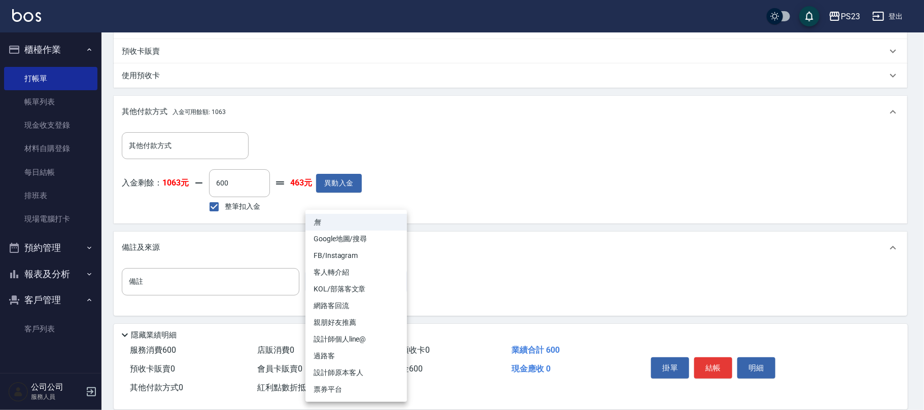
click at [348, 368] on li "設計師原本客人" at bounding box center [355, 373] width 101 height 17
type input "設計師原本客人"
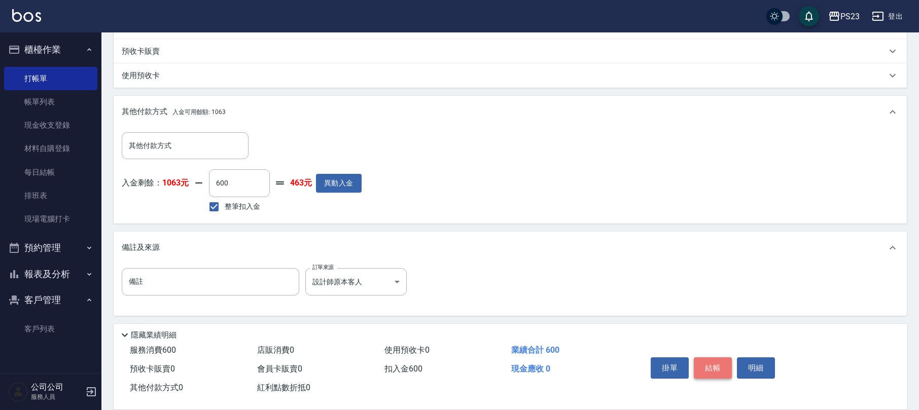
click at [694, 362] on button "結帳" at bounding box center [713, 368] width 38 height 21
type input "[DATE] 19:14"
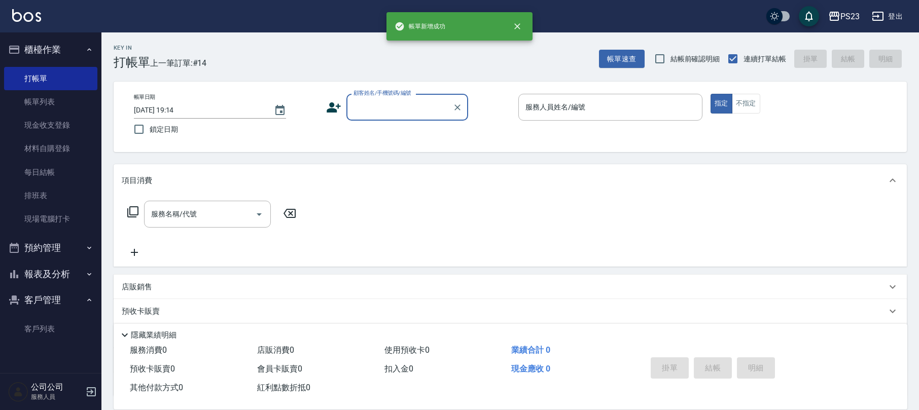
scroll to position [0, 0]
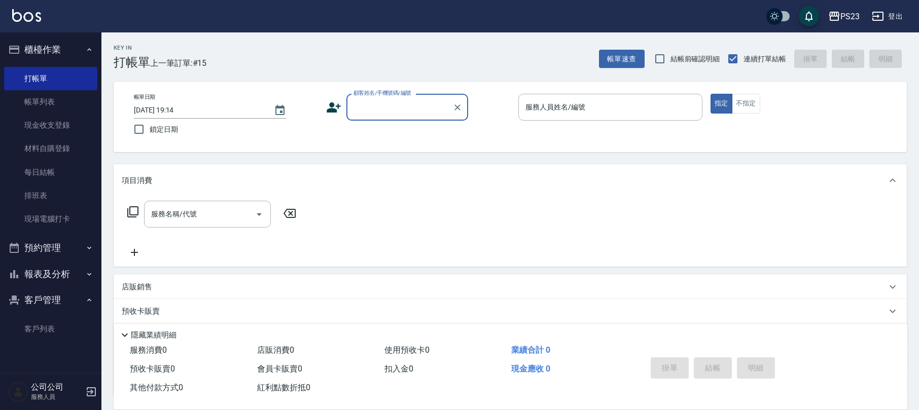
click at [65, 278] on button "報表及分析" at bounding box center [50, 274] width 93 height 26
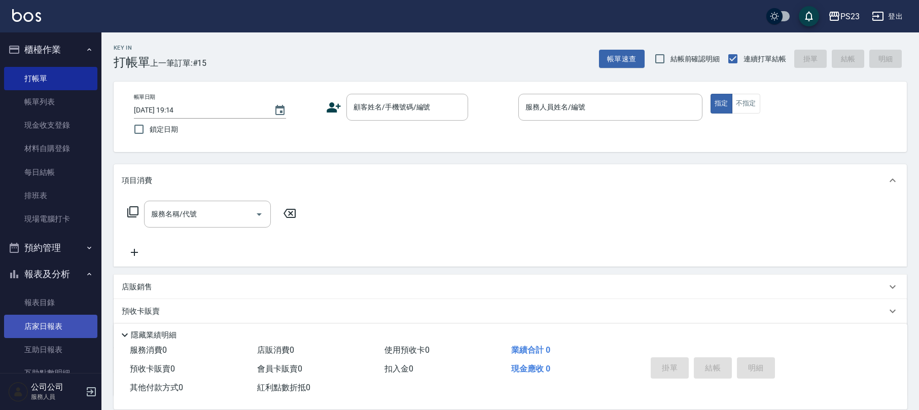
click at [73, 324] on link "店家日報表" at bounding box center [50, 326] width 93 height 23
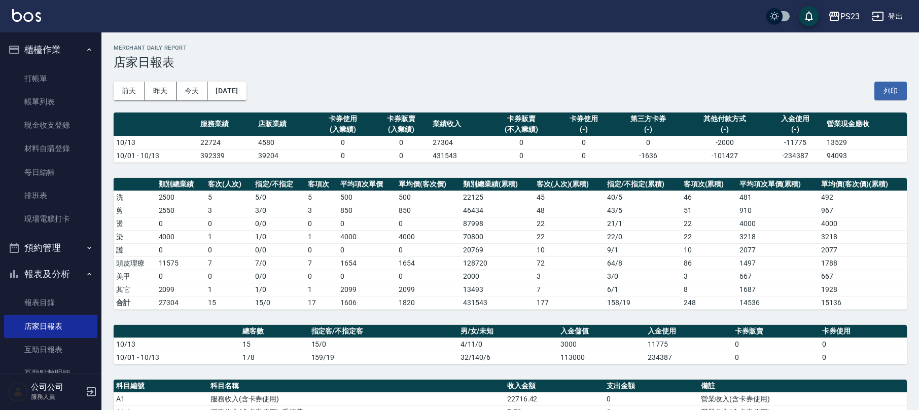
scroll to position [270, 0]
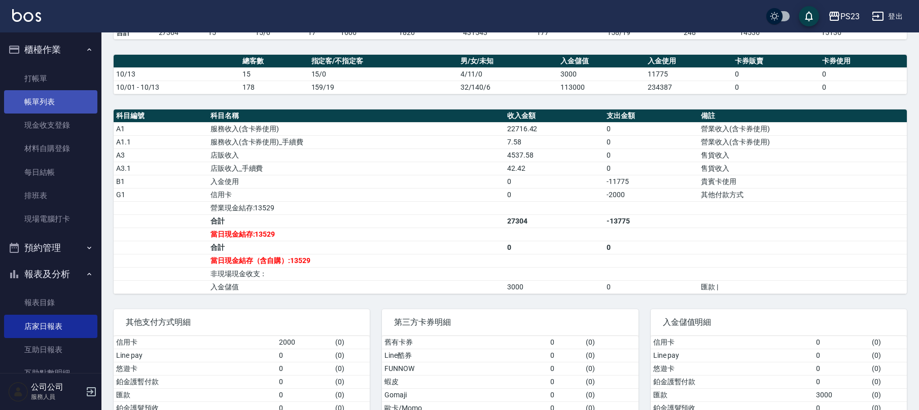
click at [39, 98] on link "帳單列表" at bounding box center [50, 101] width 93 height 23
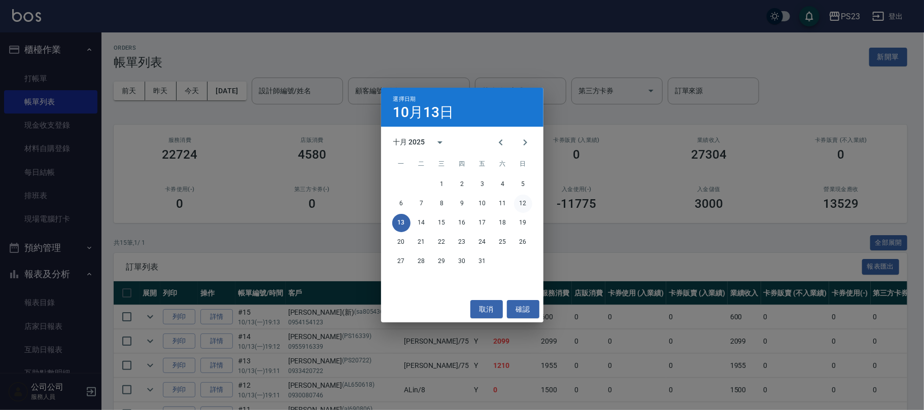
click at [527, 201] on button "12" at bounding box center [523, 204] width 18 height 18
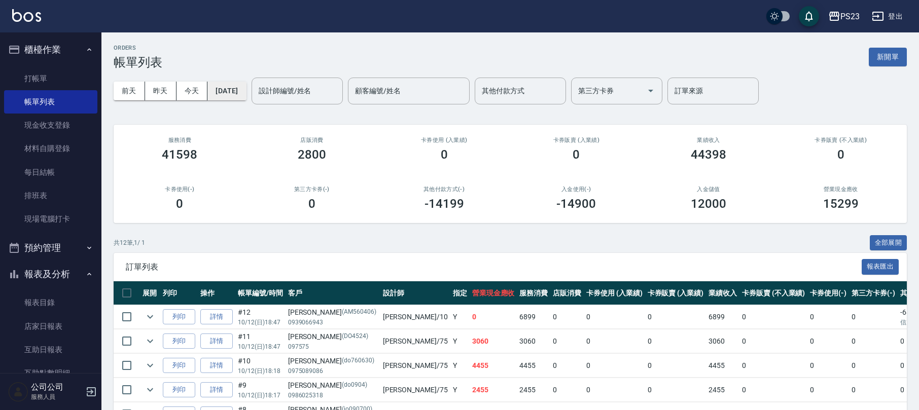
click at [234, 90] on button "[DATE]" at bounding box center [226, 91] width 39 height 19
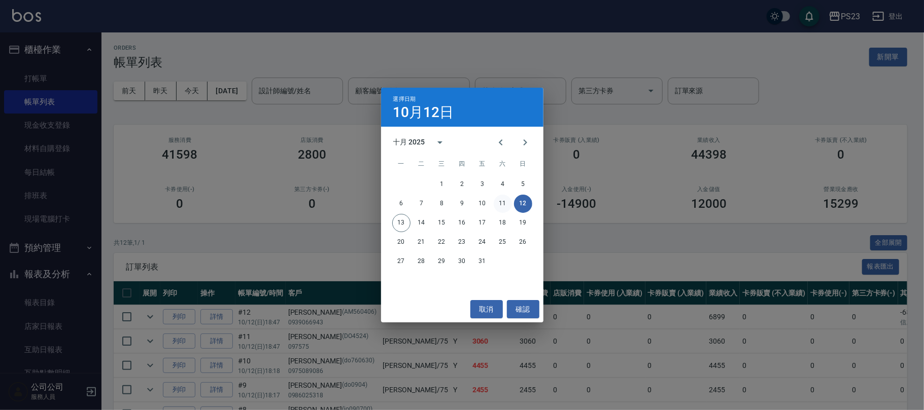
click at [502, 202] on button "11" at bounding box center [502, 204] width 18 height 18
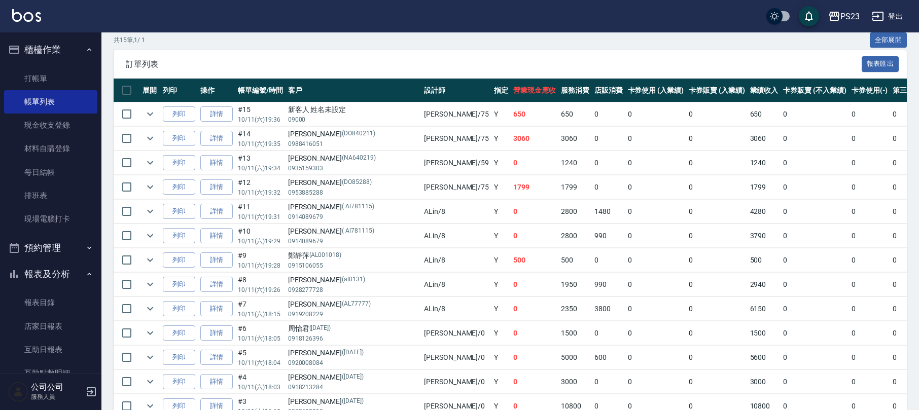
scroll to position [315, 0]
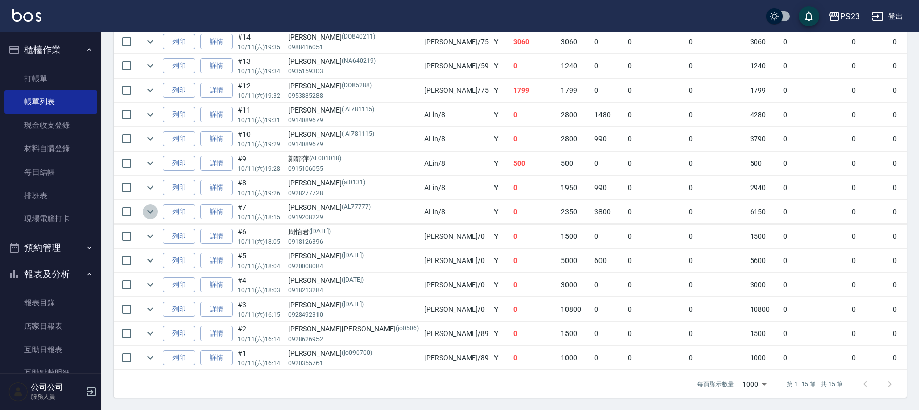
click at [152, 206] on icon "expand row" at bounding box center [150, 212] width 12 height 12
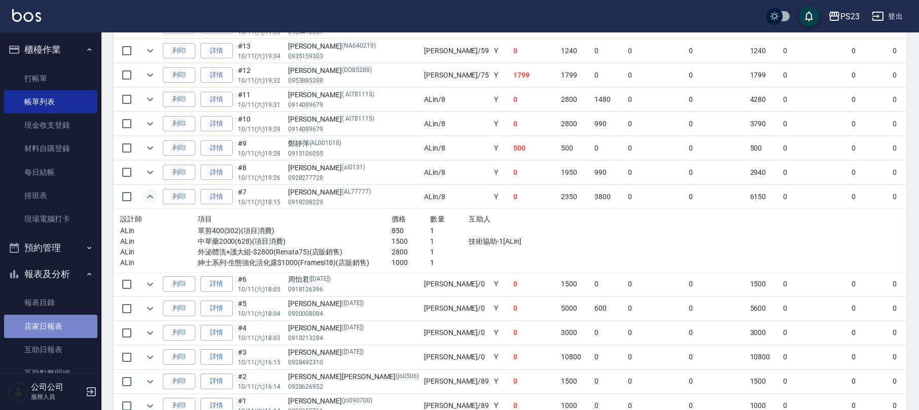
click at [60, 325] on link "店家日報表" at bounding box center [50, 326] width 93 height 23
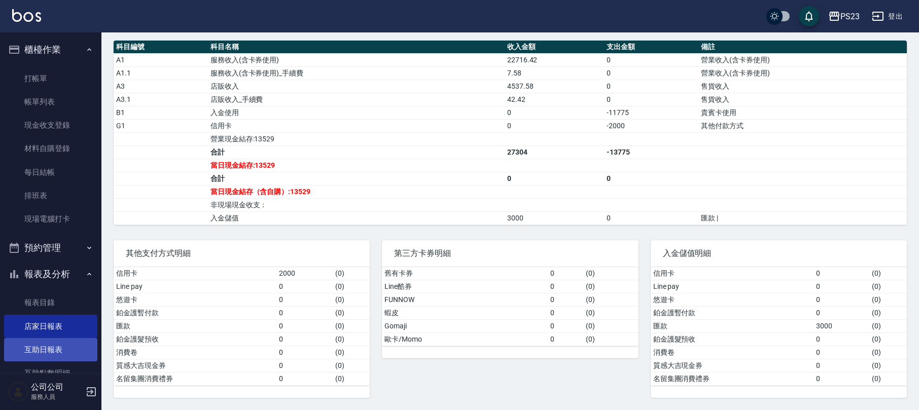
scroll to position [180, 0]
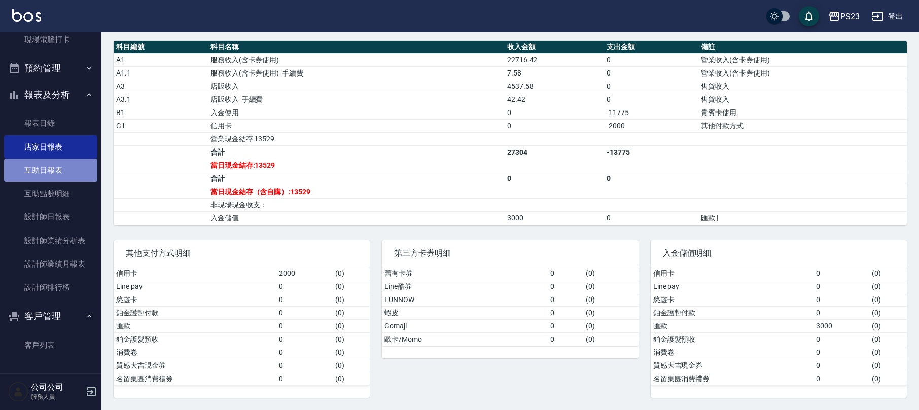
click at [51, 171] on link "互助日報表" at bounding box center [50, 170] width 93 height 23
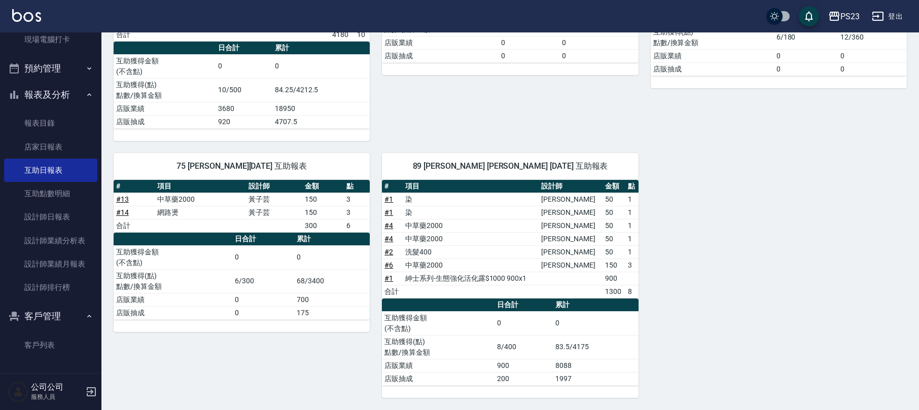
scroll to position [272, 0]
click at [69, 222] on link "設計師日報表" at bounding box center [50, 216] width 93 height 23
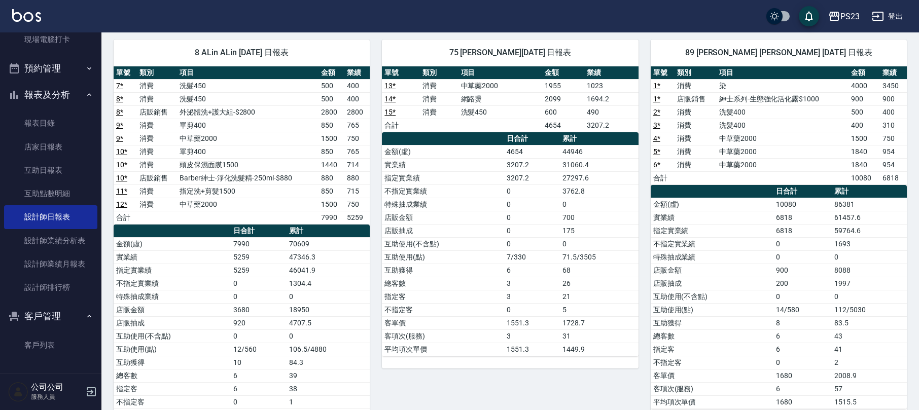
scroll to position [140, 0]
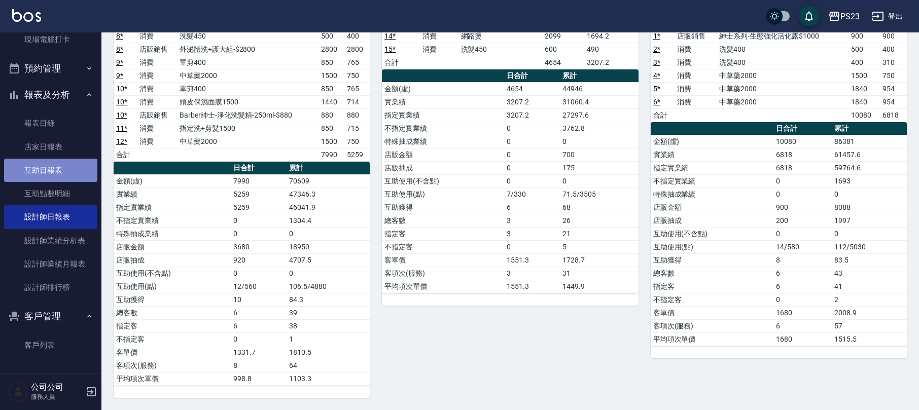
click at [53, 175] on link "互助日報表" at bounding box center [50, 170] width 93 height 23
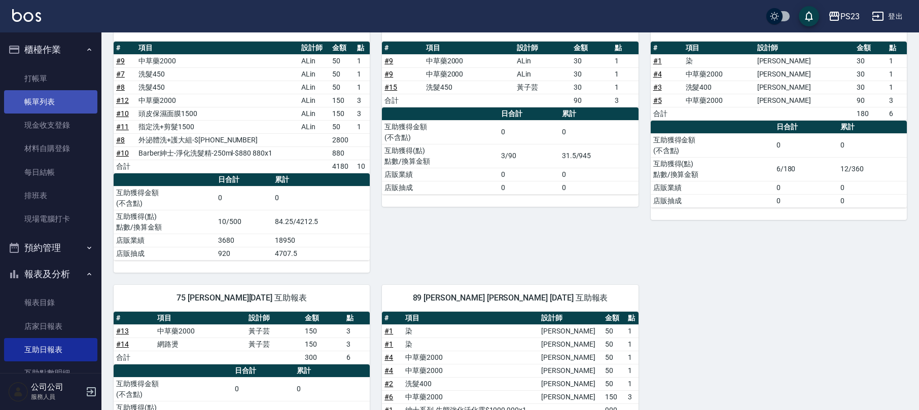
click at [59, 103] on link "帳單列表" at bounding box center [50, 101] width 93 height 23
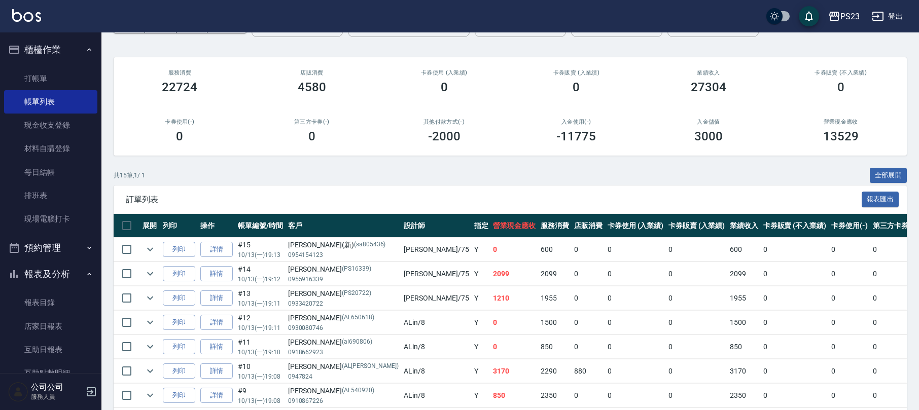
scroll to position [203, 0]
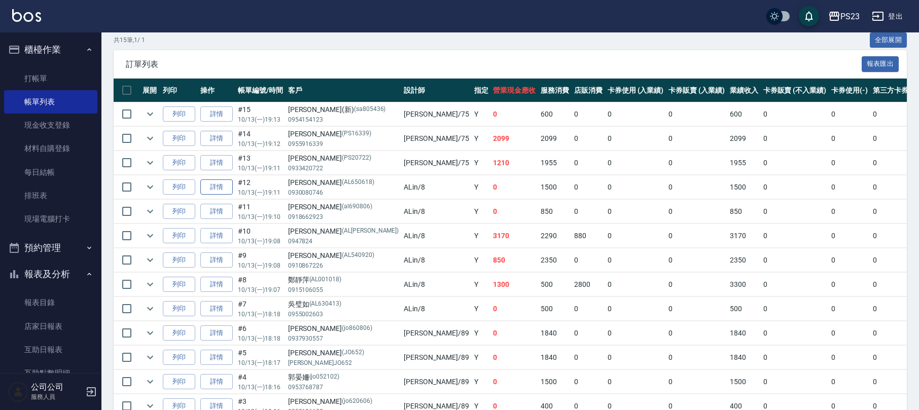
click at [223, 193] on link "詳情" at bounding box center [216, 188] width 32 height 16
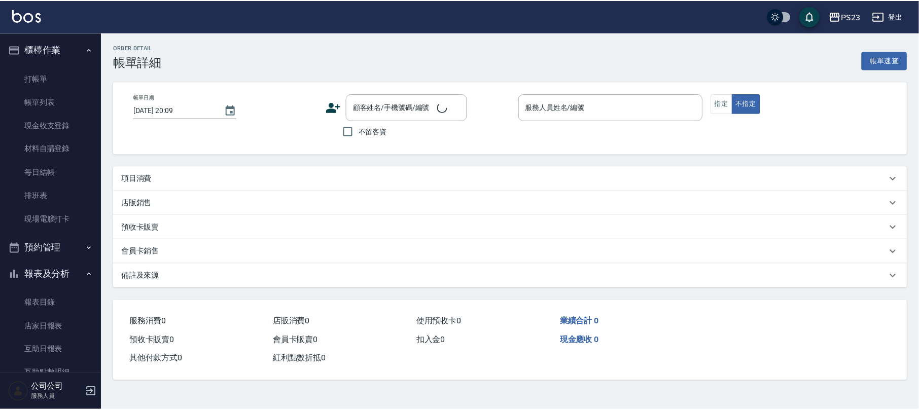
type input "[DATE] 19:11"
type input "ALin-8"
type input "設計師原本客人"
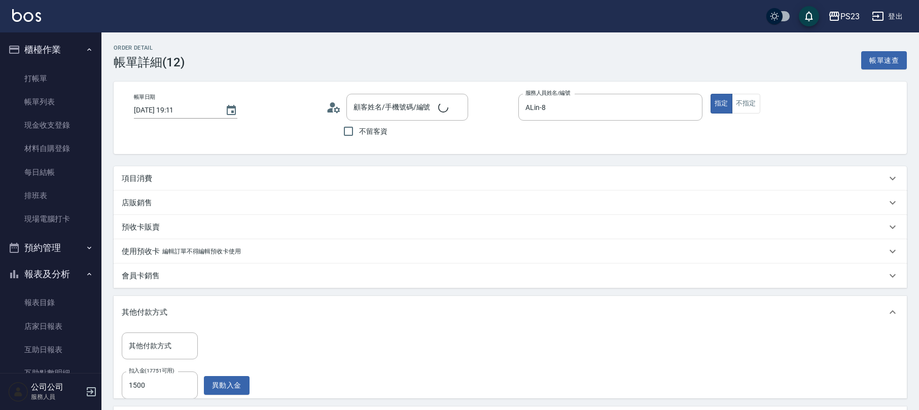
type input "[PERSON_NAME]/0930080746/AL650618"
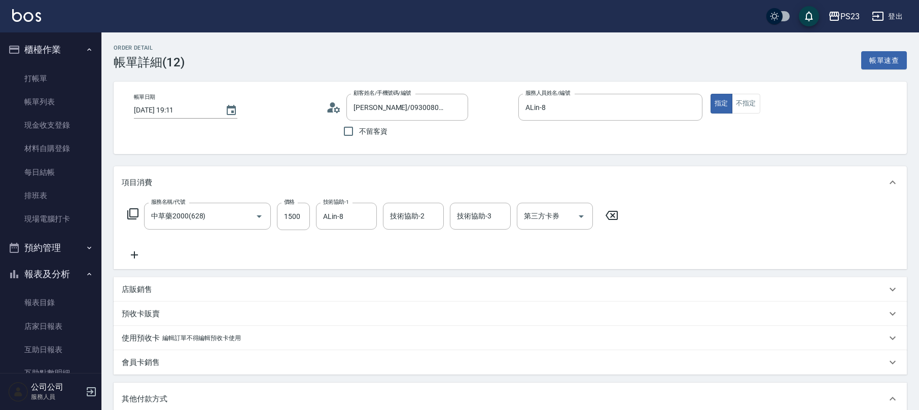
type input "中草藥2000(628)"
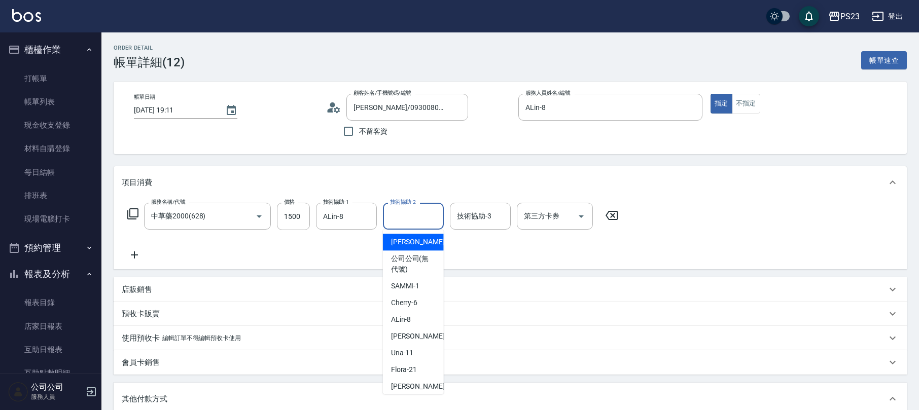
click at [418, 222] on input "技術協助-2" at bounding box center [413, 216] width 52 height 18
type input "ALin-8"
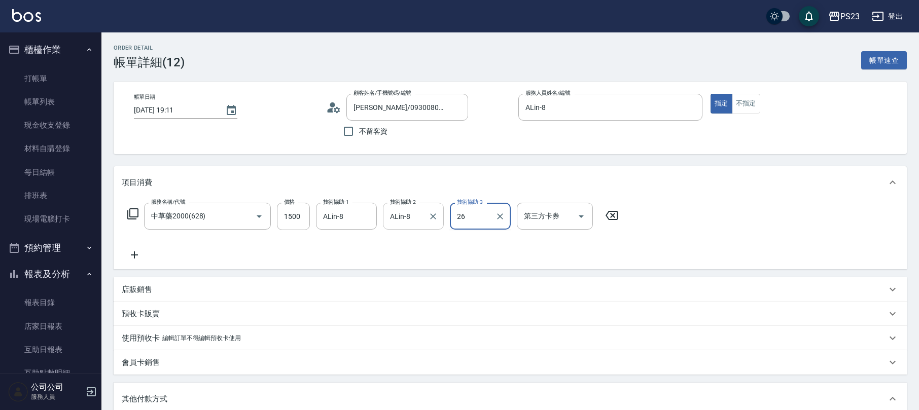
type input "青惠-26"
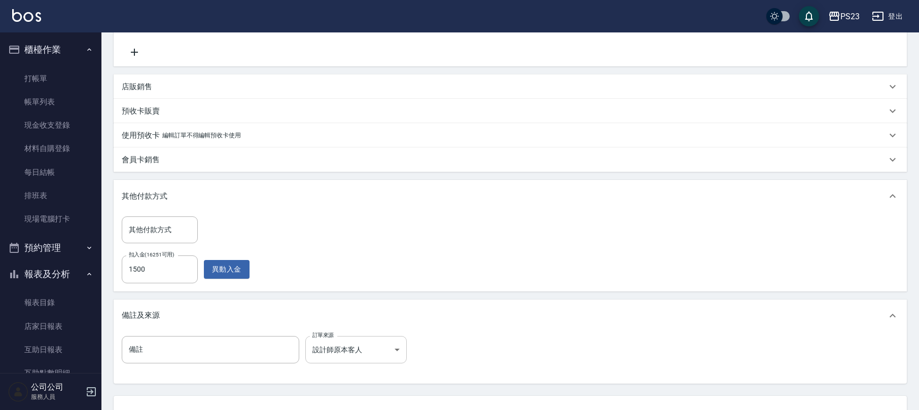
scroll to position [283, 0]
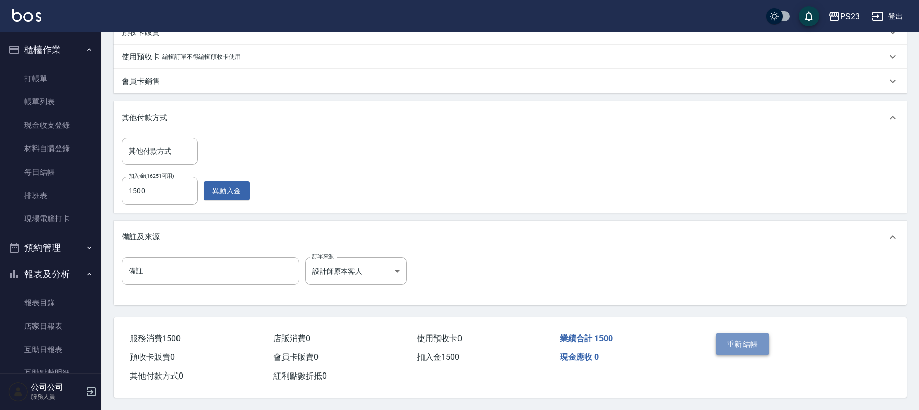
click at [741, 343] on button "重新結帳" at bounding box center [743, 344] width 54 height 21
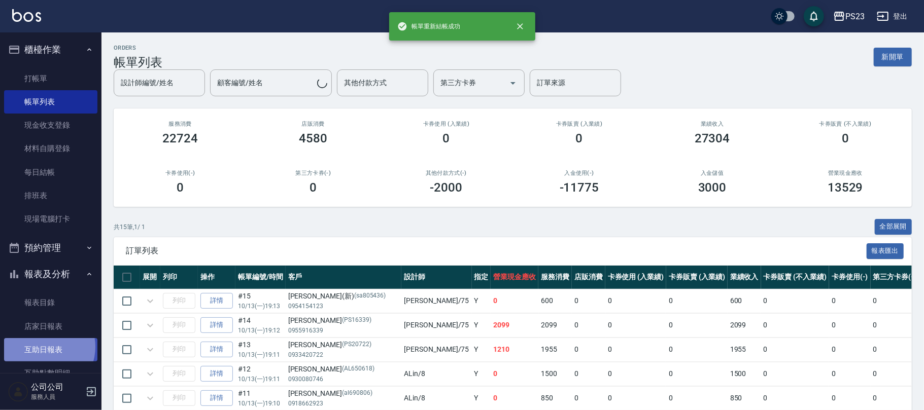
click at [45, 347] on link "互助日報表" at bounding box center [50, 349] width 93 height 23
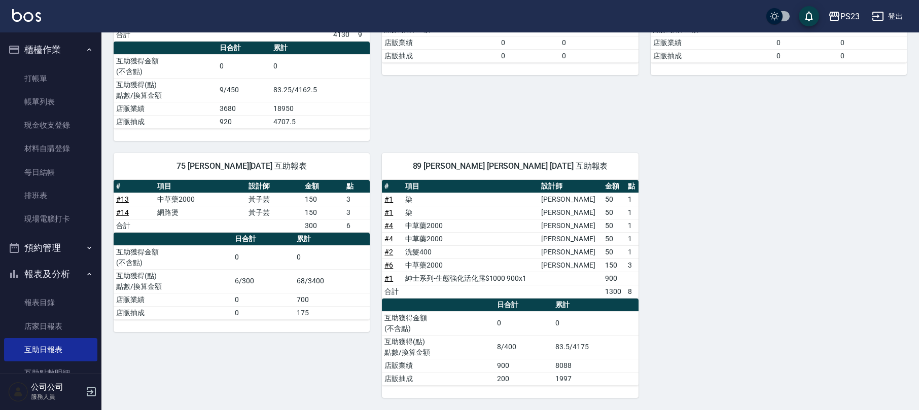
scroll to position [180, 0]
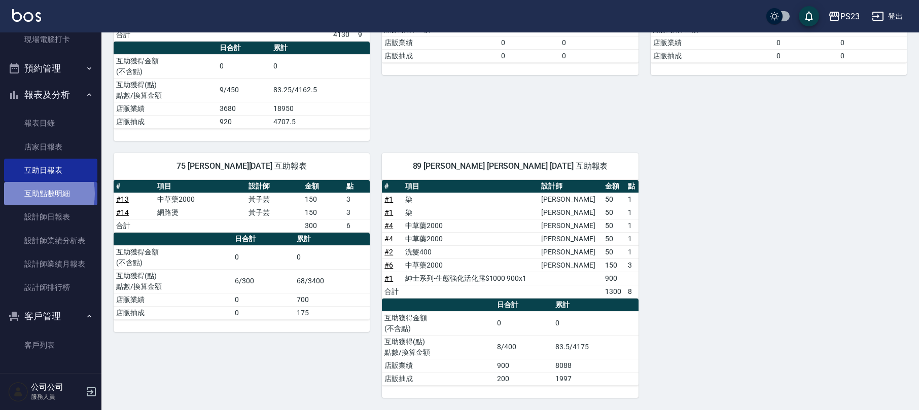
click at [38, 193] on link "互助點數明細" at bounding box center [50, 193] width 93 height 23
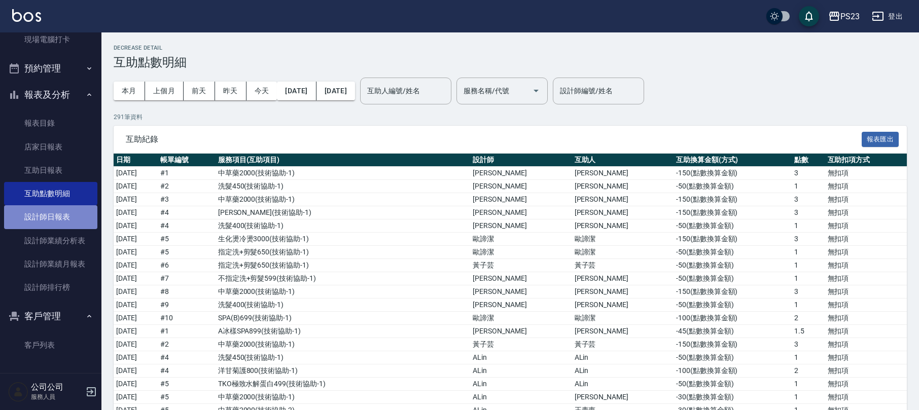
click at [61, 217] on link "設計師日報表" at bounding box center [50, 216] width 93 height 23
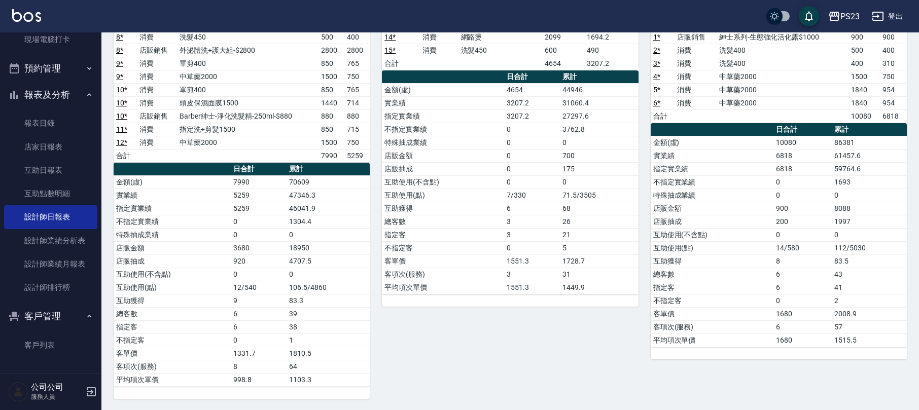
scroll to position [140, 0]
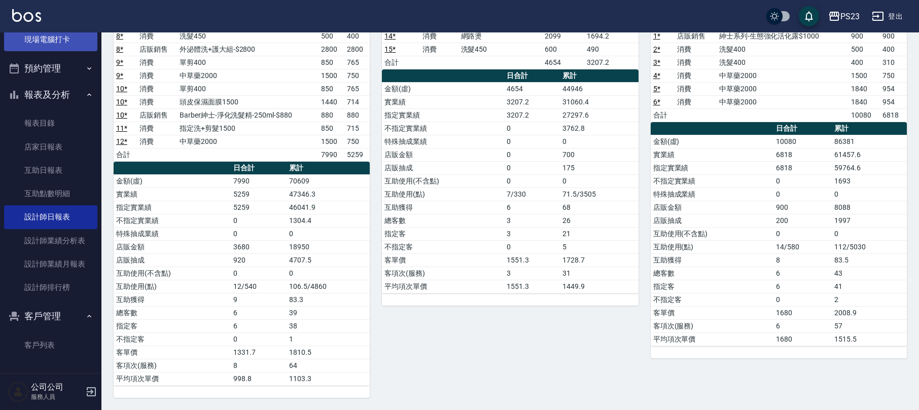
click at [70, 42] on link "現場電腦打卡" at bounding box center [50, 39] width 93 height 23
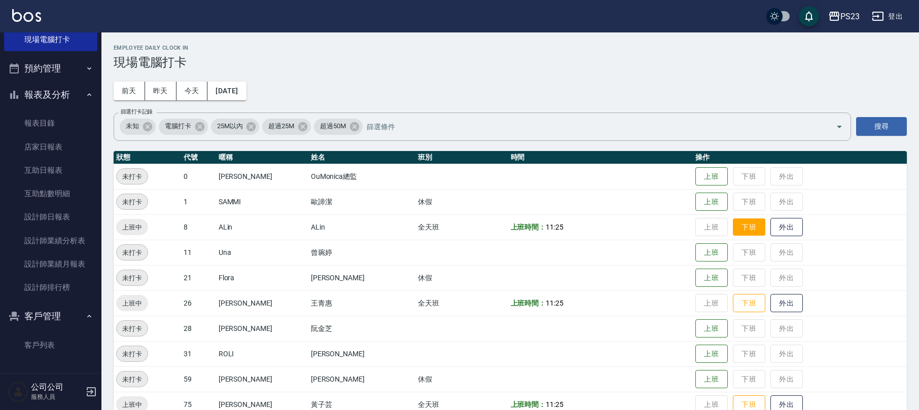
click at [745, 228] on button "下班" at bounding box center [749, 228] width 32 height 18
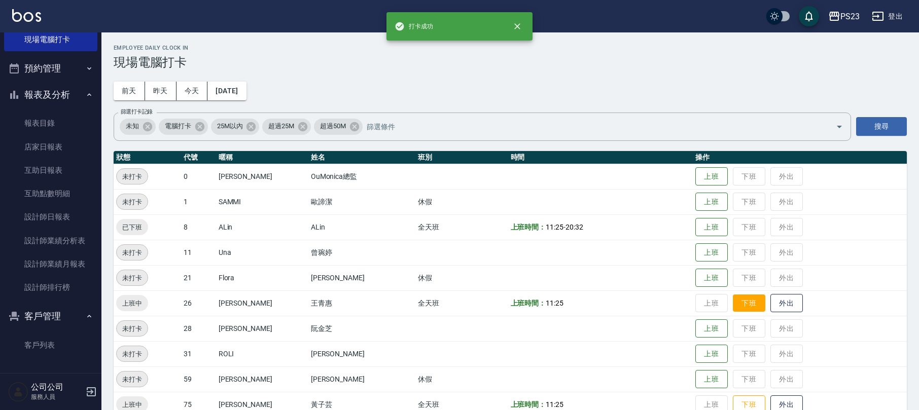
click at [733, 302] on button "下班" at bounding box center [749, 304] width 32 height 18
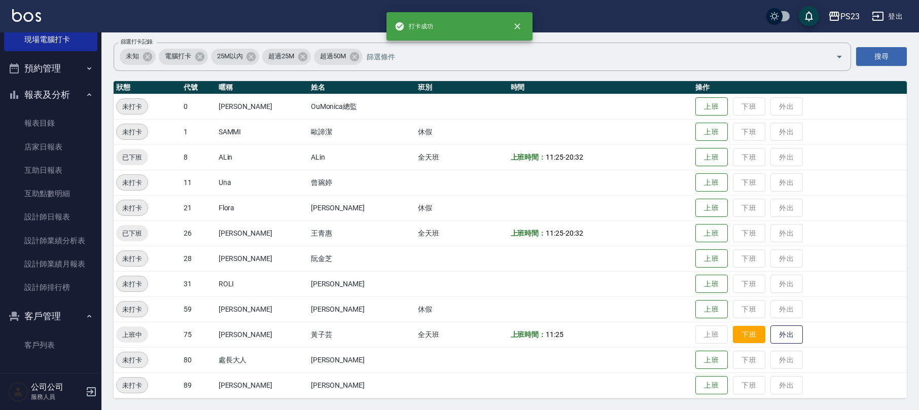
click at [734, 338] on button "下班" at bounding box center [749, 335] width 32 height 18
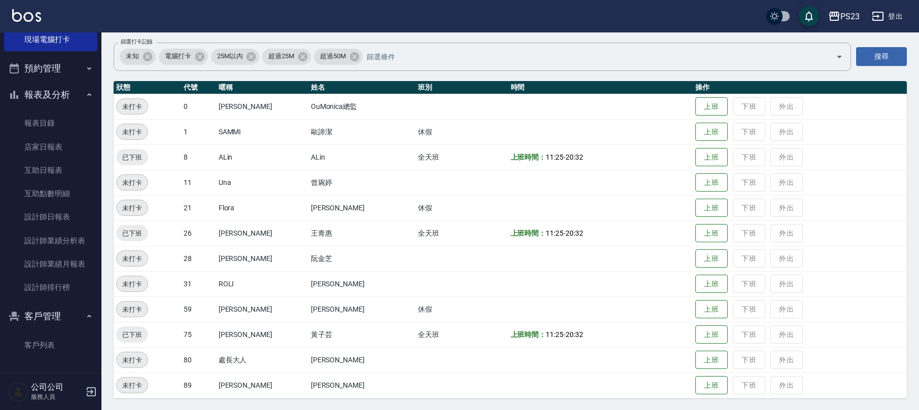
click at [585, 82] on th "時間" at bounding box center [600, 87] width 185 height 13
